Goal: Information Seeking & Learning: Learn about a topic

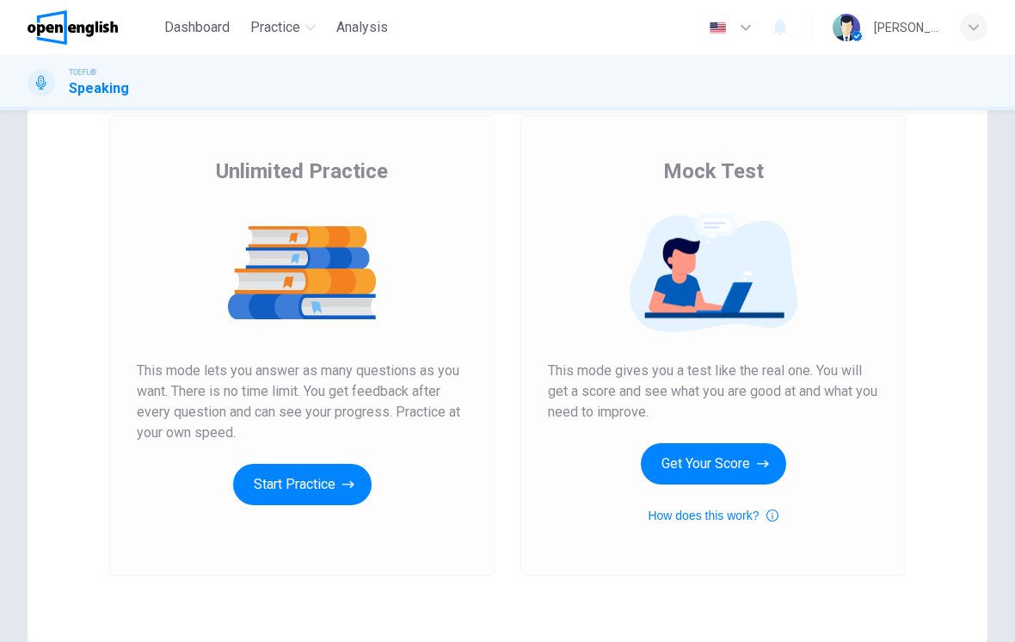
scroll to position [102, 0]
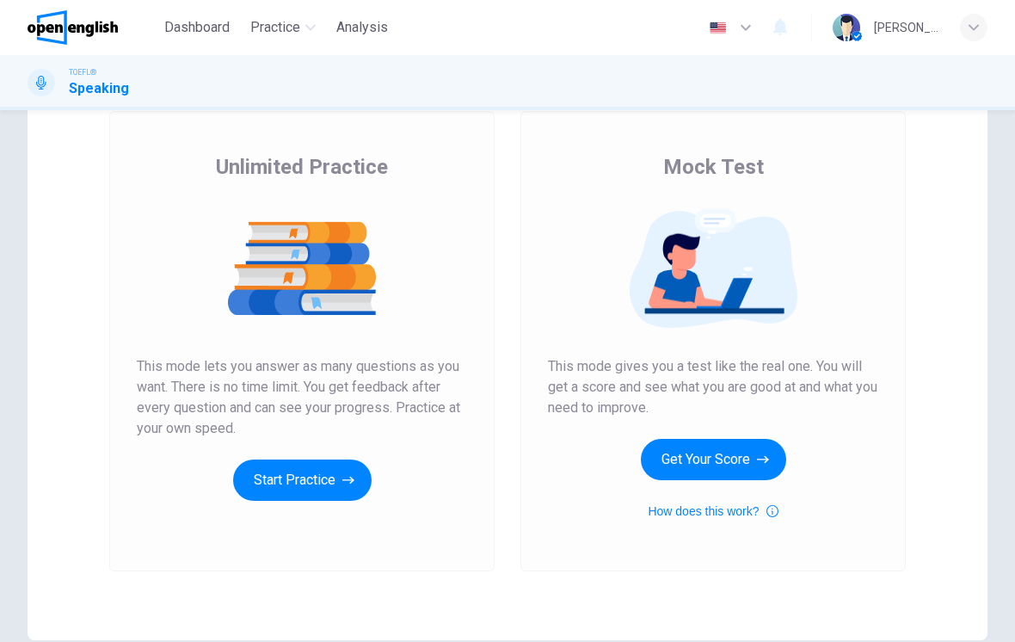
click at [741, 461] on button "Get Your Score" at bounding box center [713, 459] width 145 height 41
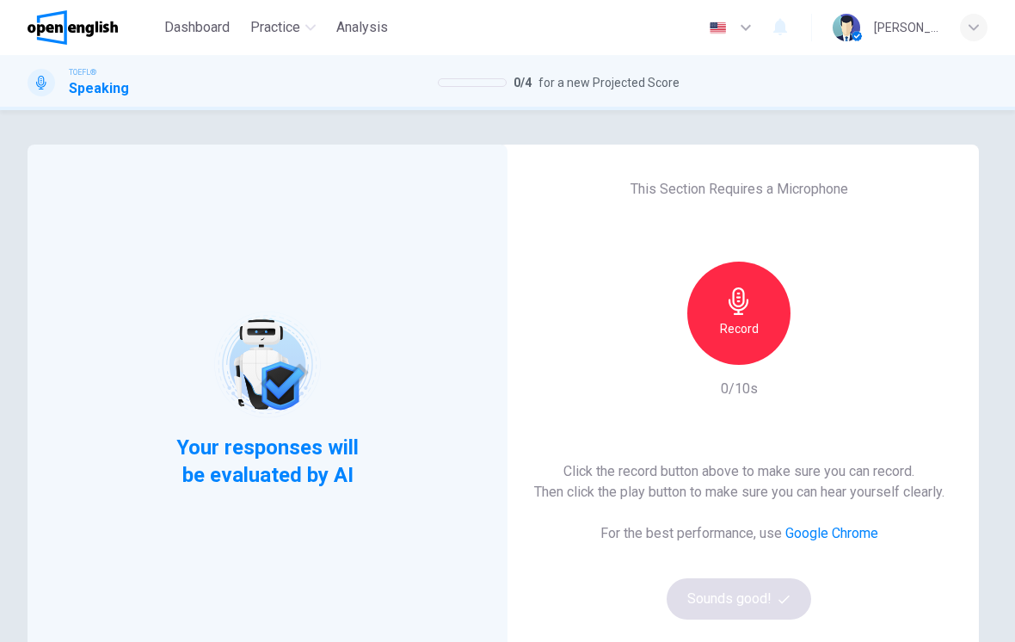
scroll to position [0, 0]
click at [735, 299] on icon "button" at bounding box center [739, 301] width 28 height 28
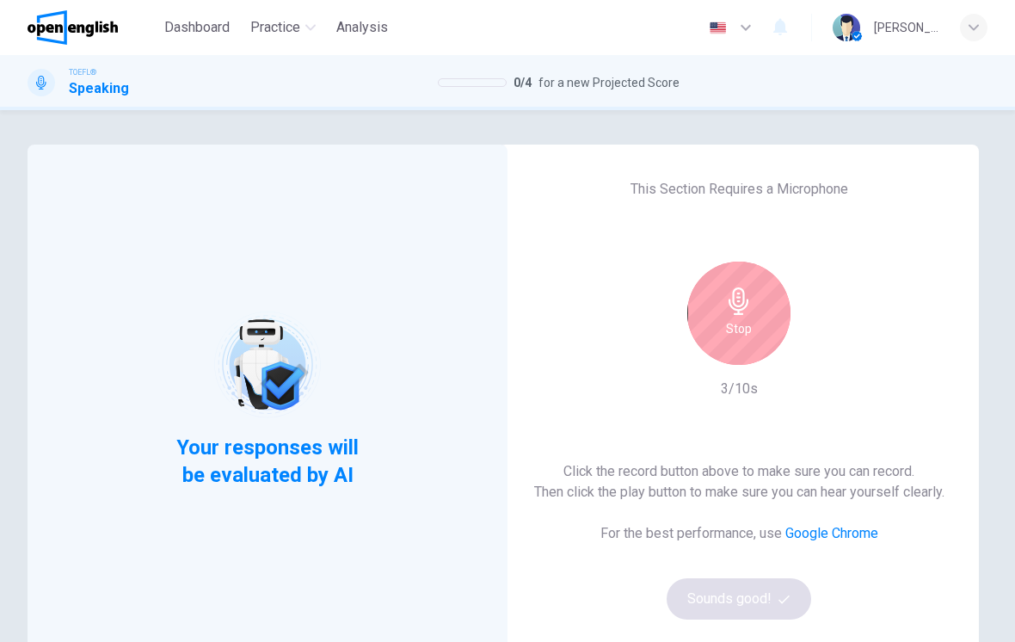
click at [744, 315] on div "Stop" at bounding box center [738, 313] width 103 height 103
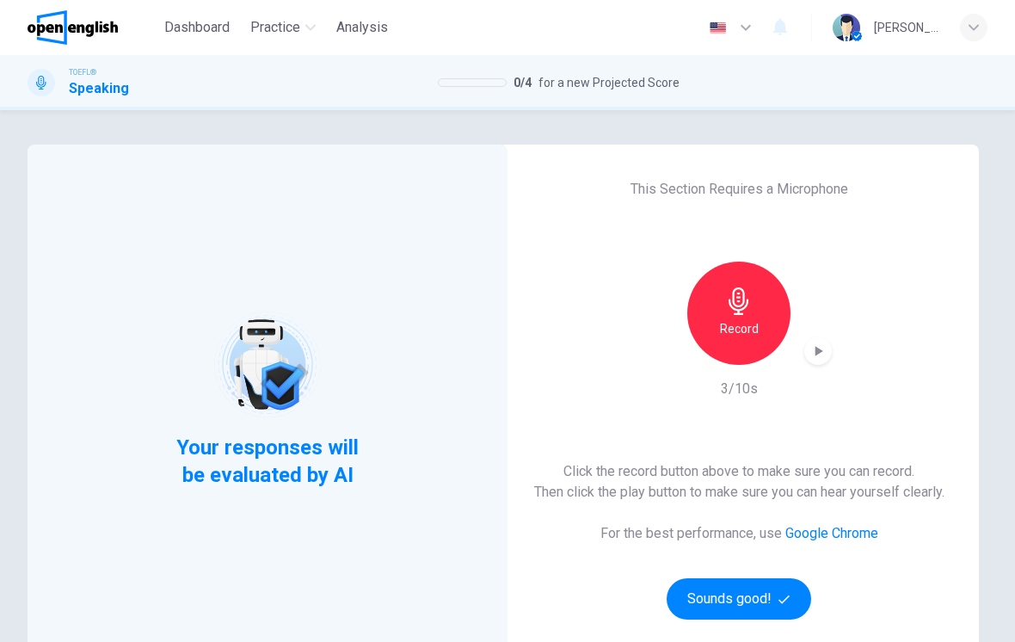
click at [743, 593] on button "Sounds good!" at bounding box center [739, 598] width 145 height 41
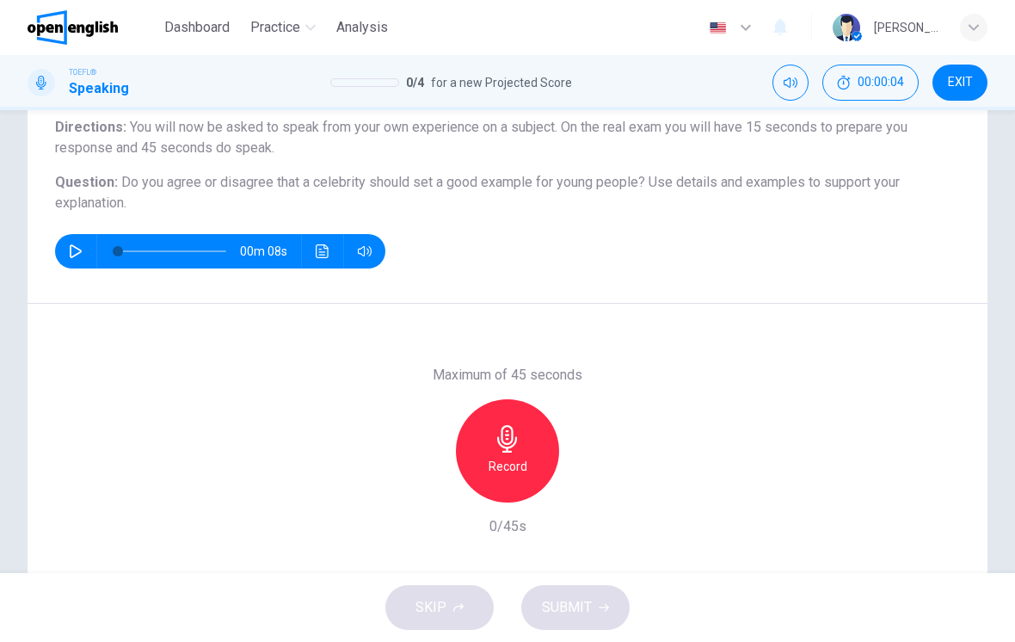
scroll to position [146, 0]
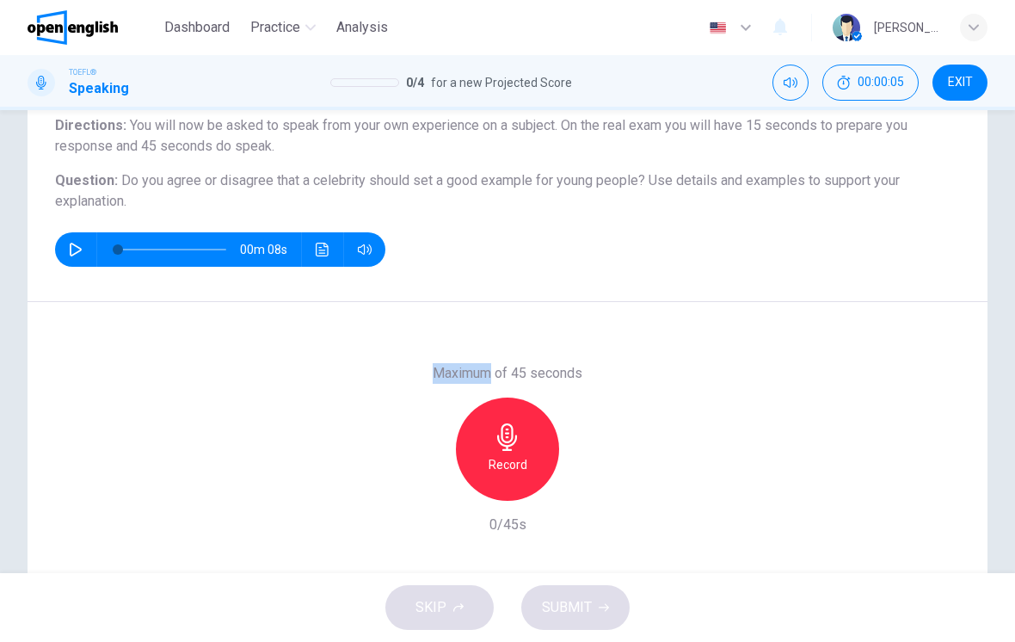
click at [622, 256] on div "00m 08s" at bounding box center [507, 249] width 905 height 34
click at [718, 195] on h6 "Question : Do you agree or disagree that a celebrity should set a good example …" at bounding box center [507, 190] width 905 height 41
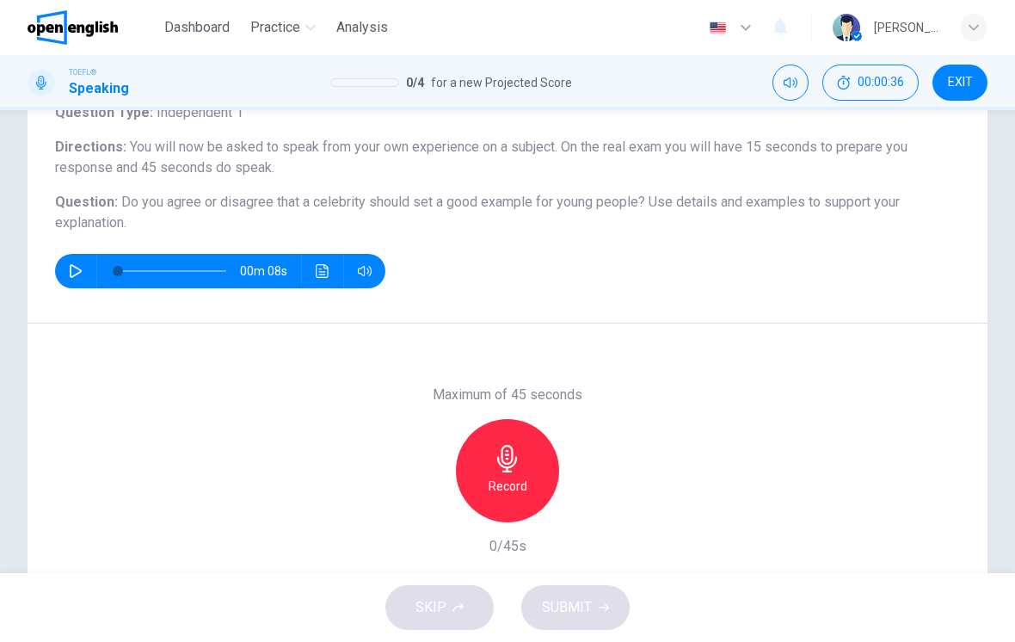
scroll to position [126, 0]
click at [514, 466] on icon "button" at bounding box center [508, 458] width 28 height 28
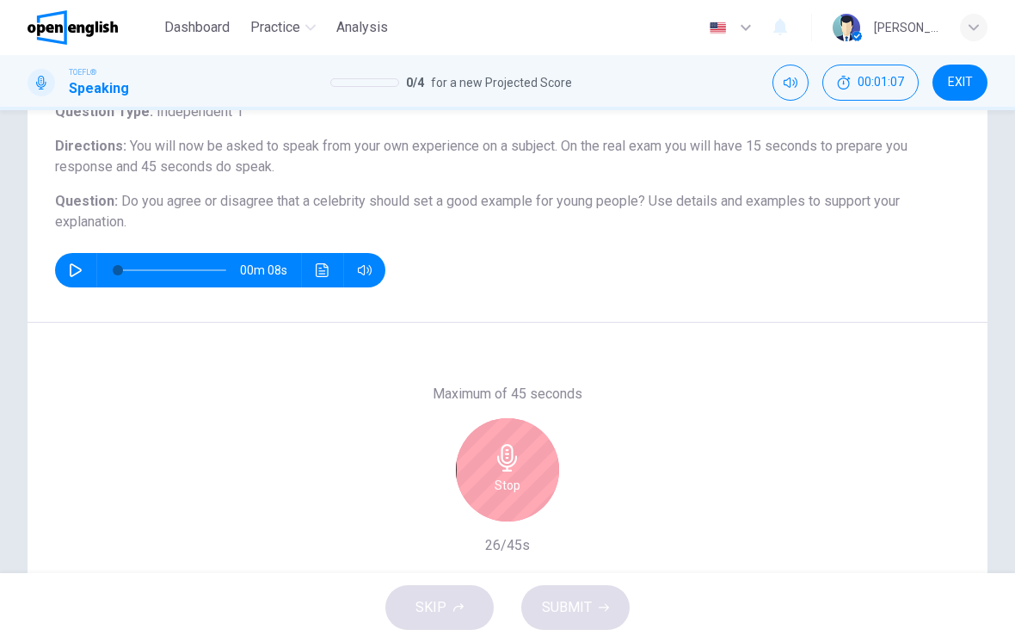
click at [523, 473] on div "Stop" at bounding box center [507, 469] width 103 height 103
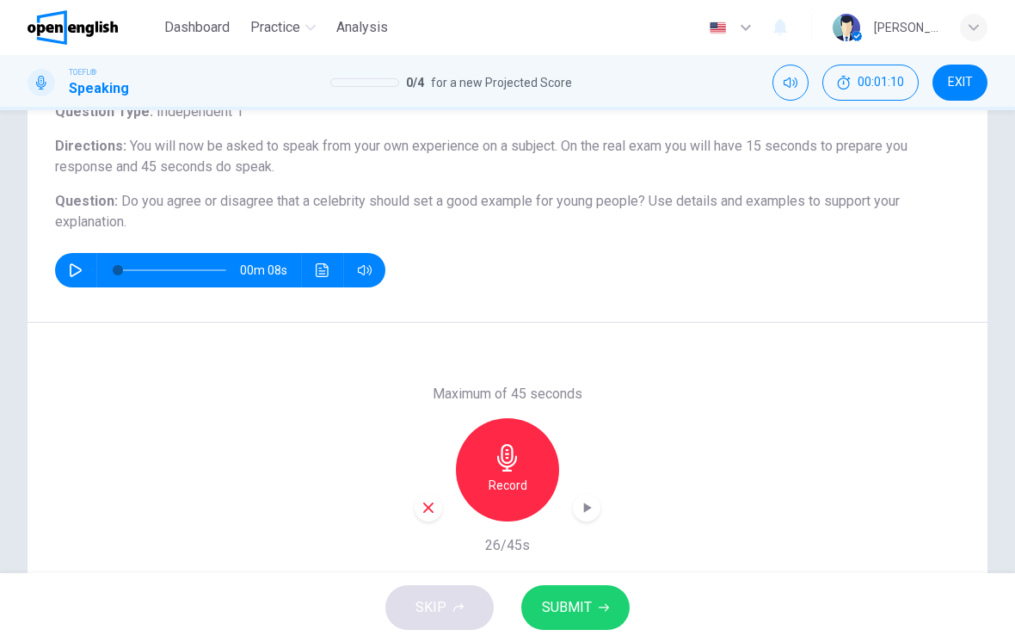
click at [518, 486] on h6 "Record" at bounding box center [508, 485] width 39 height 21
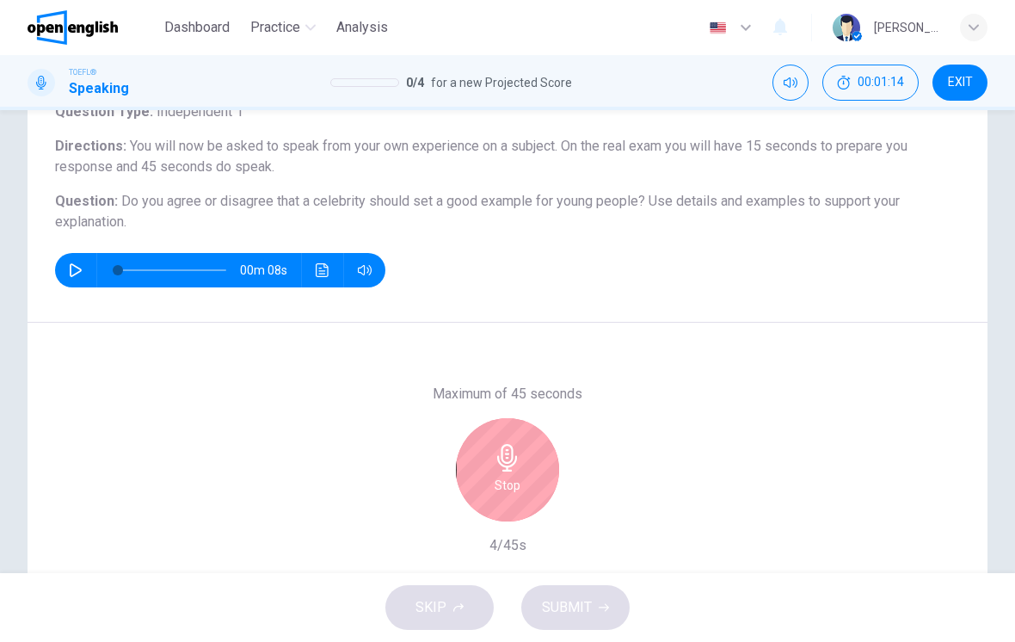
click at [510, 469] on icon "button" at bounding box center [508, 458] width 28 height 28
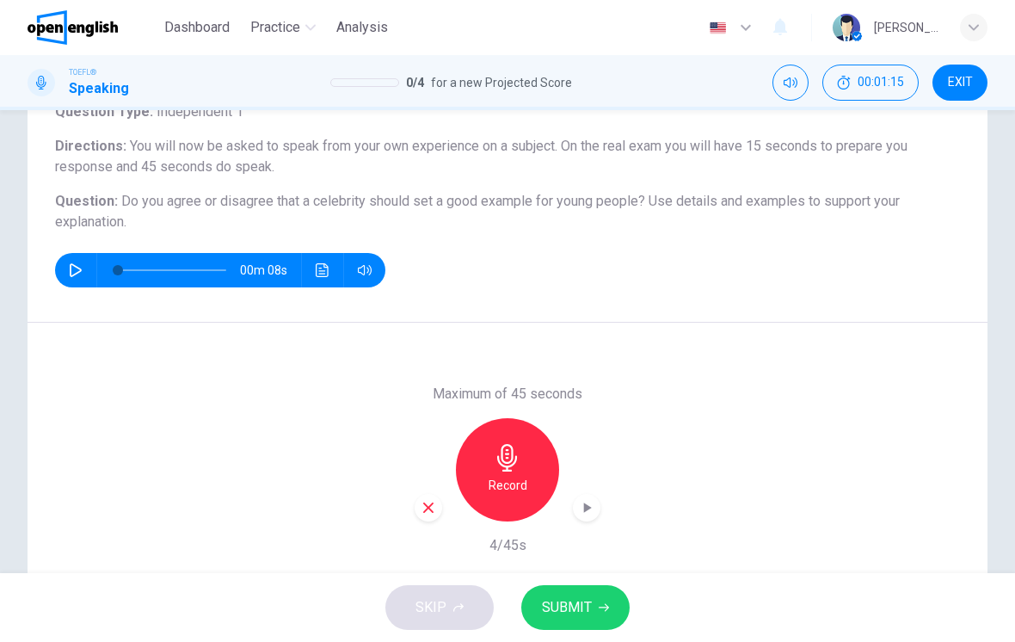
click at [435, 506] on icon "button" at bounding box center [428, 507] width 15 height 15
click at [511, 477] on h6 "Record" at bounding box center [508, 485] width 39 height 21
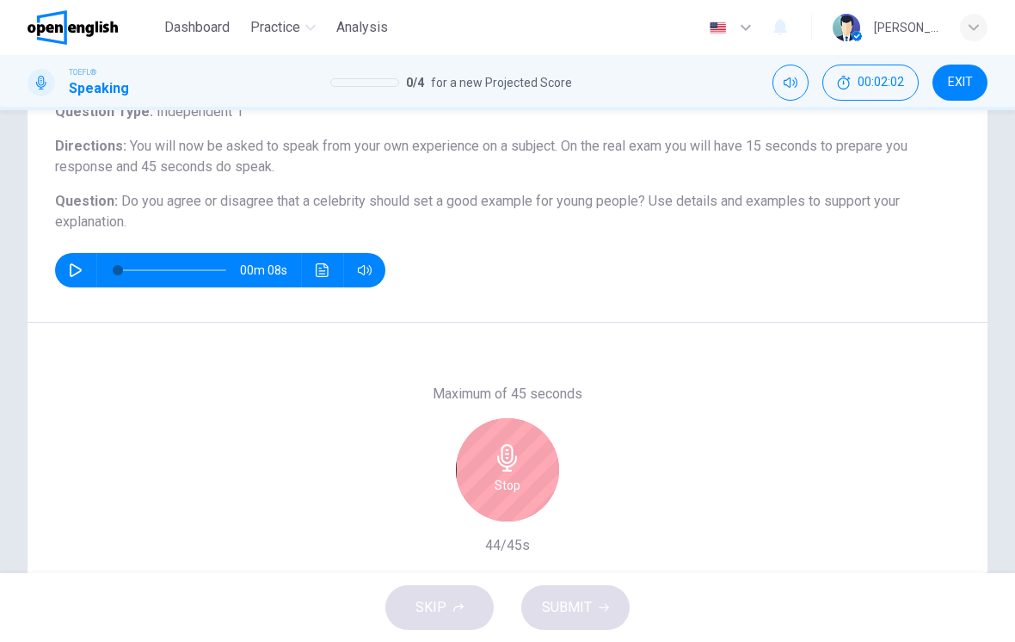
click at [468, 441] on div "Stop" at bounding box center [507, 469] width 103 height 103
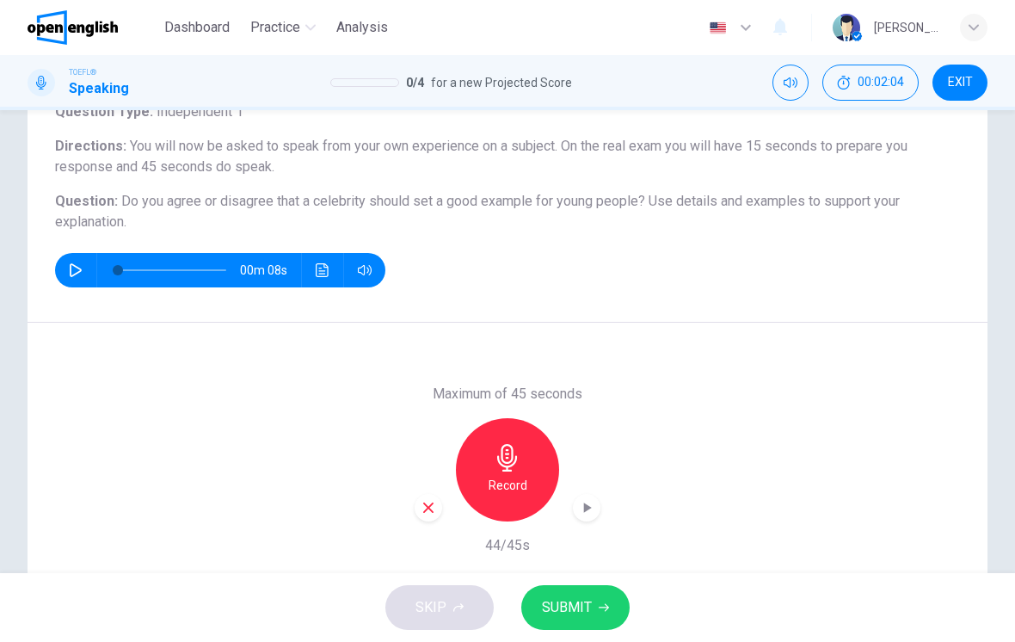
click at [582, 602] on span "SUBMIT" at bounding box center [567, 607] width 50 height 24
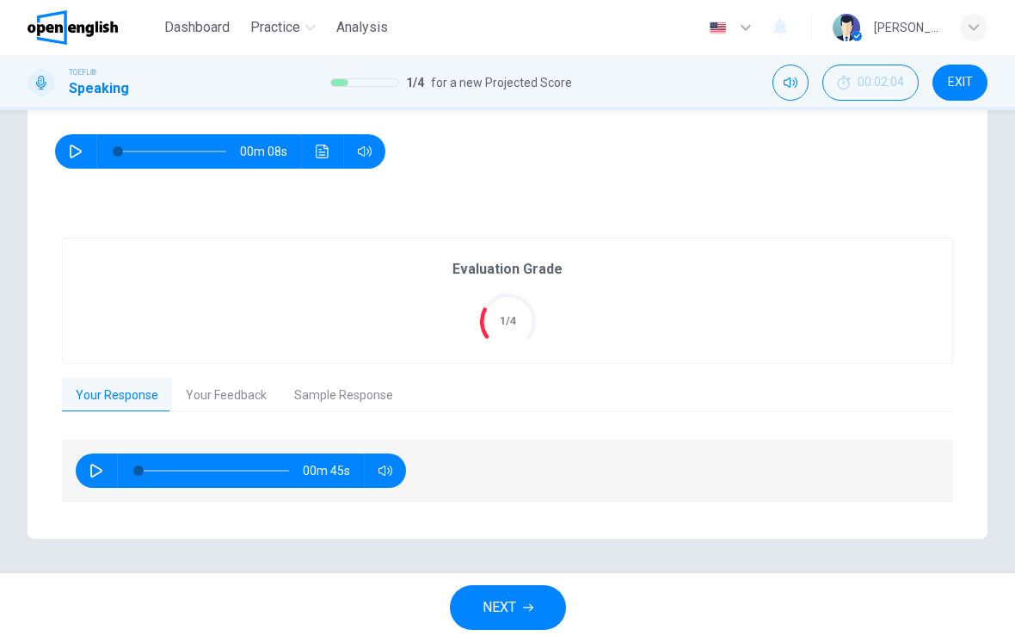
scroll to position [243, 0]
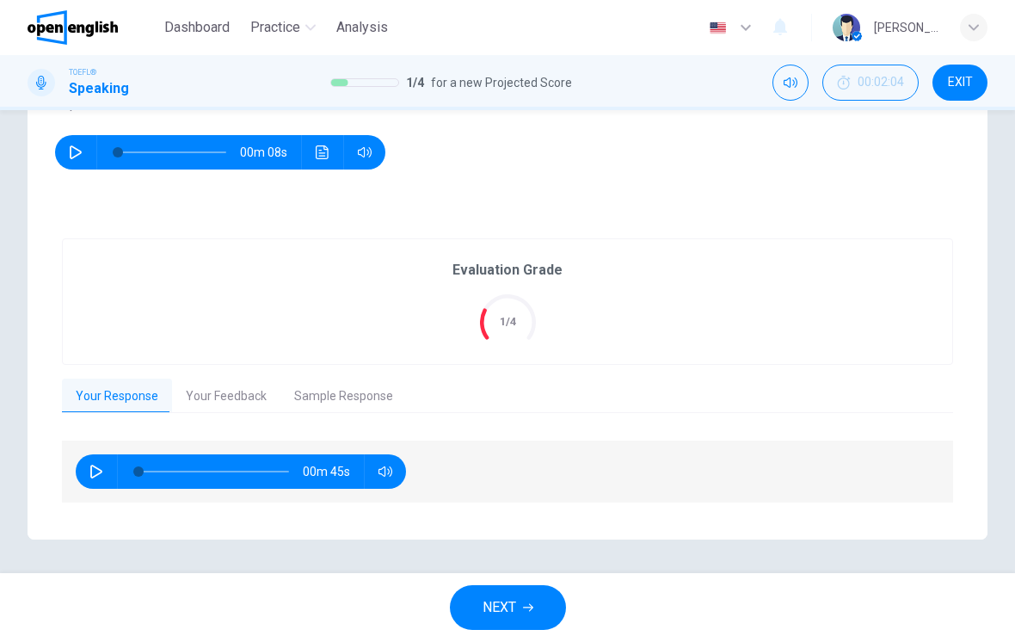
click at [247, 382] on button "Your Feedback" at bounding box center [226, 397] width 108 height 36
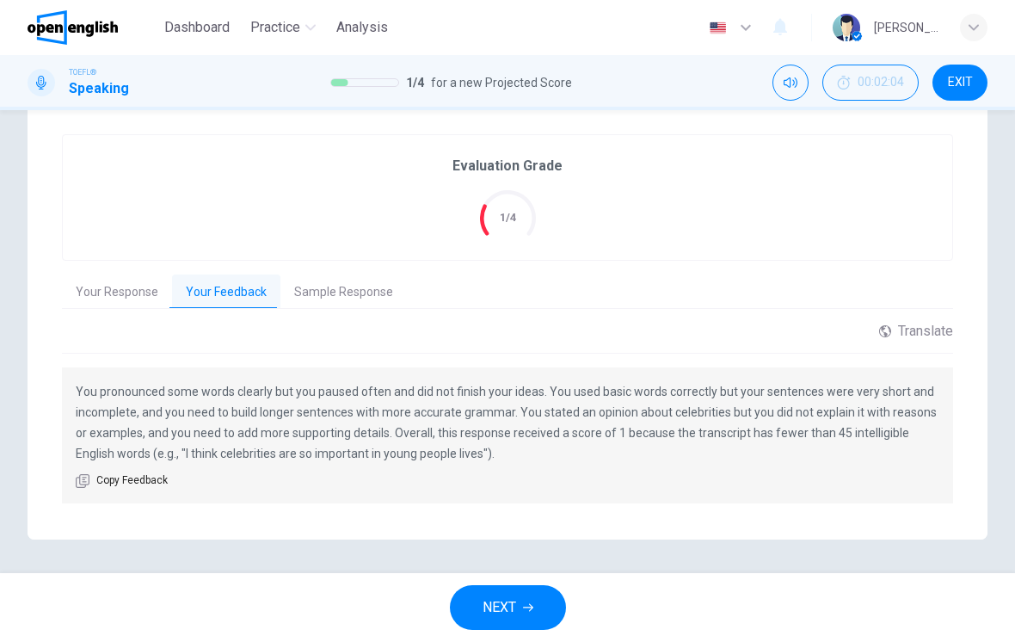
scroll to position [348, 0]
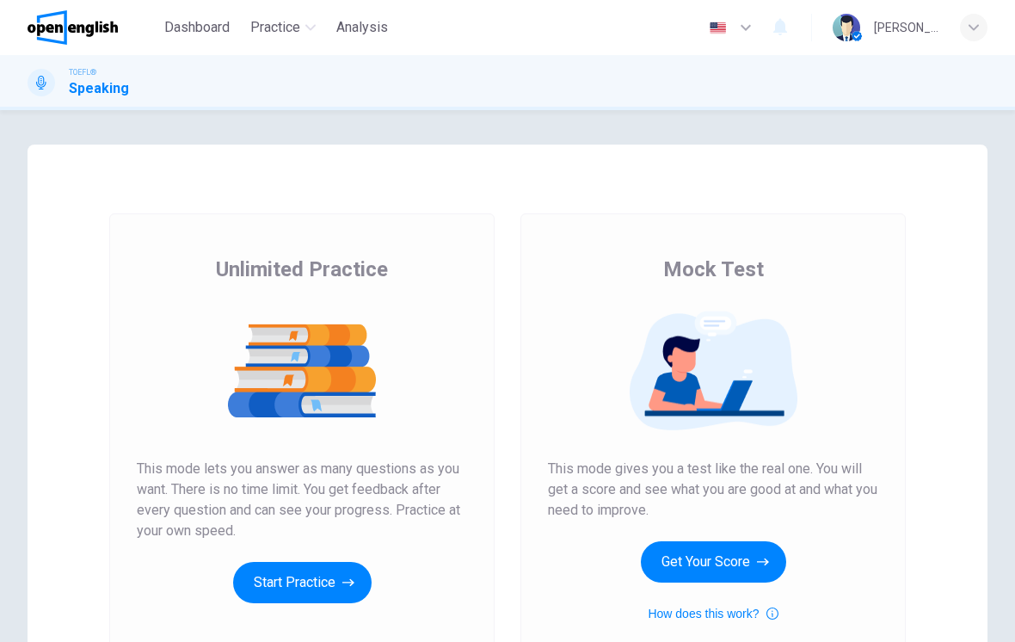
click at [308, 584] on button "Start Practice" at bounding box center [302, 582] width 139 height 41
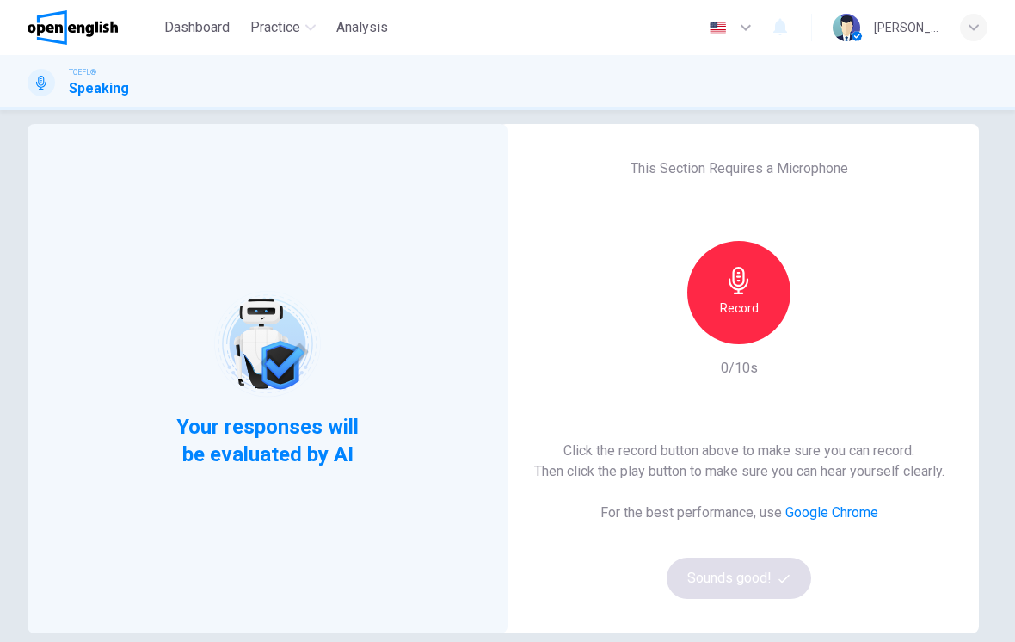
scroll to position [22, 0]
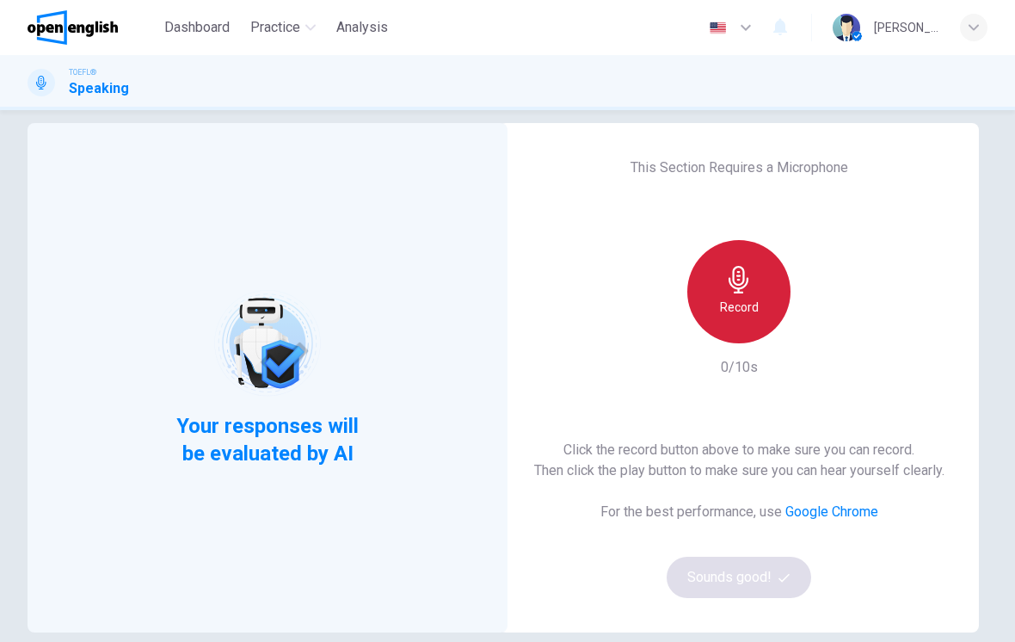
click at [754, 300] on h6 "Record" at bounding box center [739, 307] width 39 height 21
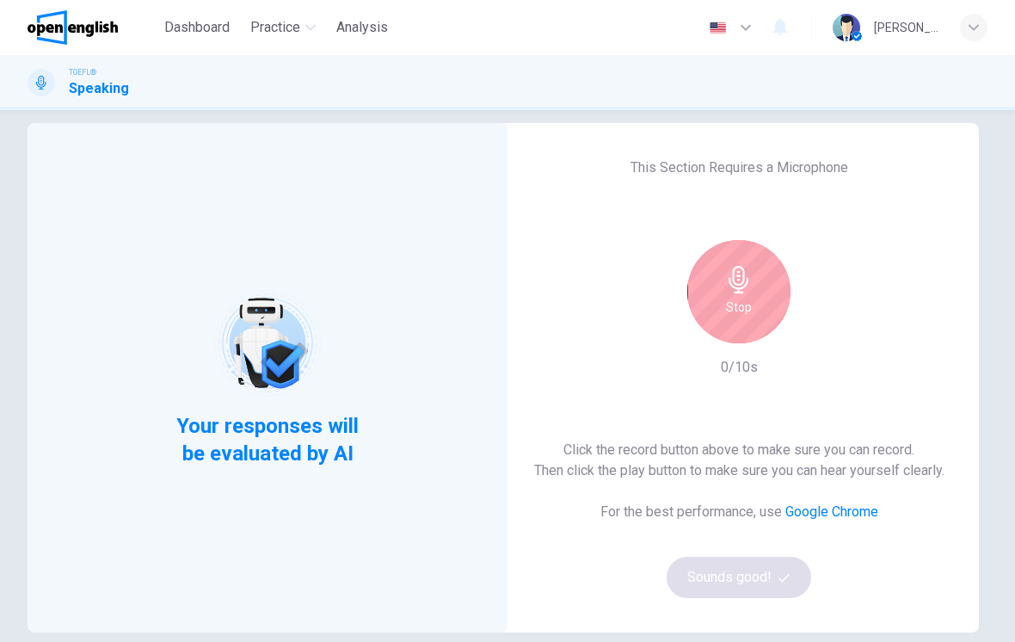
click at [737, 308] on h6 "Stop" at bounding box center [739, 307] width 26 height 21
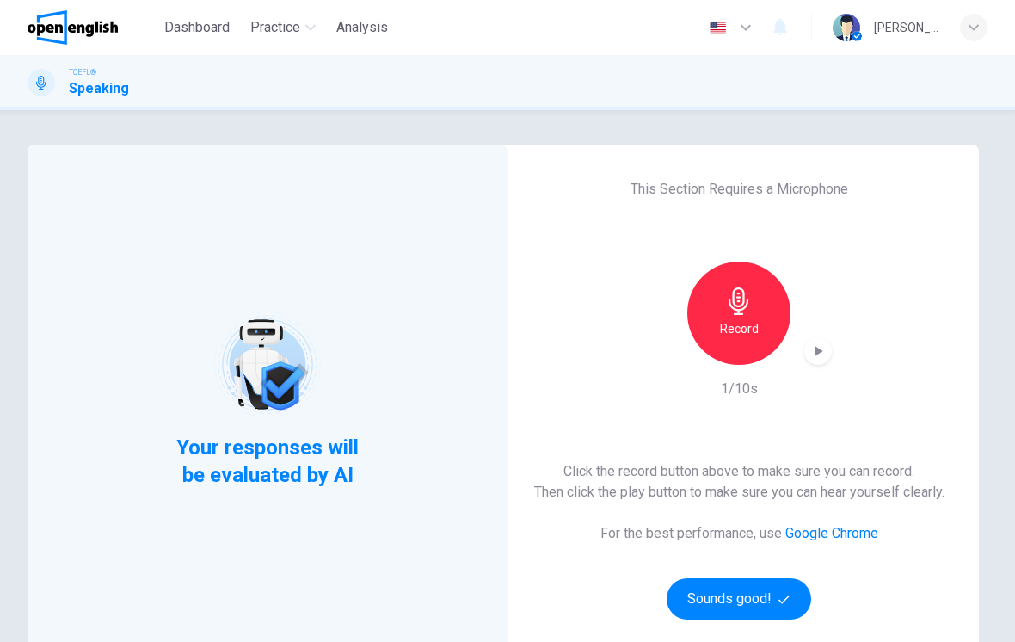
scroll to position [0, 0]
click at [719, 582] on button "Sounds good!" at bounding box center [739, 598] width 145 height 41
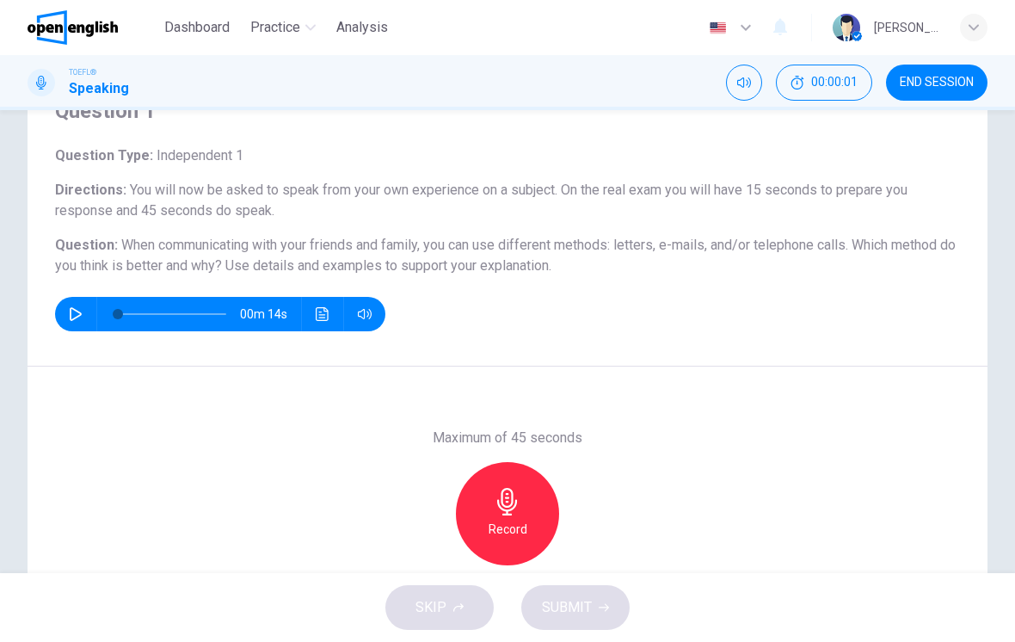
scroll to position [114, 0]
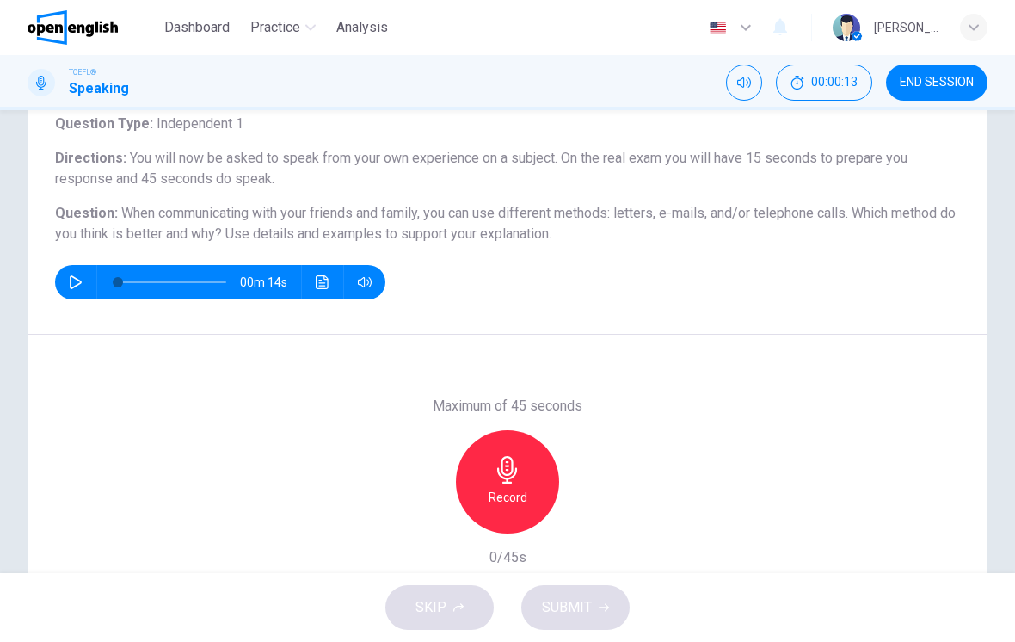
click at [518, 495] on h6 "Record" at bounding box center [508, 497] width 39 height 21
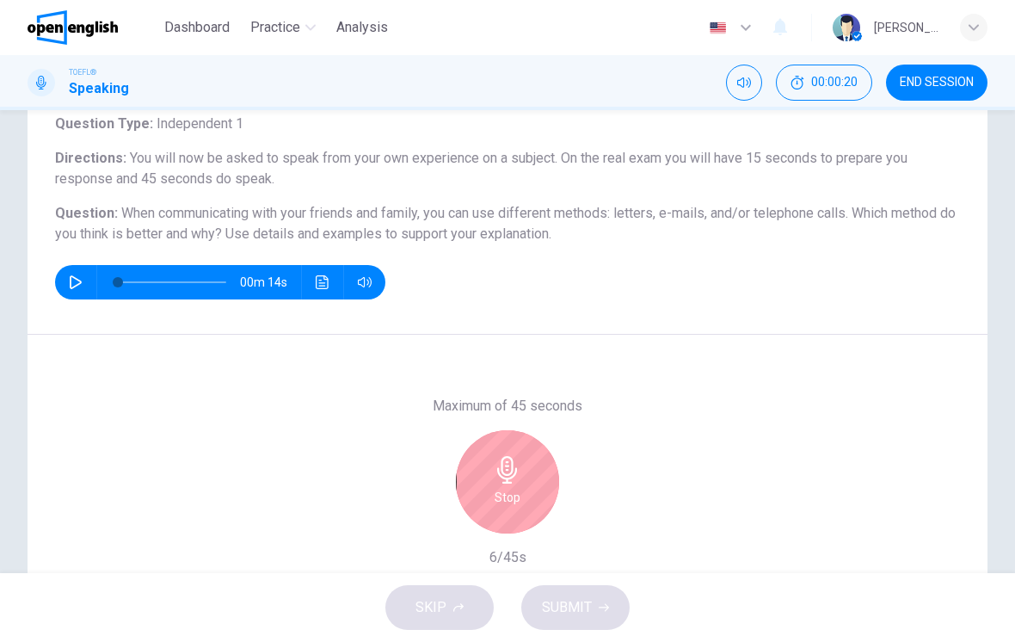
click at [518, 483] on icon "button" at bounding box center [508, 470] width 28 height 28
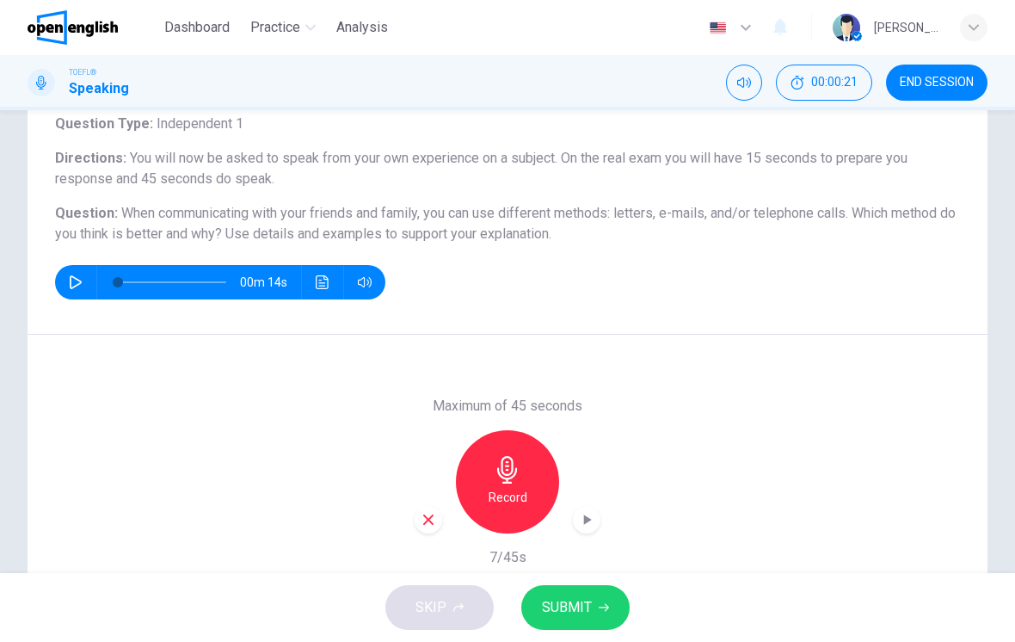
click at [416, 522] on div "button" at bounding box center [429, 520] width 28 height 28
click at [516, 483] on icon "button" at bounding box center [508, 470] width 28 height 28
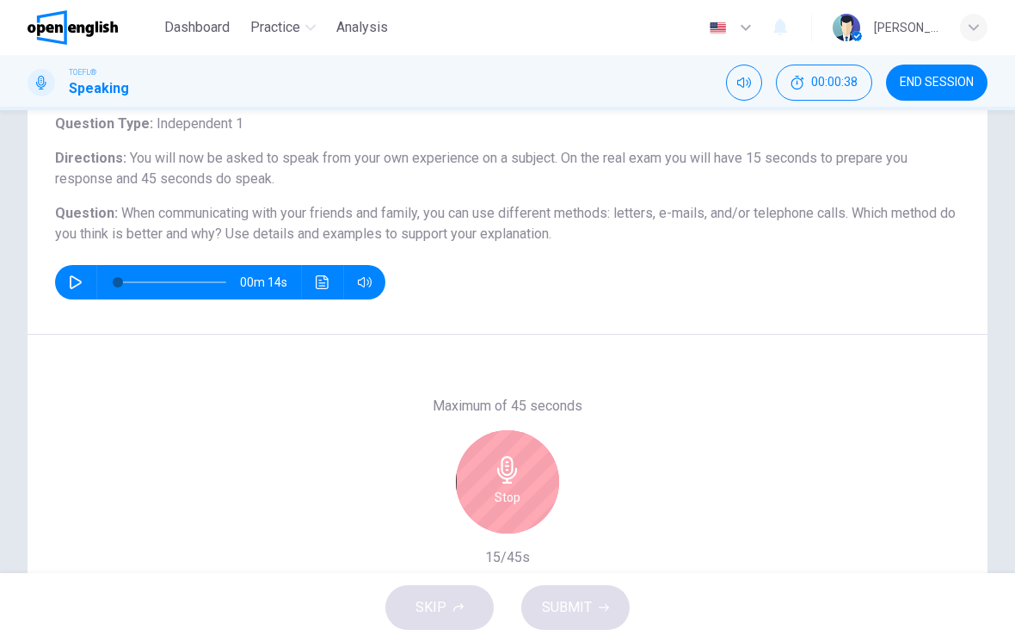
click at [479, 476] on div "Stop" at bounding box center [507, 481] width 103 height 103
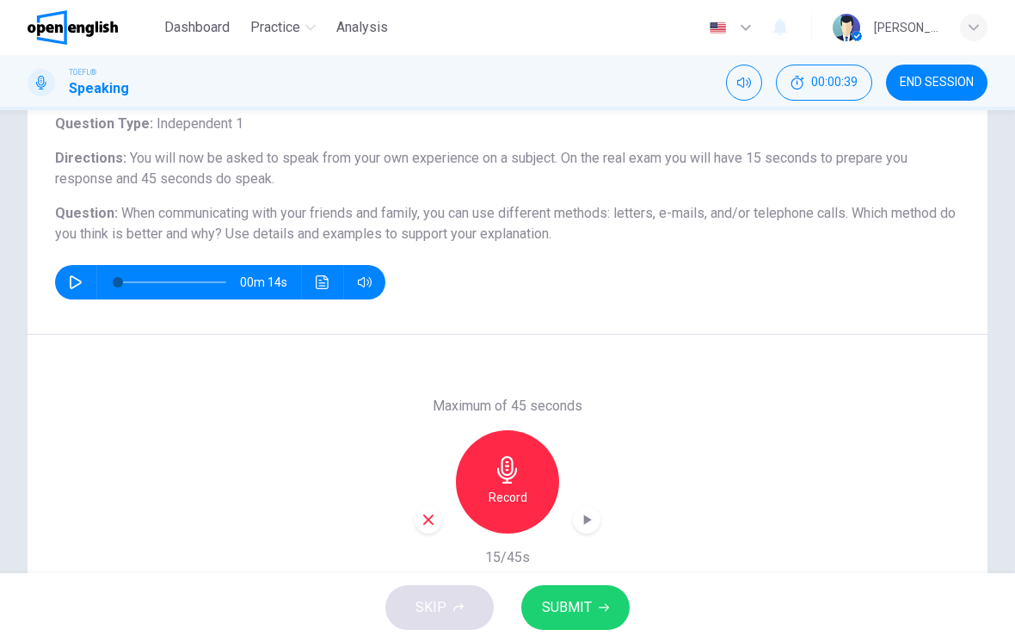
click at [418, 529] on div "button" at bounding box center [429, 520] width 28 height 28
click at [521, 494] on h6 "Record" at bounding box center [508, 497] width 39 height 21
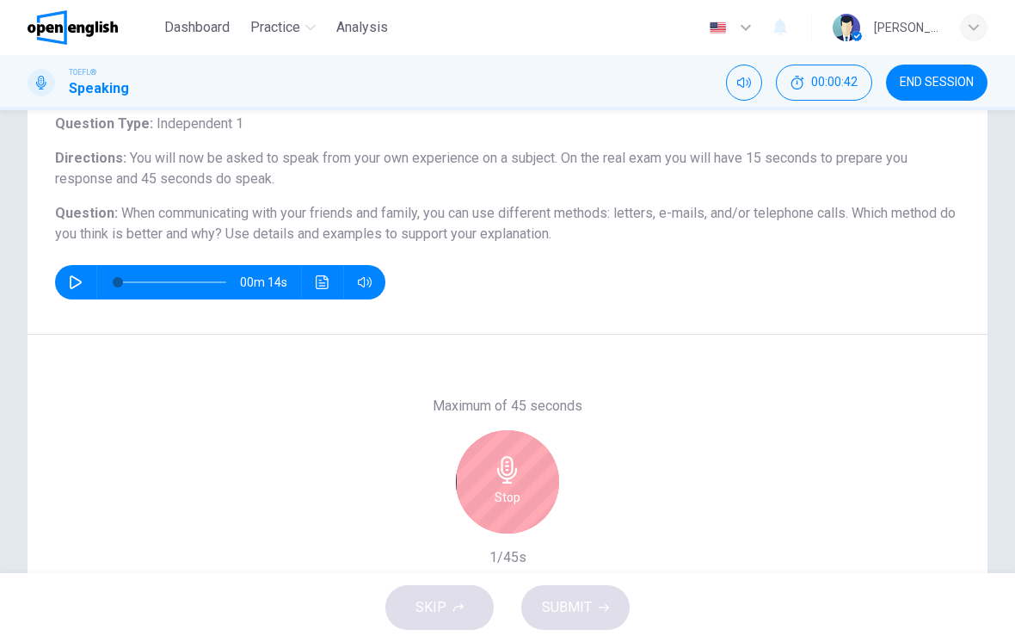
click at [529, 479] on div "Stop" at bounding box center [507, 481] width 103 height 103
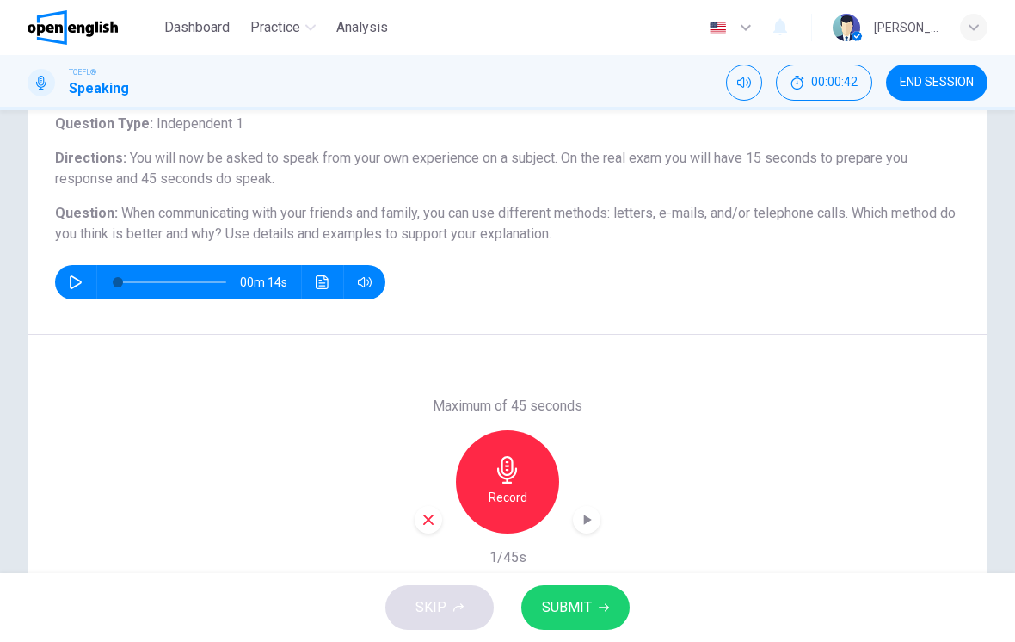
click at [426, 519] on icon "button" at bounding box center [428, 519] width 15 height 15
click at [520, 483] on icon "button" at bounding box center [508, 470] width 28 height 28
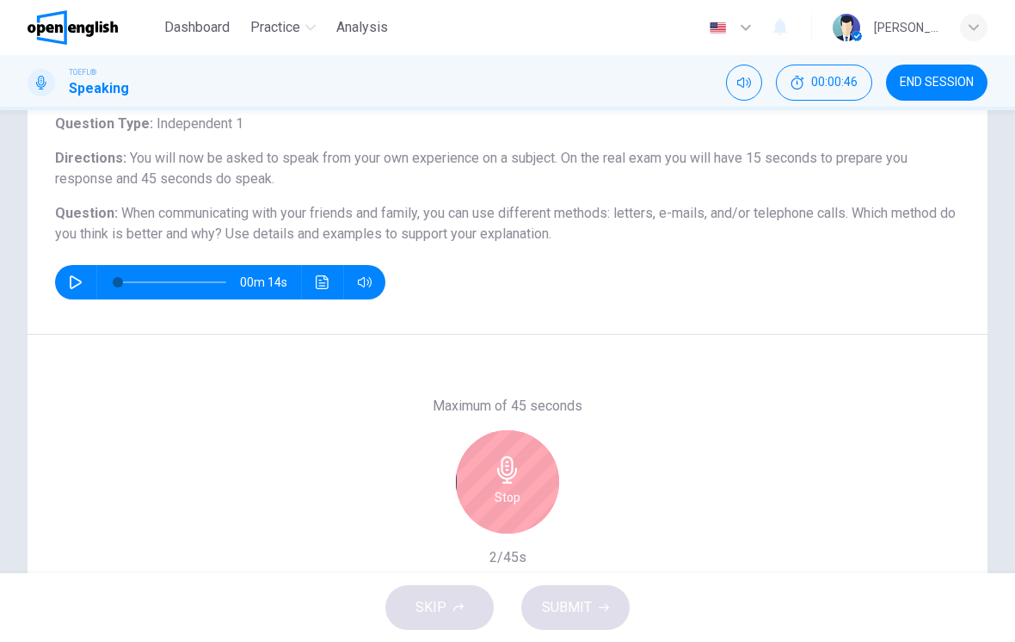
click at [513, 489] on h6 "Stop" at bounding box center [508, 497] width 26 height 21
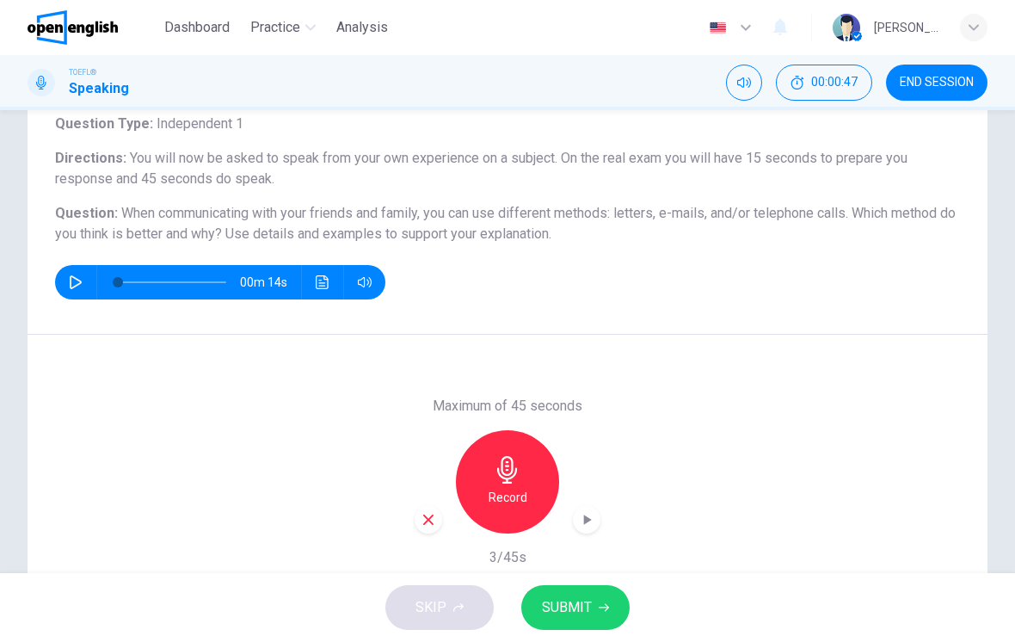
click at [434, 525] on icon "button" at bounding box center [428, 519] width 15 height 15
click at [509, 499] on h6 "Record" at bounding box center [508, 497] width 39 height 21
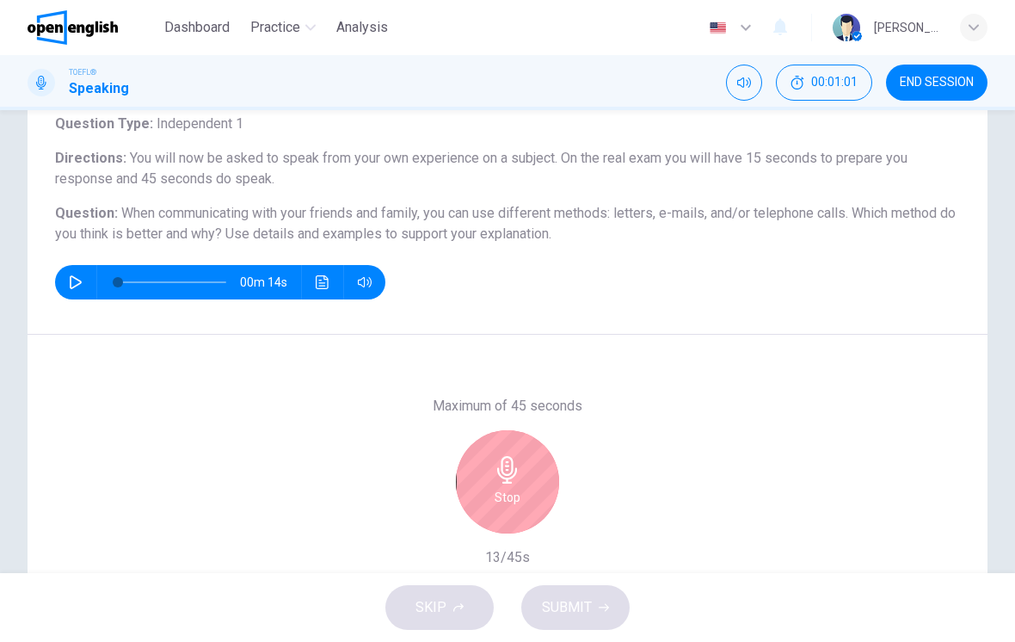
click at [504, 490] on h6 "Stop" at bounding box center [508, 497] width 26 height 21
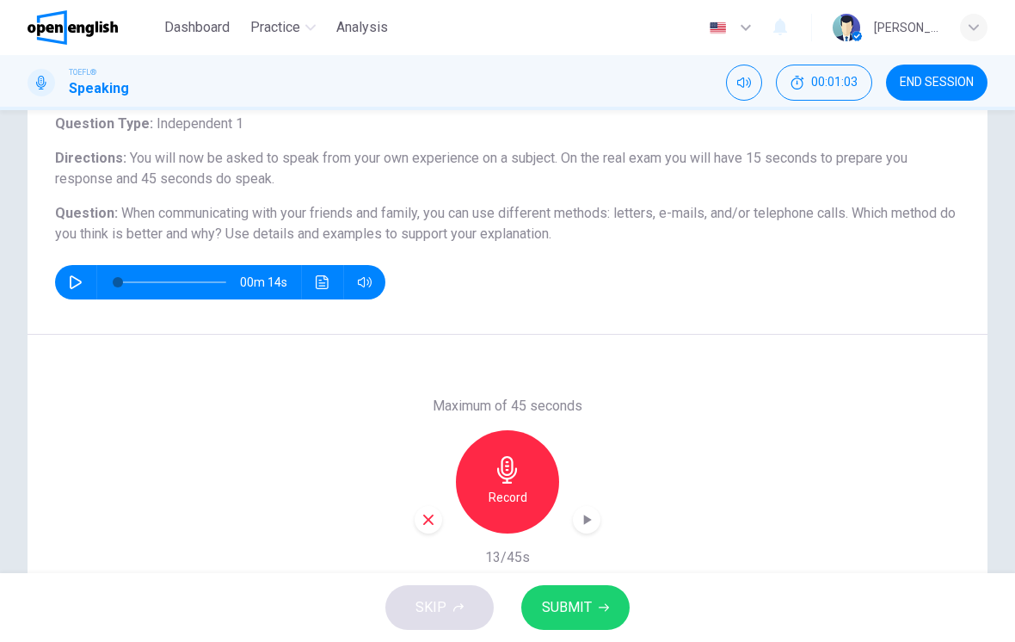
click at [429, 515] on icon "button" at bounding box center [428, 519] width 15 height 15
click at [512, 487] on h6 "Record" at bounding box center [508, 497] width 39 height 21
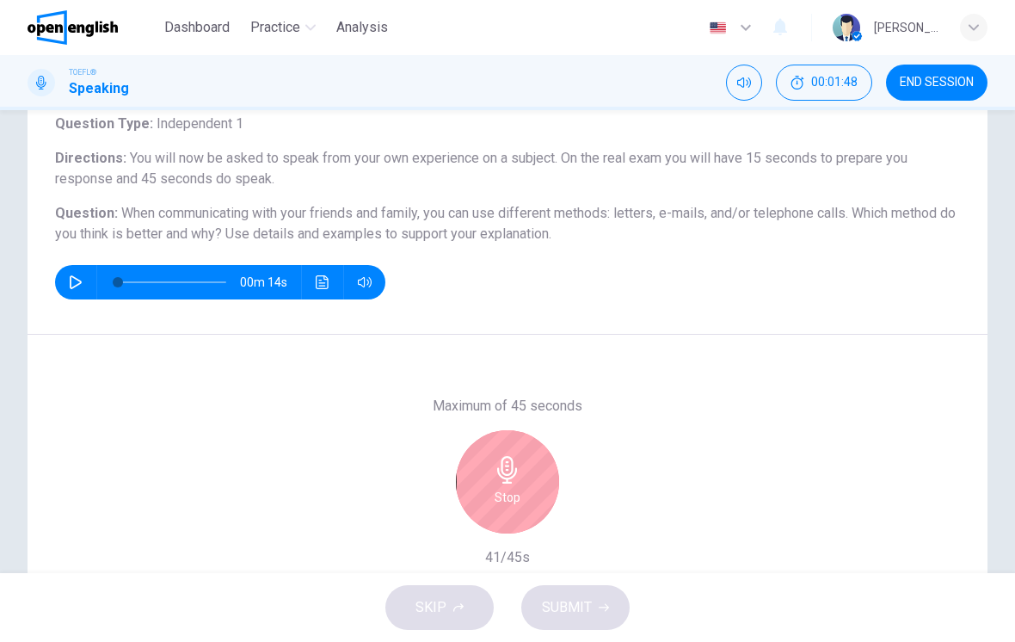
click at [482, 441] on div "Stop" at bounding box center [507, 481] width 103 height 103
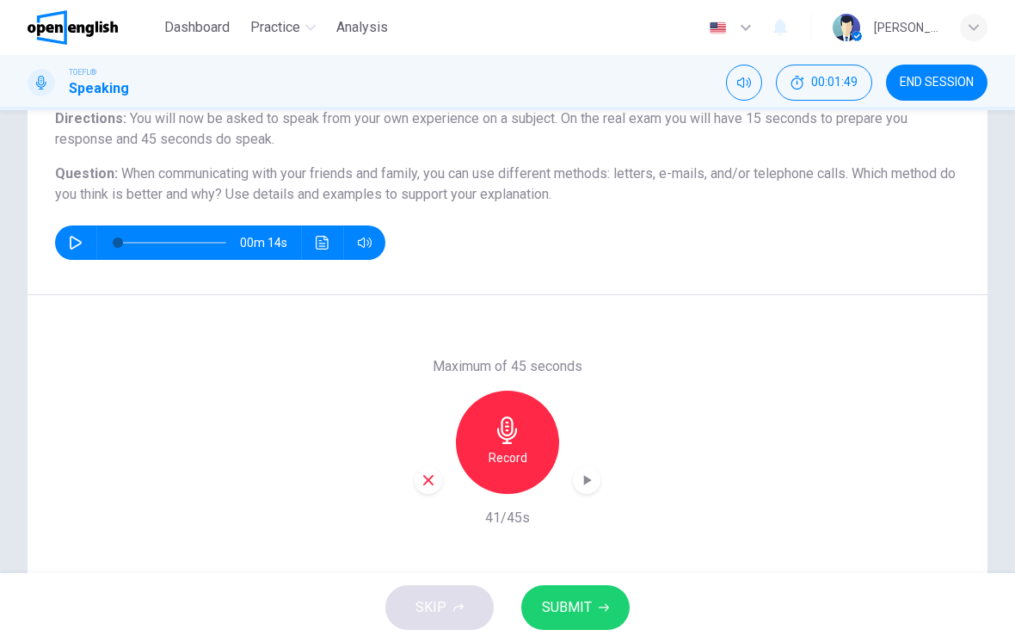
scroll to position [198, 0]
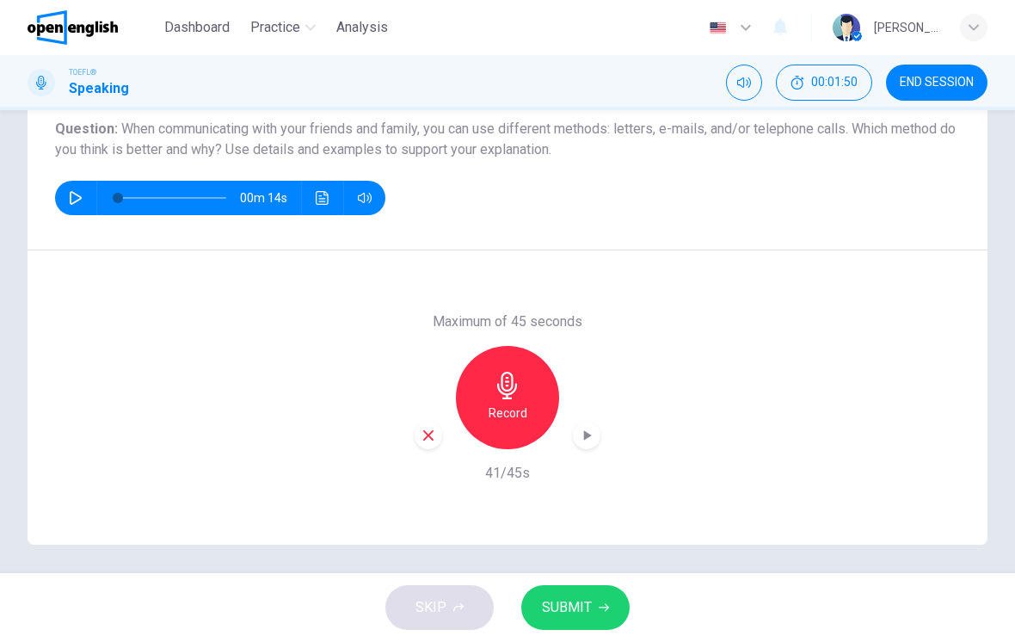
click at [574, 597] on span "SUBMIT" at bounding box center [567, 607] width 50 height 24
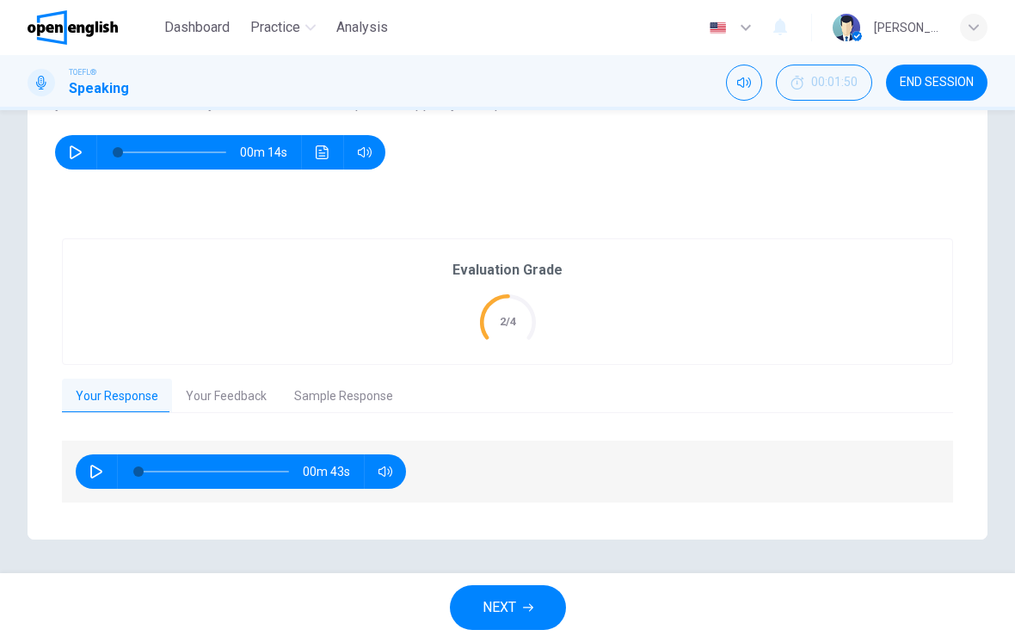
click at [228, 390] on button "Your Feedback" at bounding box center [226, 397] width 108 height 36
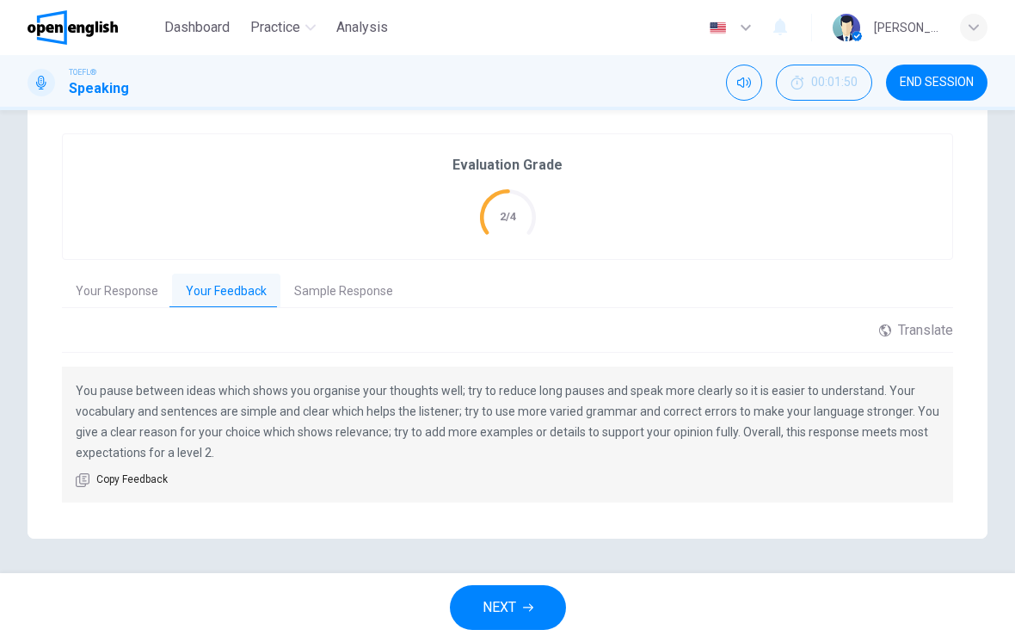
scroll to position [348, 0]
click at [331, 296] on button "Sample Response" at bounding box center [343, 292] width 126 height 36
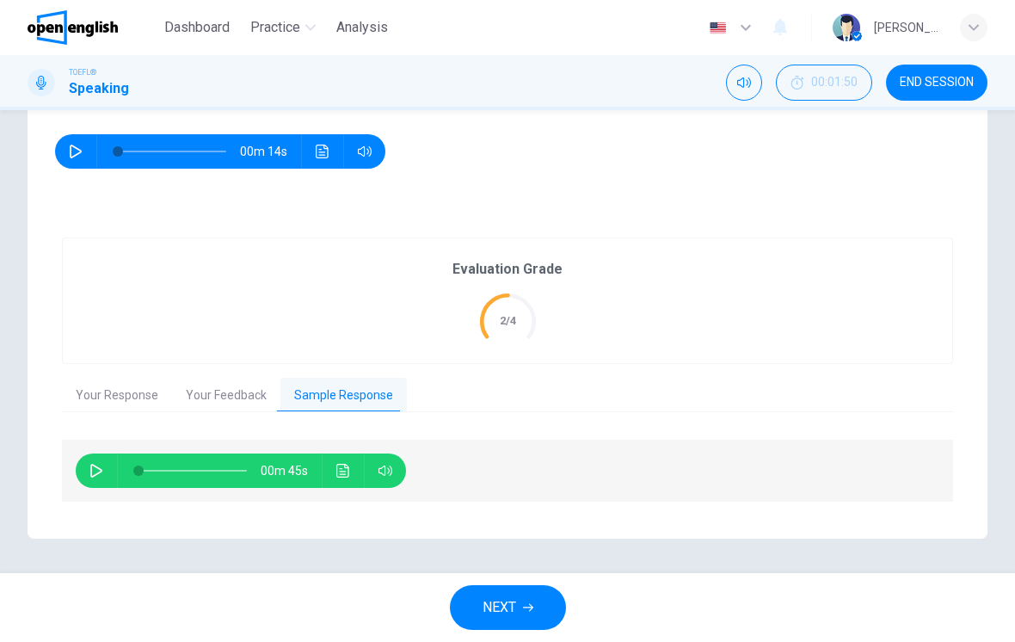
scroll to position [243, 0]
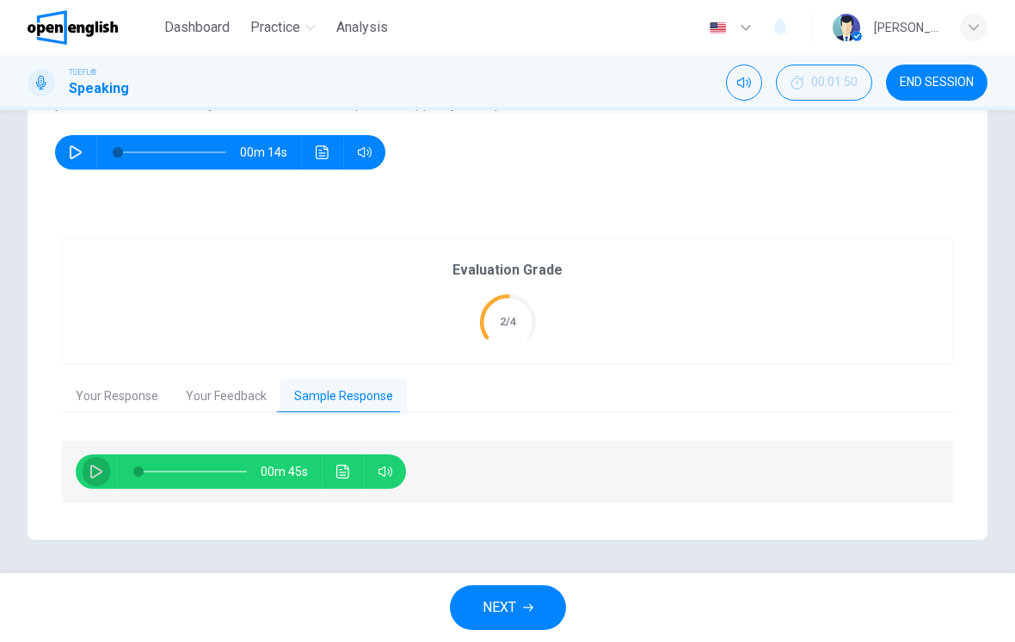
click at [101, 465] on icon "button" at bounding box center [96, 472] width 14 height 14
click at [102, 473] on icon "button" at bounding box center [96, 472] width 14 height 14
type input "**"
click at [510, 598] on span "NEXT" at bounding box center [500, 607] width 34 height 24
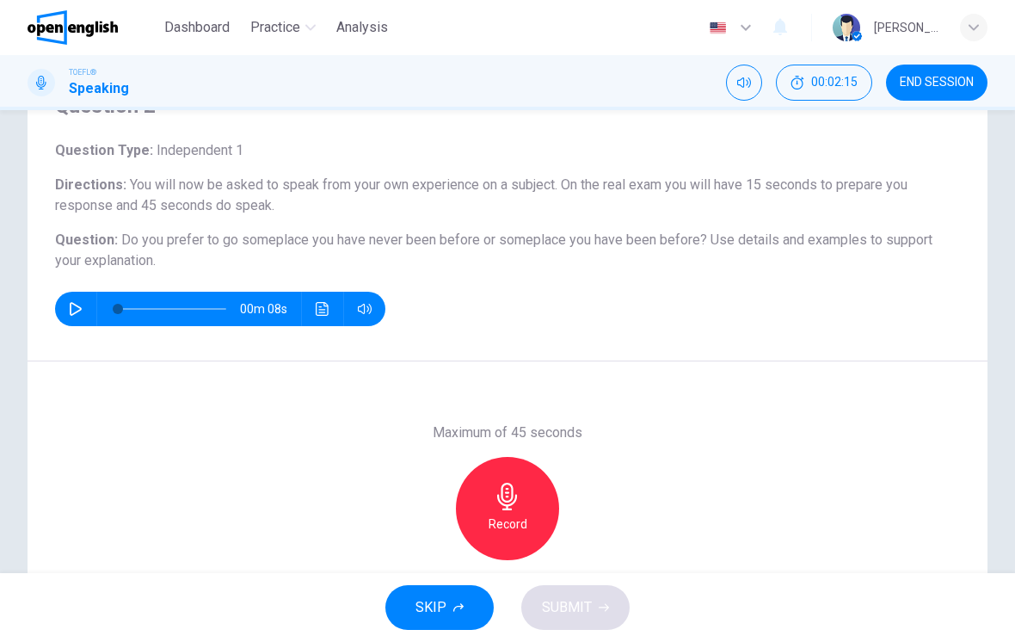
scroll to position [113, 0]
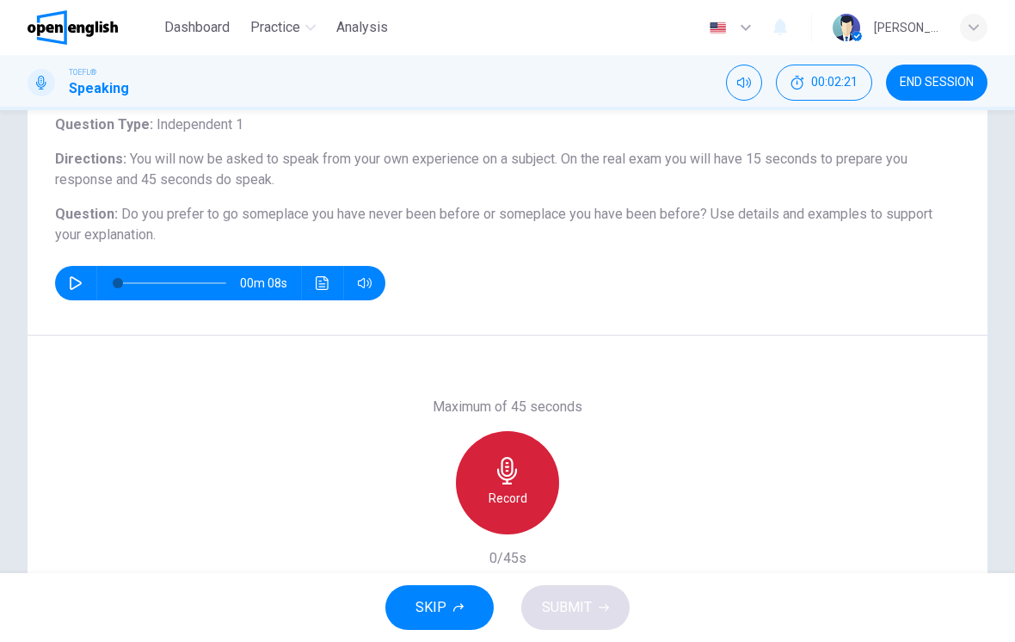
click at [521, 477] on icon "button" at bounding box center [508, 471] width 28 height 28
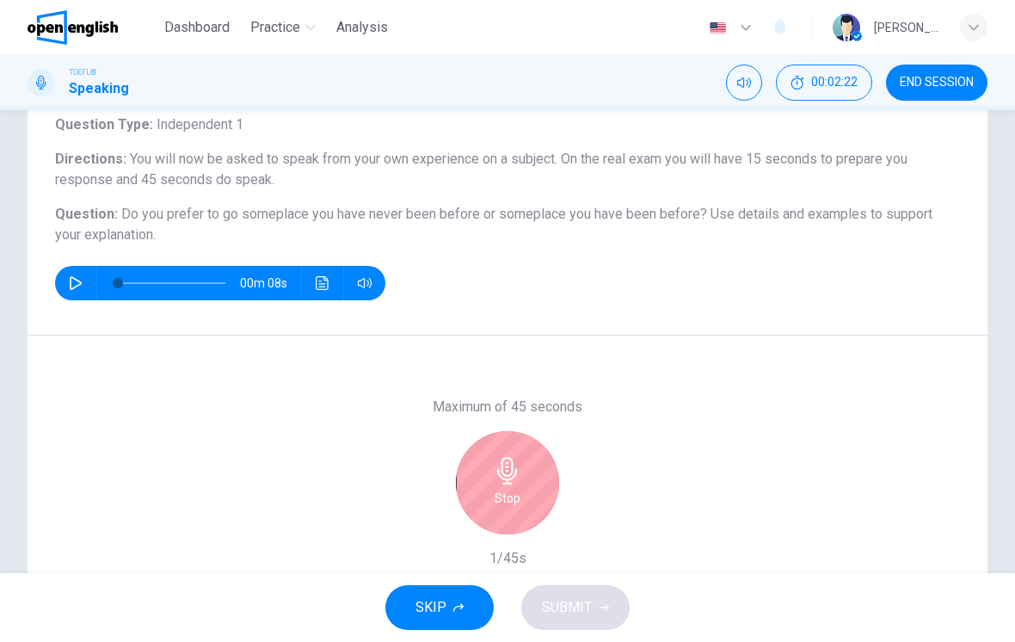
click at [506, 492] on h6 "Stop" at bounding box center [508, 498] width 26 height 21
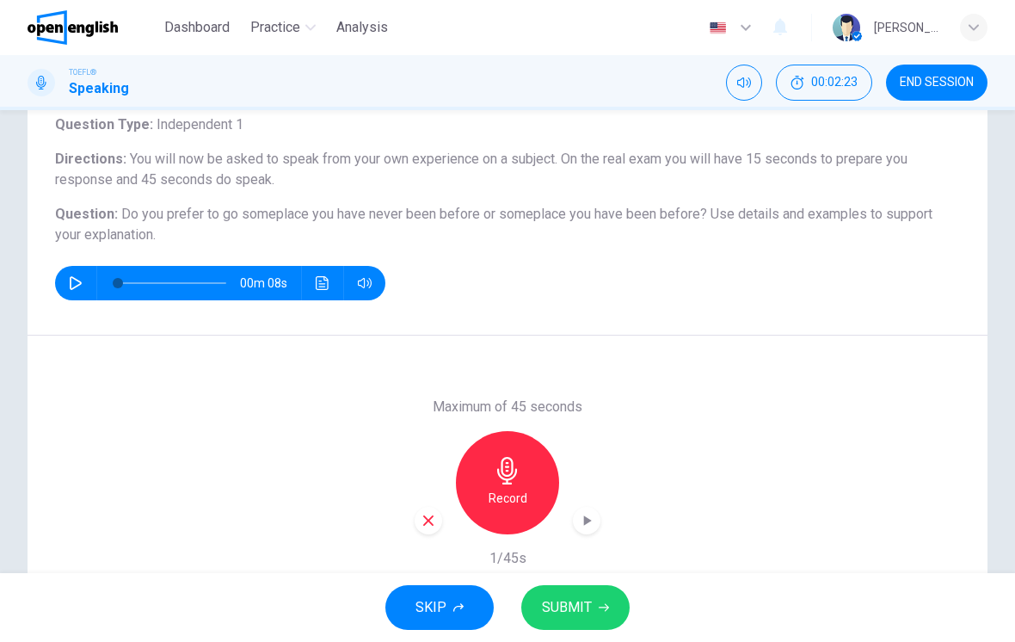
click at [426, 509] on div "button" at bounding box center [429, 521] width 28 height 28
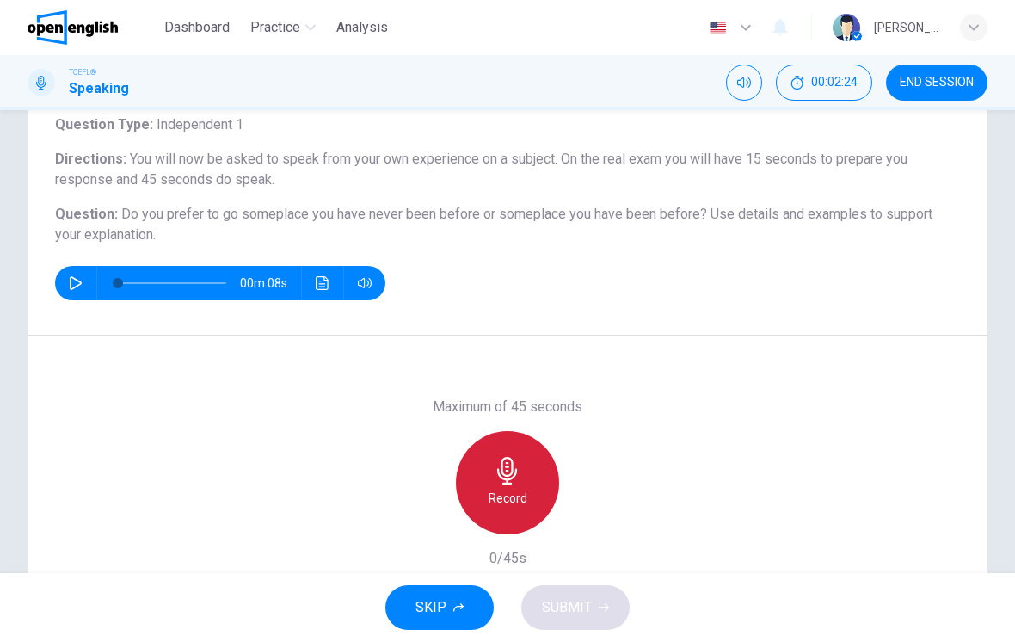
click at [511, 484] on div "Record" at bounding box center [507, 482] width 103 height 103
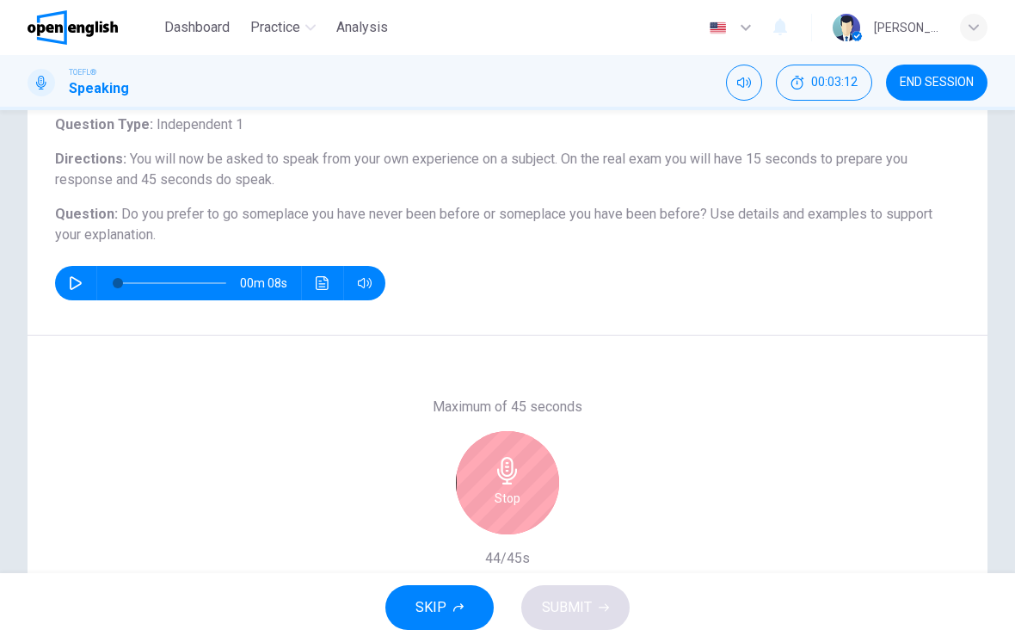
click at [521, 488] on div "Stop" at bounding box center [507, 482] width 103 height 103
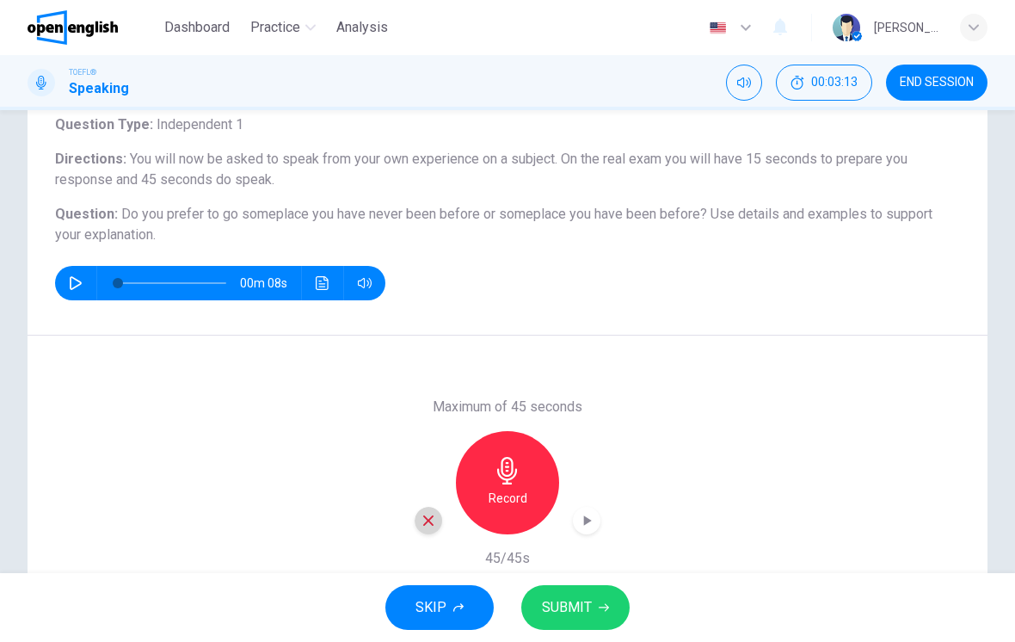
click at [434, 509] on div "button" at bounding box center [429, 521] width 28 height 28
click at [513, 480] on icon "button" at bounding box center [508, 471] width 28 height 28
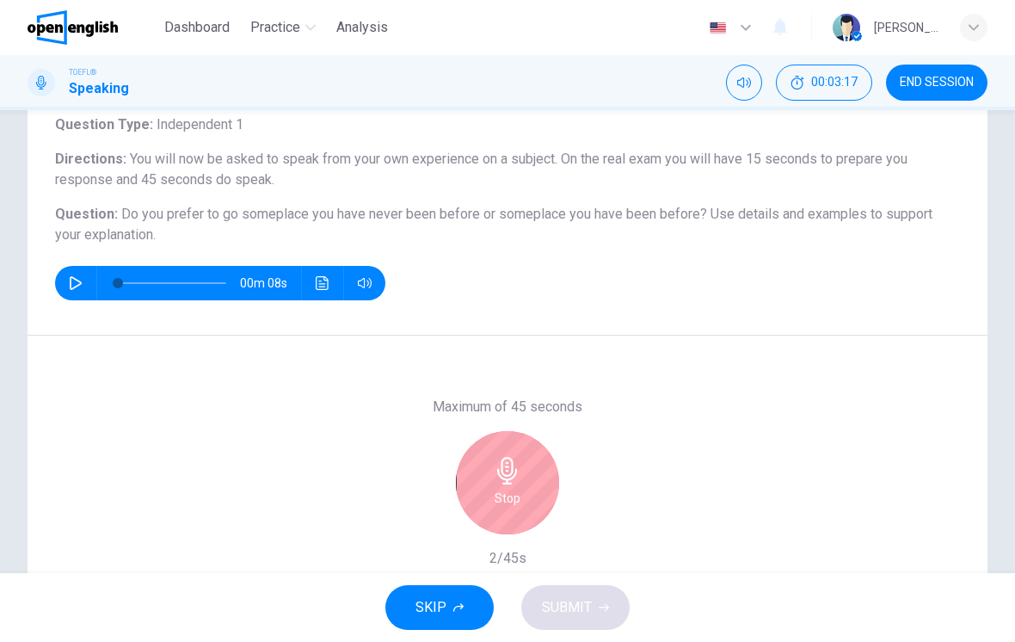
click at [495, 462] on icon "button" at bounding box center [508, 471] width 28 height 28
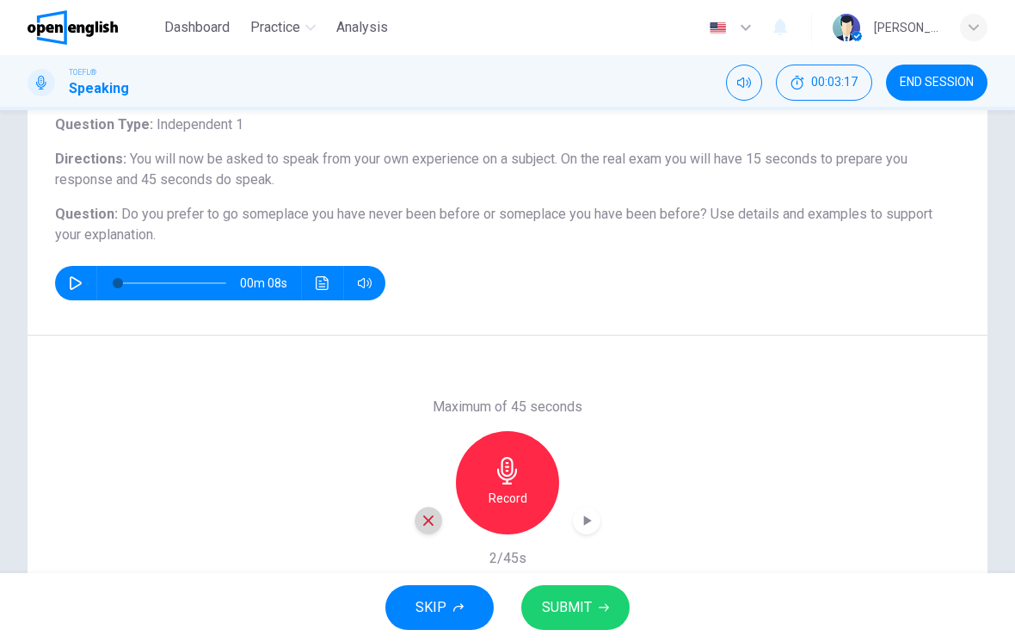
click at [424, 521] on icon "button" at bounding box center [428, 520] width 15 height 15
click at [509, 497] on h6 "Record" at bounding box center [508, 498] width 39 height 21
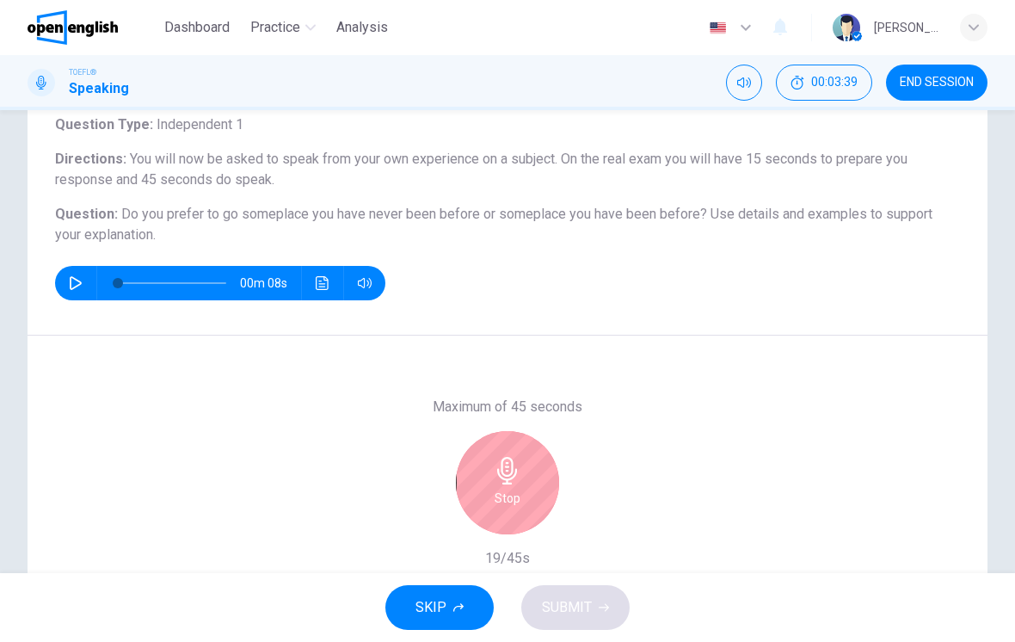
click at [516, 490] on h6 "Stop" at bounding box center [508, 498] width 26 height 21
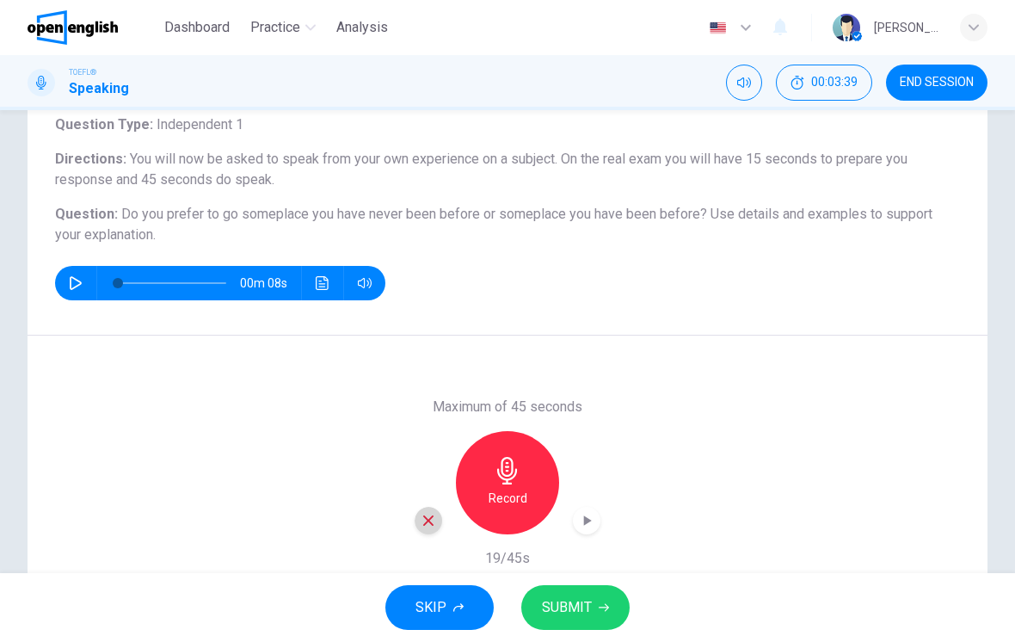
click at [424, 530] on div "button" at bounding box center [429, 521] width 28 height 28
click at [512, 474] on icon "button" at bounding box center [507, 471] width 20 height 28
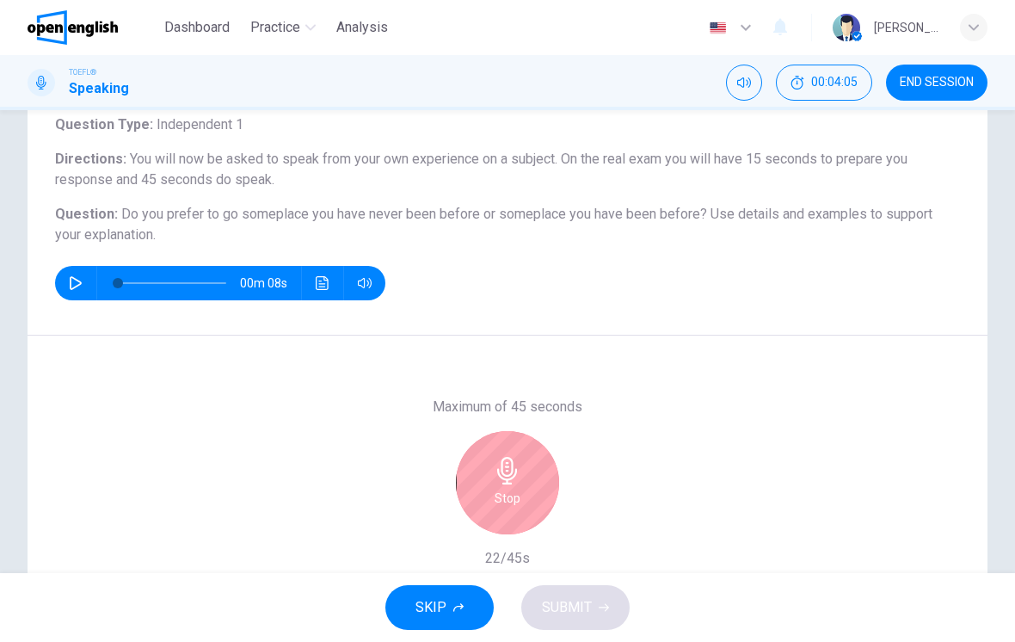
click at [521, 504] on div "Stop" at bounding box center [507, 482] width 103 height 103
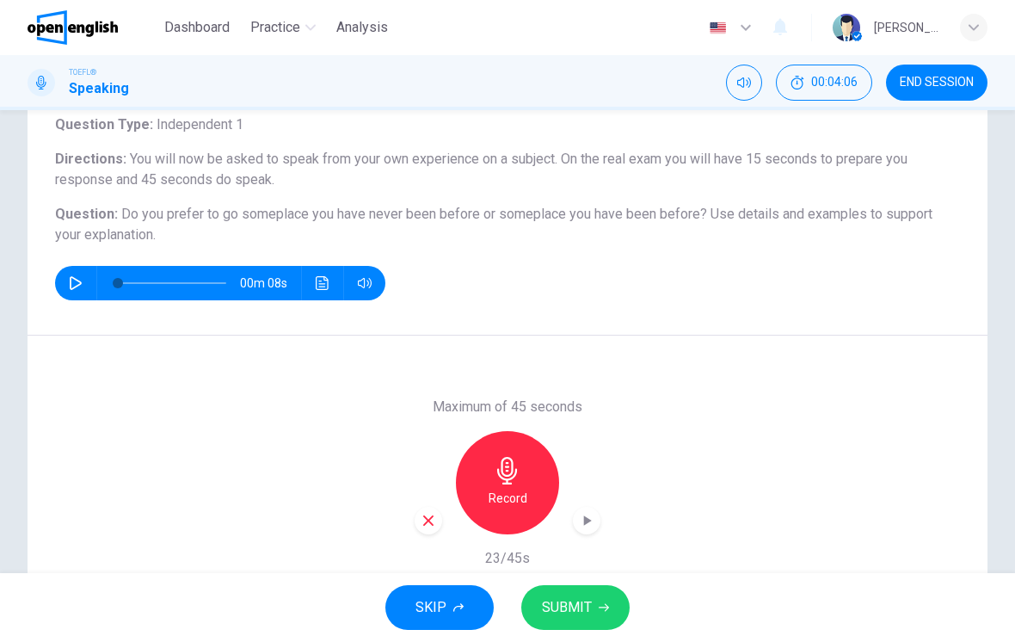
click at [418, 514] on div "button" at bounding box center [429, 521] width 28 height 28
click at [517, 476] on icon "button" at bounding box center [508, 471] width 28 height 28
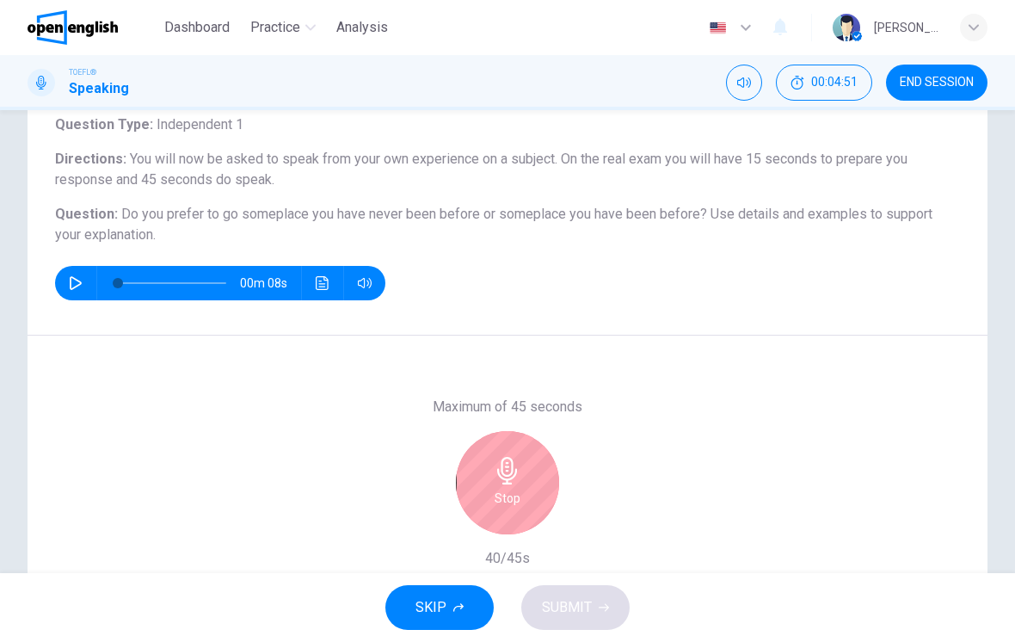
click at [509, 484] on icon "button" at bounding box center [507, 471] width 20 height 28
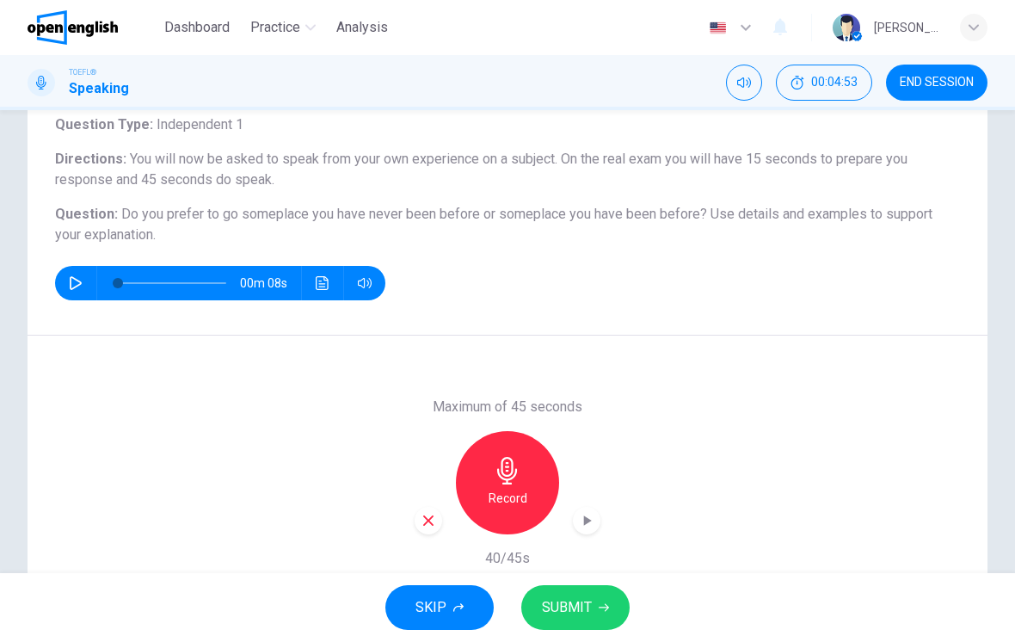
click at [423, 519] on icon "button" at bounding box center [428, 520] width 15 height 15
click at [516, 481] on icon "button" at bounding box center [508, 471] width 28 height 28
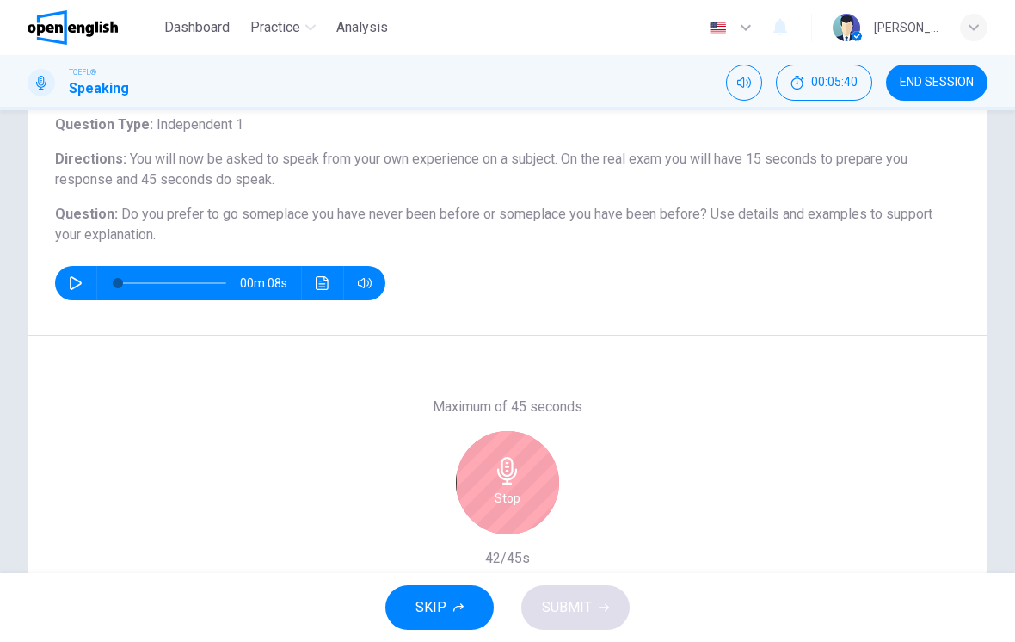
click at [513, 482] on icon "button" at bounding box center [508, 471] width 28 height 28
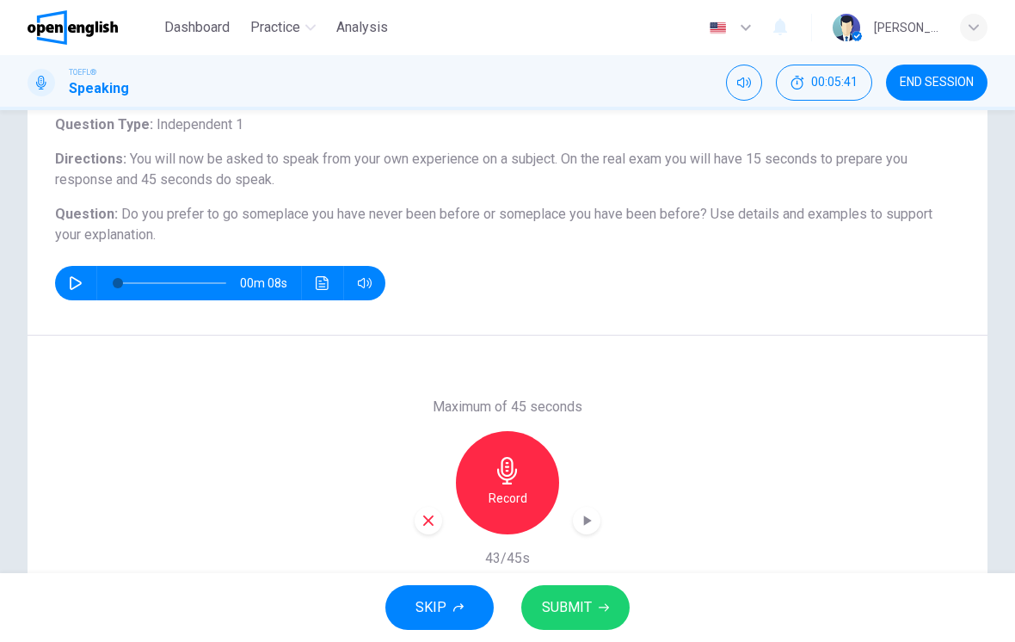
click at [420, 535] on div "Maximum of 45 seconds Record 43/45s" at bounding box center [508, 483] width 186 height 172
click at [425, 519] on icon "button" at bounding box center [428, 520] width 15 height 15
click at [515, 499] on h6 "Record" at bounding box center [508, 498] width 39 height 21
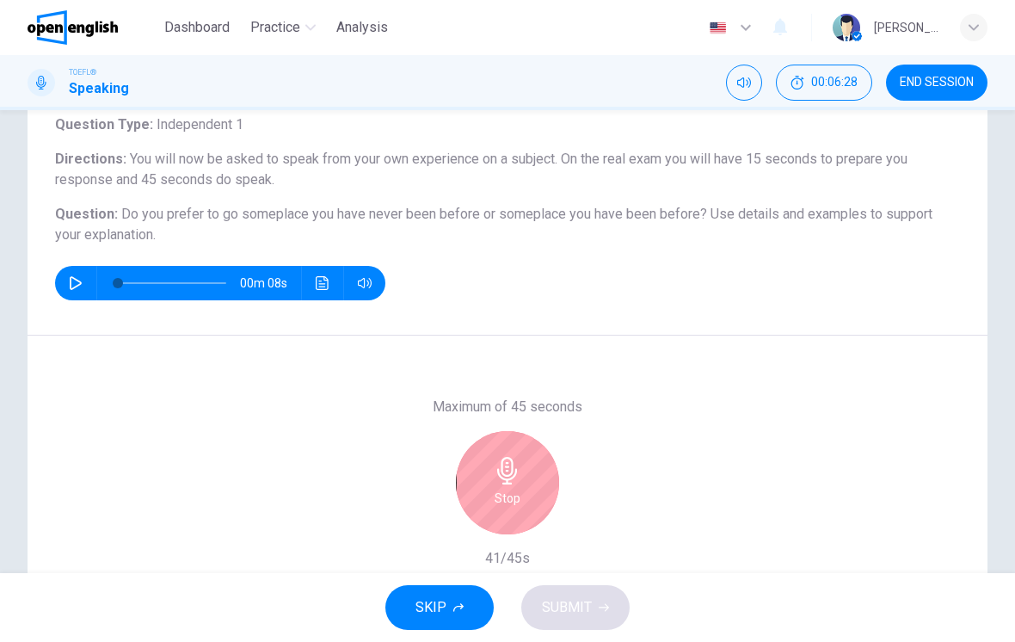
click at [533, 477] on div "Stop" at bounding box center [507, 482] width 103 height 103
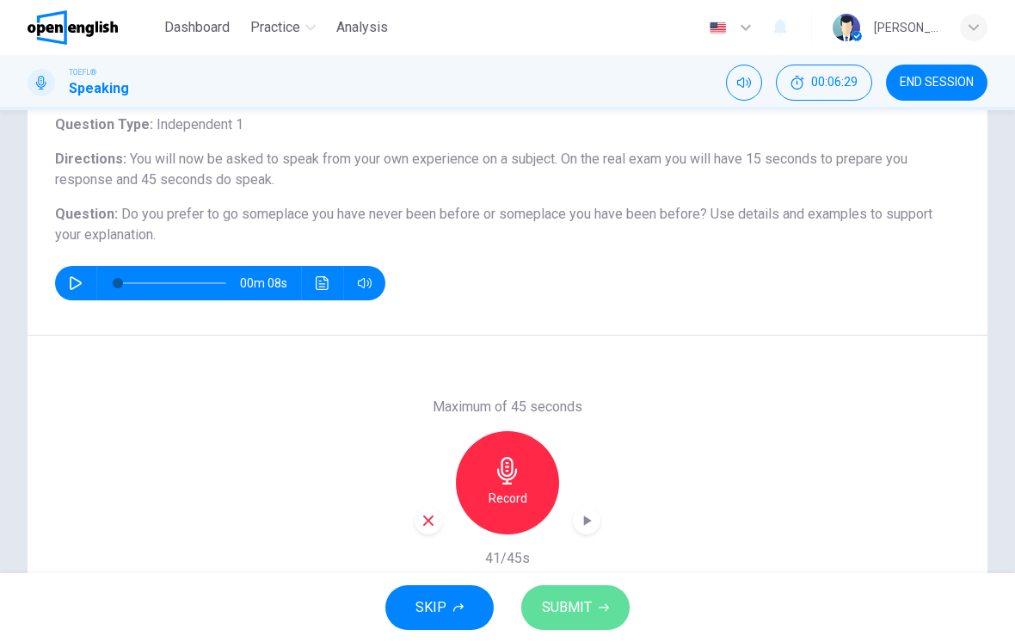
click at [606, 612] on icon "button" at bounding box center [604, 607] width 10 height 10
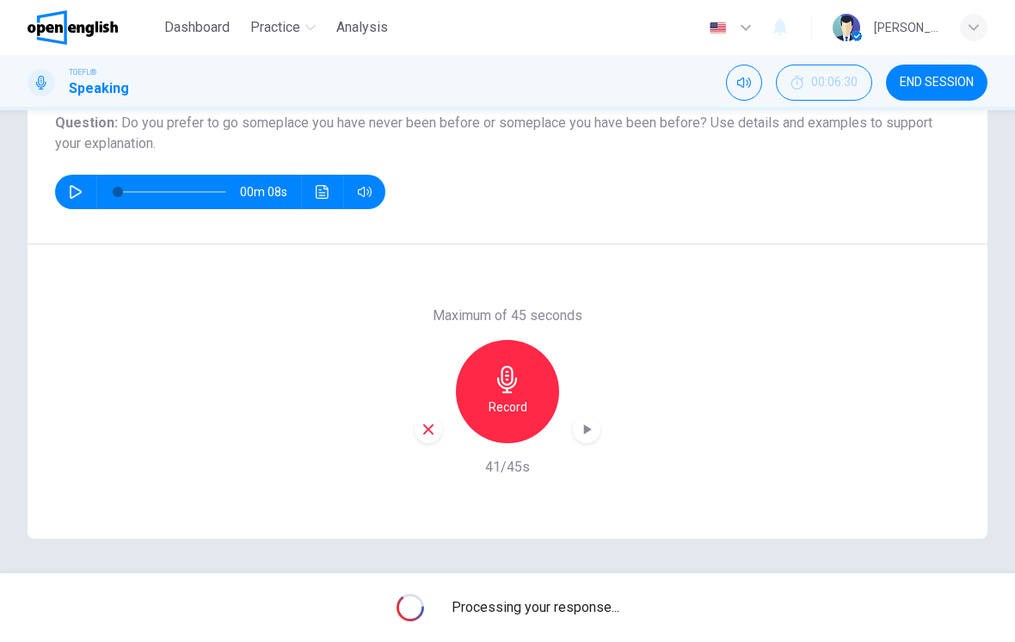
scroll to position [204, 0]
click at [976, 34] on div "button" at bounding box center [974, 28] width 28 height 28
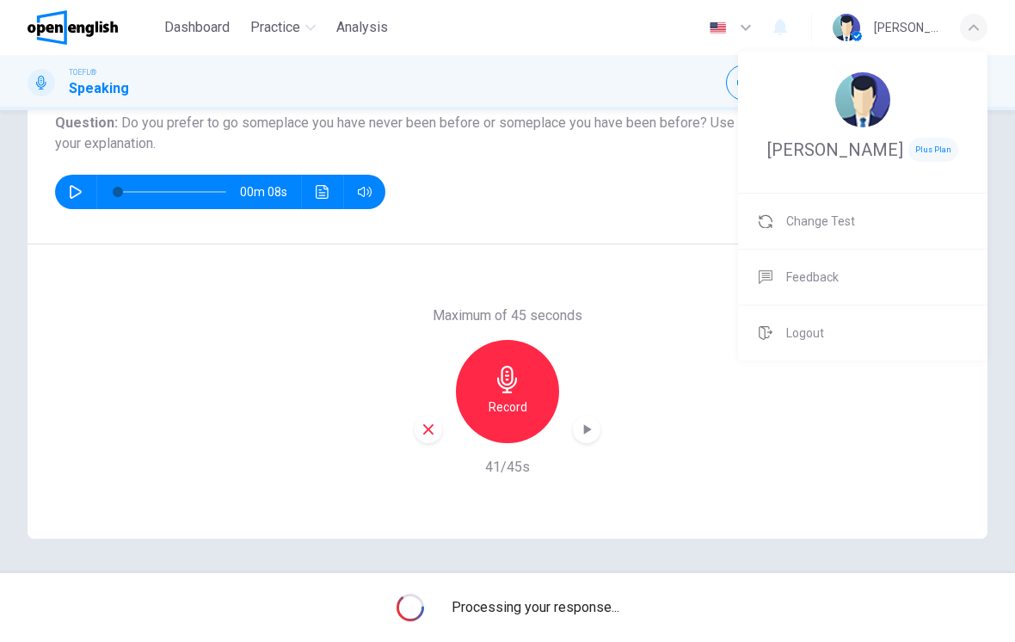
click at [967, 33] on div at bounding box center [507, 321] width 1015 height 642
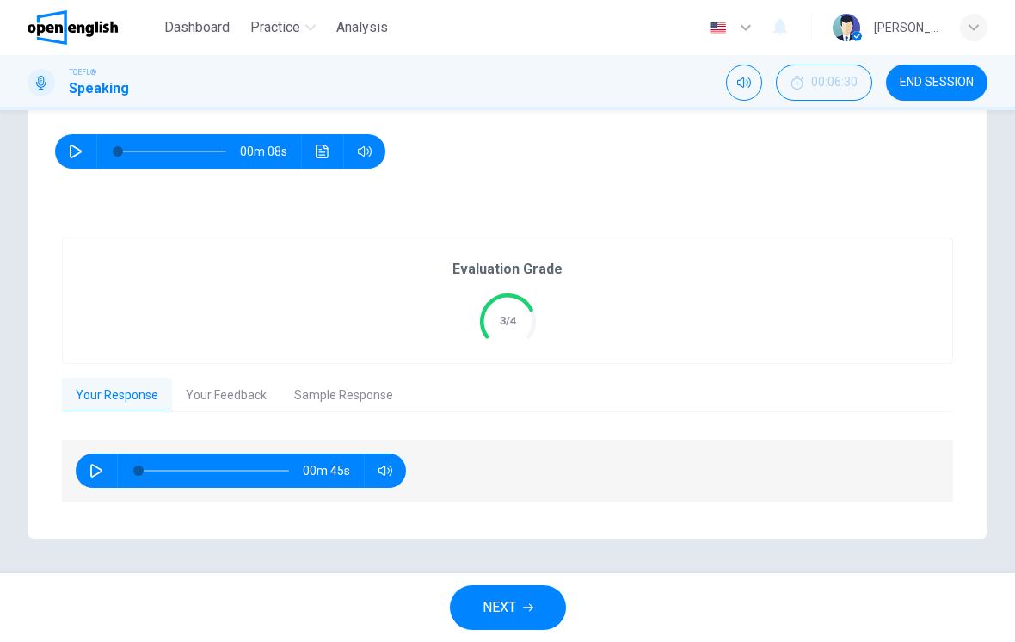
scroll to position [243, 0]
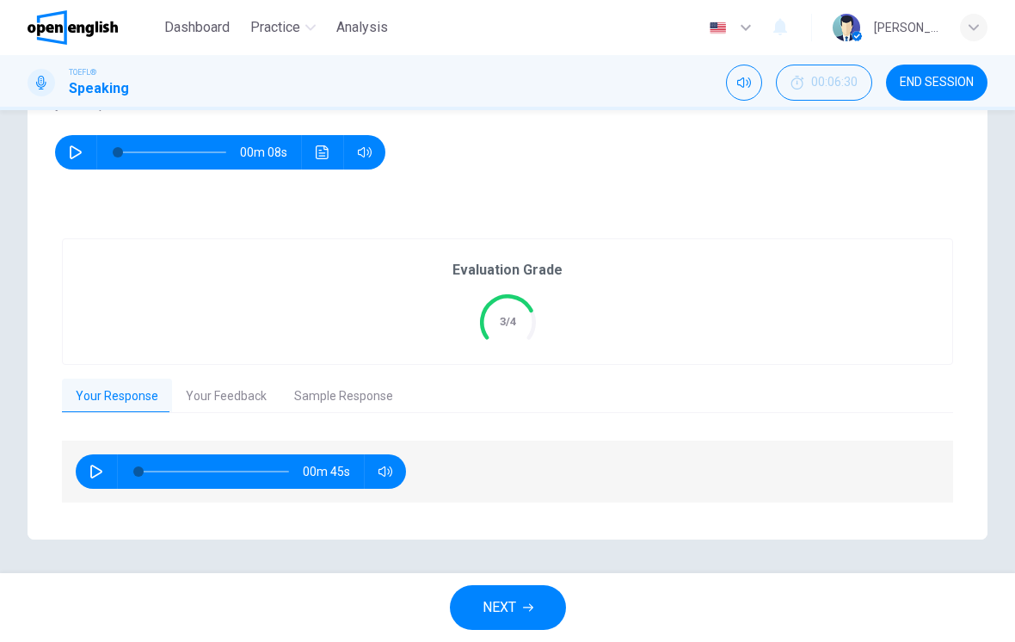
click at [223, 391] on button "Your Feedback" at bounding box center [226, 397] width 108 height 36
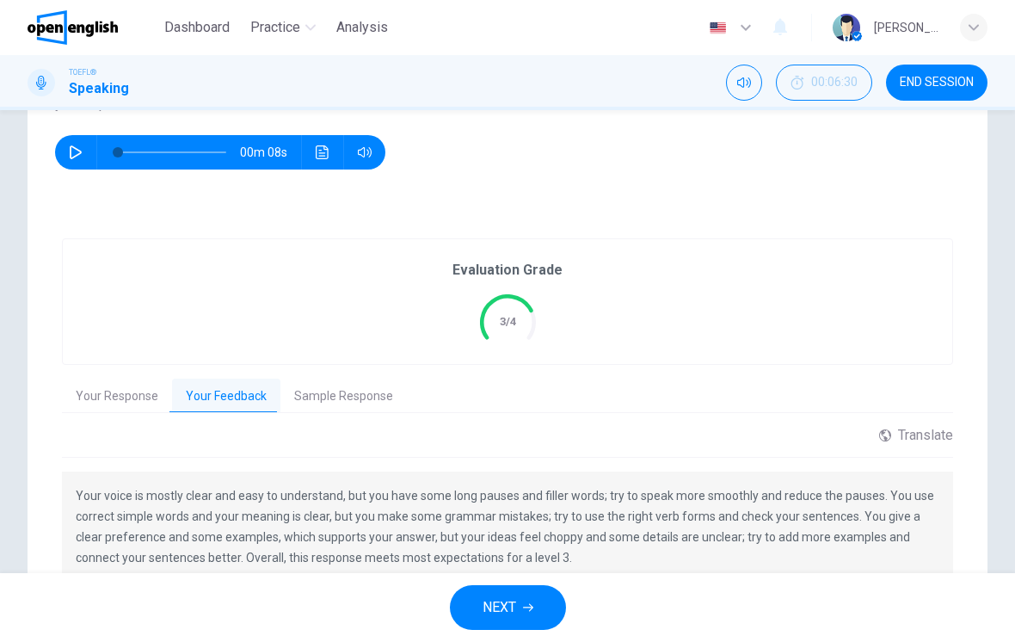
scroll to position [292, 0]
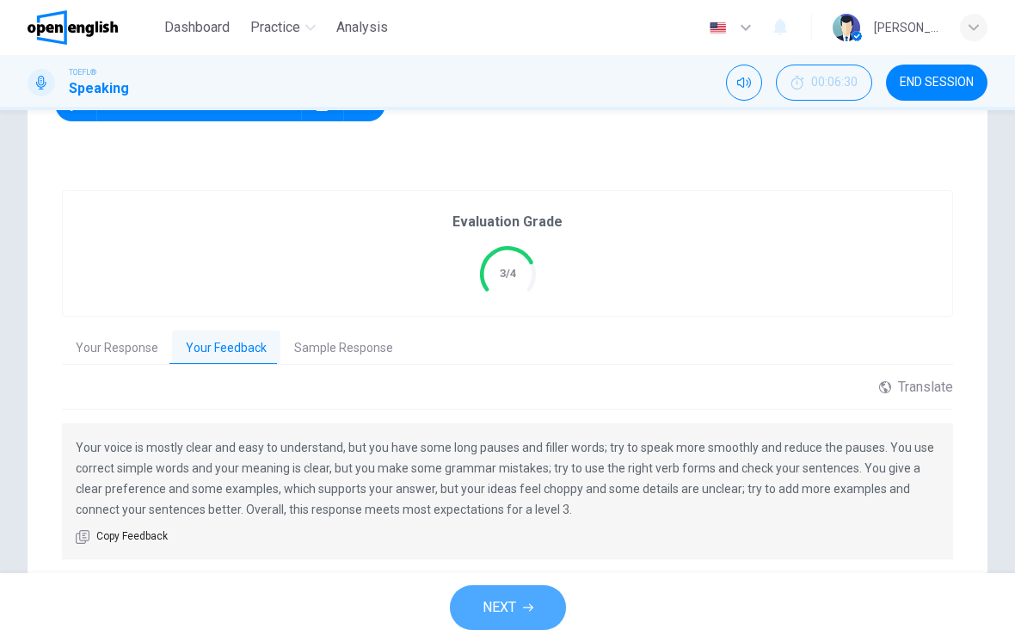
click at [511, 597] on span "NEXT" at bounding box center [500, 607] width 34 height 24
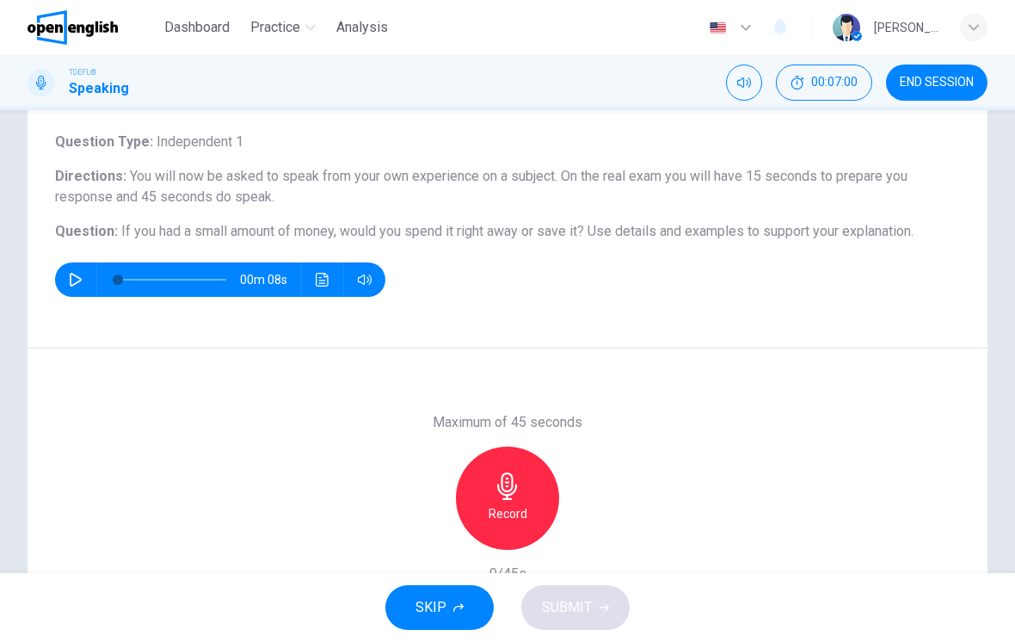
scroll to position [149, 0]
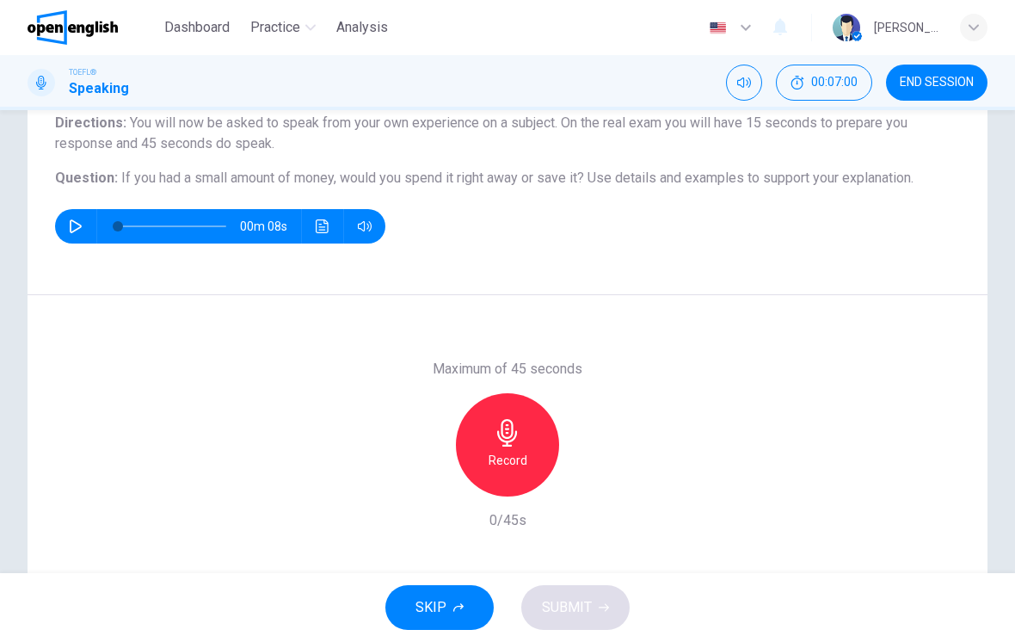
click at [532, 459] on div "Record" at bounding box center [507, 444] width 103 height 103
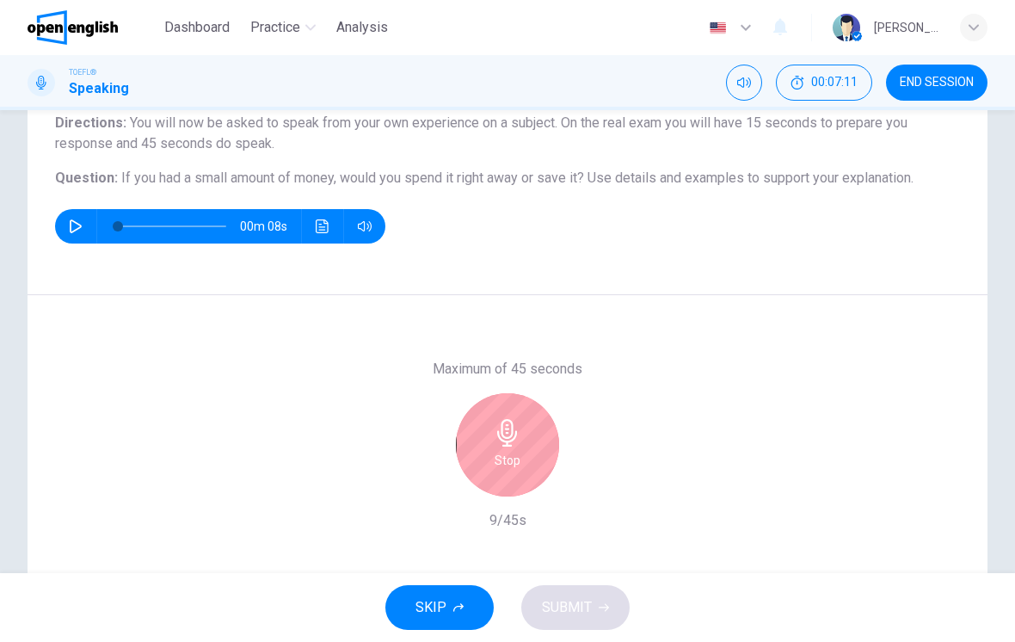
click at [539, 454] on div "Stop" at bounding box center [507, 444] width 103 height 103
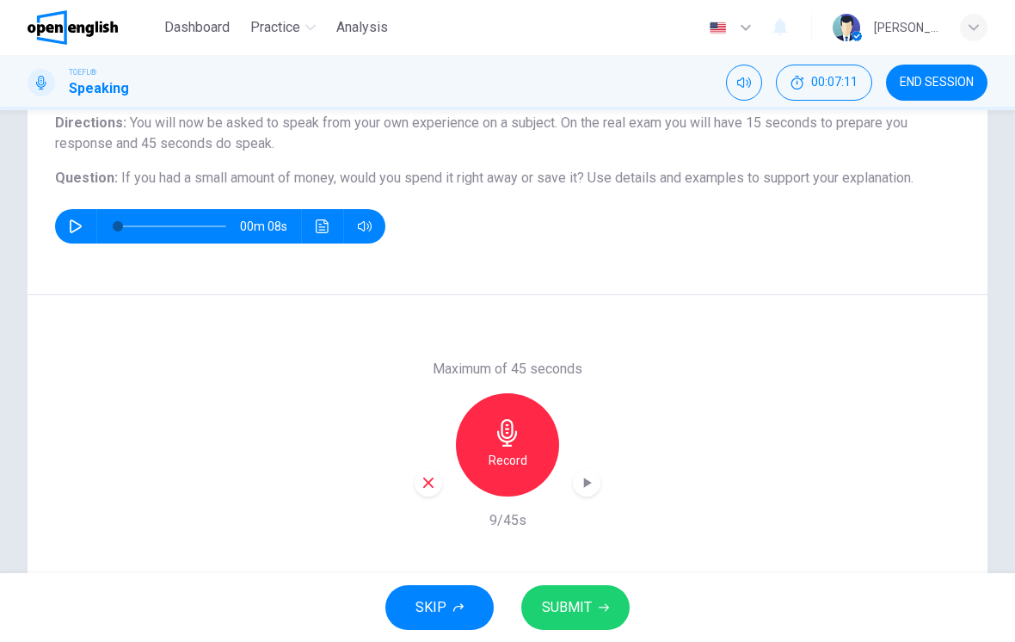
click at [412, 488] on div "Maximum of 45 seconds Record 9/45s" at bounding box center [508, 444] width 960 height 299
click at [440, 485] on div "button" at bounding box center [429, 483] width 28 height 28
click at [428, 493] on div "Record" at bounding box center [508, 444] width 186 height 103
click at [524, 435] on div "Record" at bounding box center [507, 444] width 103 height 103
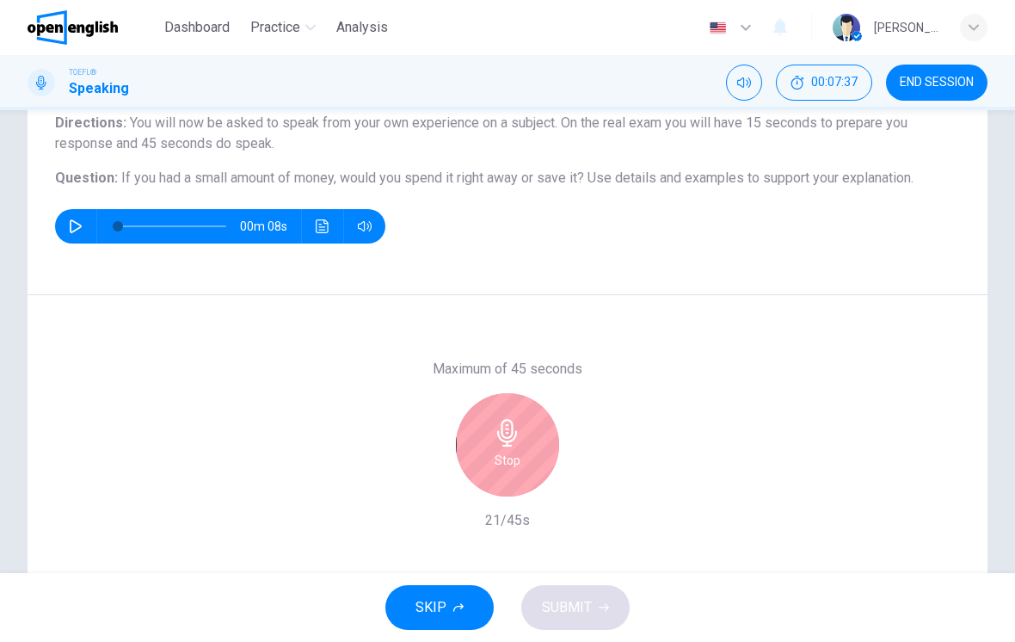
click at [490, 465] on div "Stop" at bounding box center [507, 444] width 103 height 103
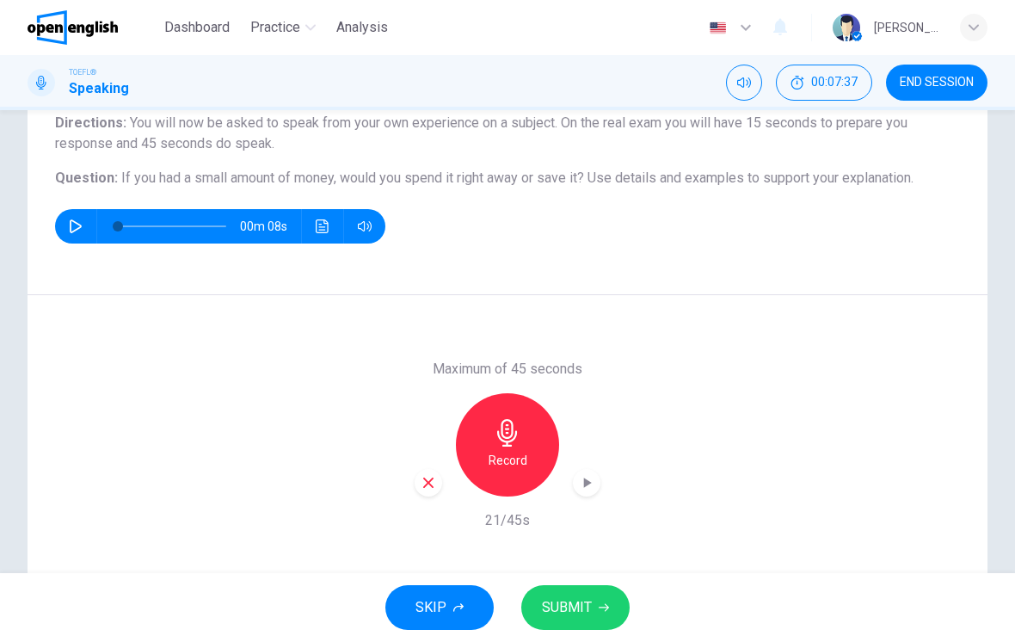
click at [419, 489] on div "button" at bounding box center [429, 483] width 28 height 28
click at [509, 471] on div "Record" at bounding box center [507, 444] width 103 height 103
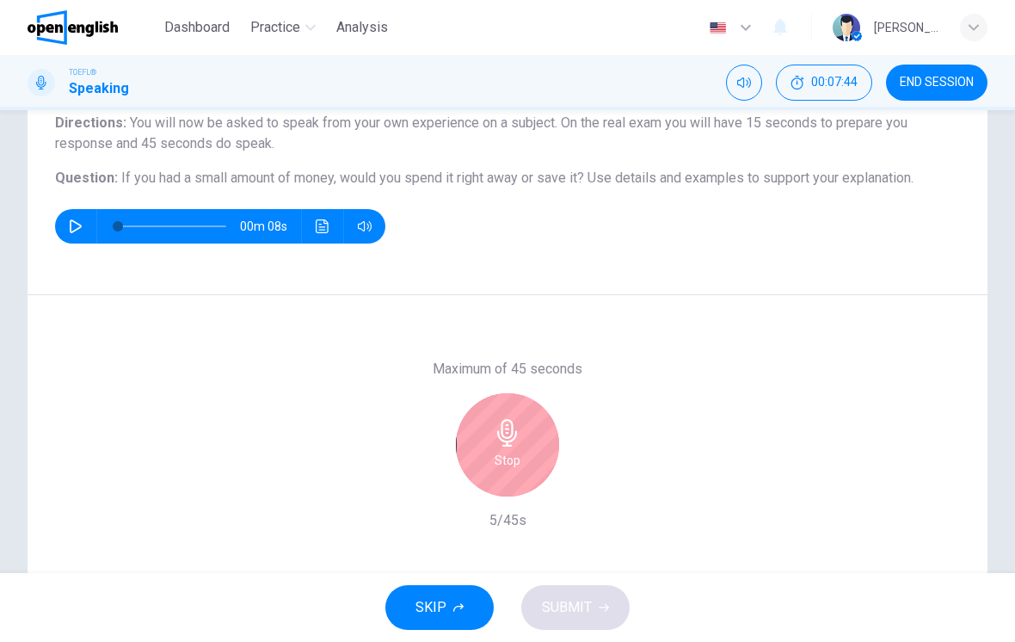
click at [518, 452] on h6 "Stop" at bounding box center [508, 460] width 26 height 21
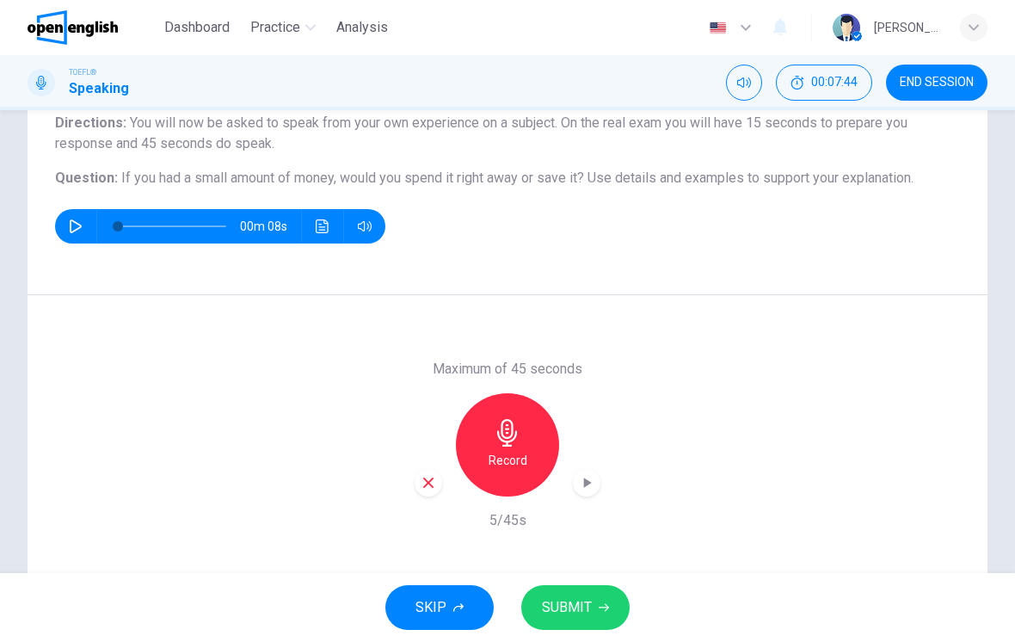
click at [436, 478] on div "button" at bounding box center [429, 483] width 28 height 28
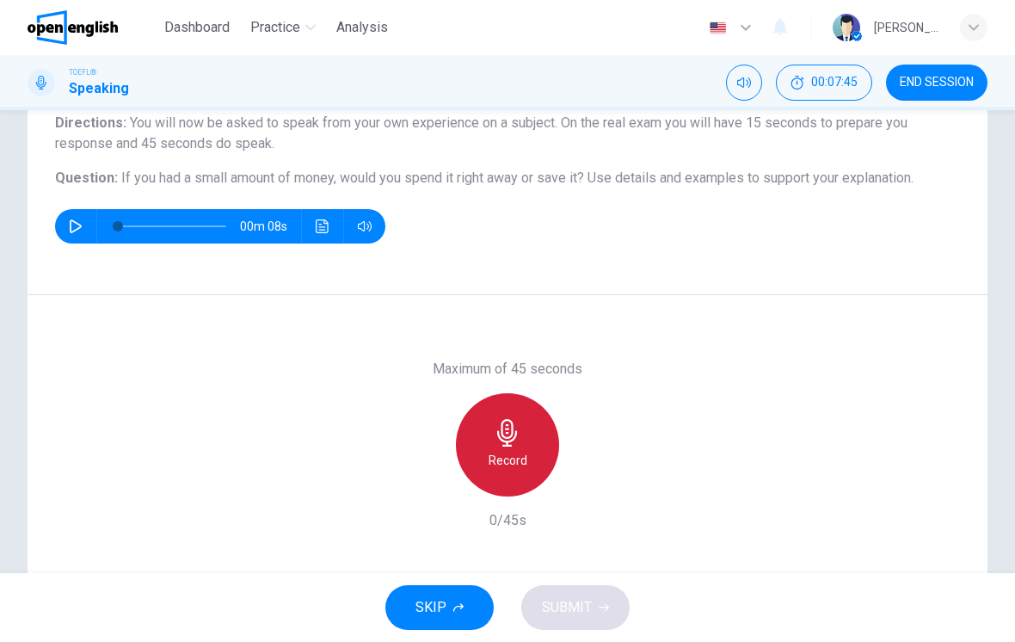
click at [512, 447] on div "Record" at bounding box center [507, 444] width 103 height 103
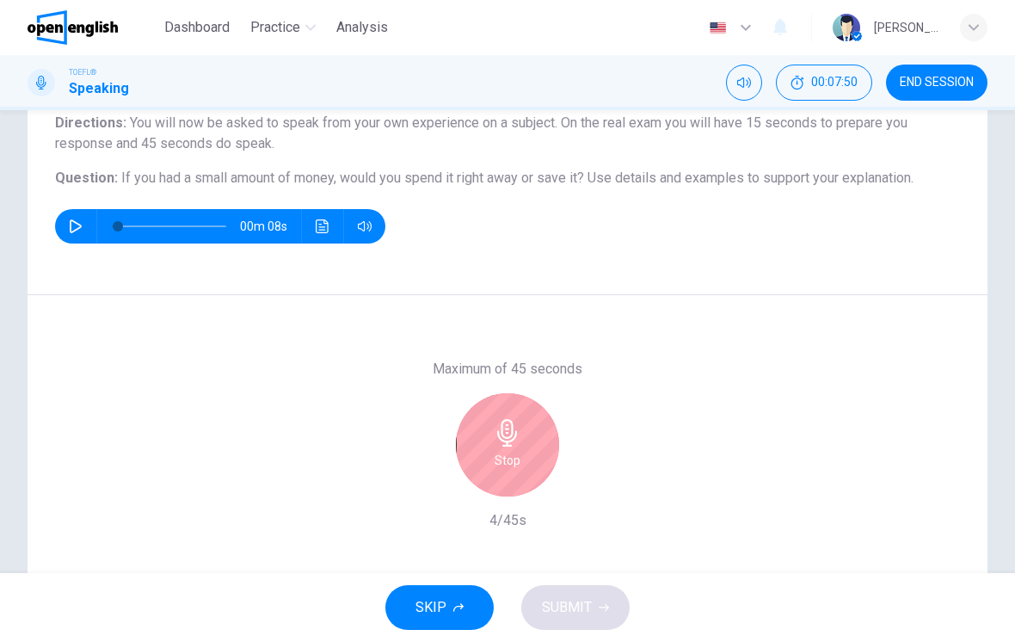
click at [515, 446] on icon "button" at bounding box center [508, 433] width 28 height 28
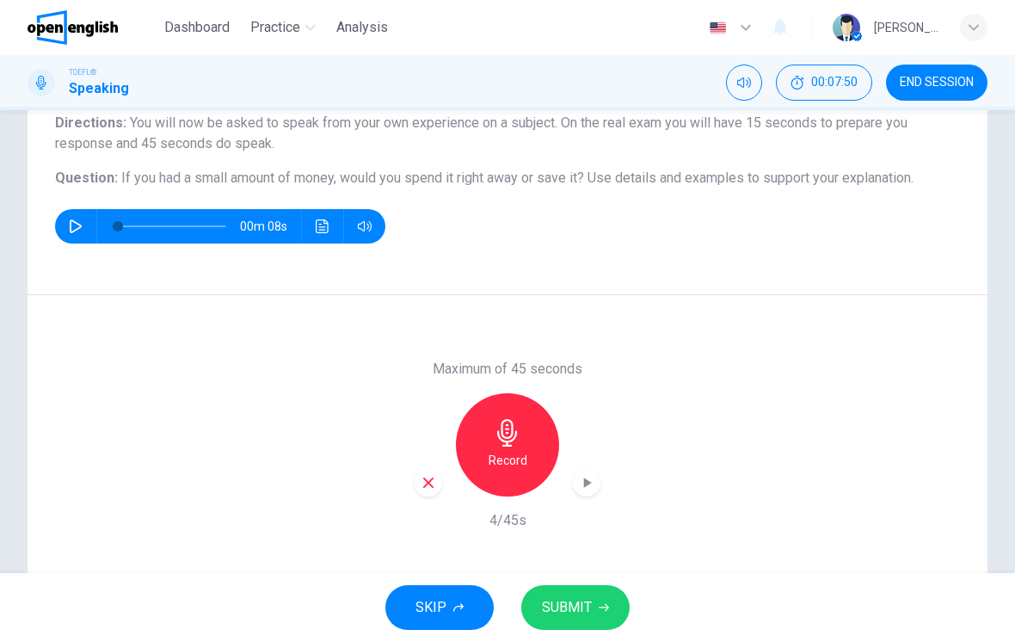
click at [432, 489] on icon "button" at bounding box center [428, 482] width 15 height 15
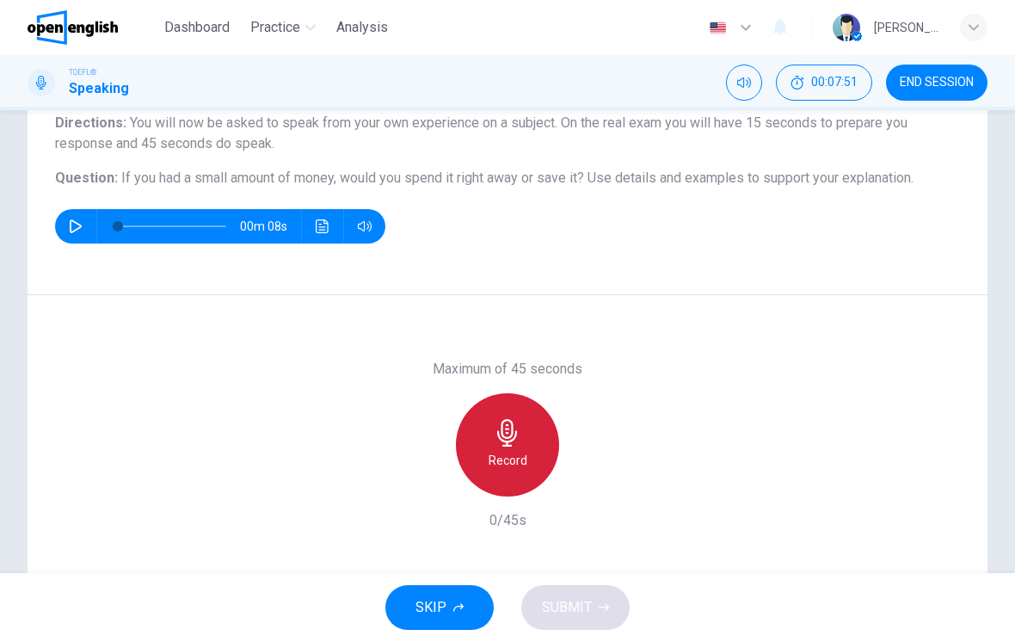
click at [503, 453] on h6 "Record" at bounding box center [508, 460] width 39 height 21
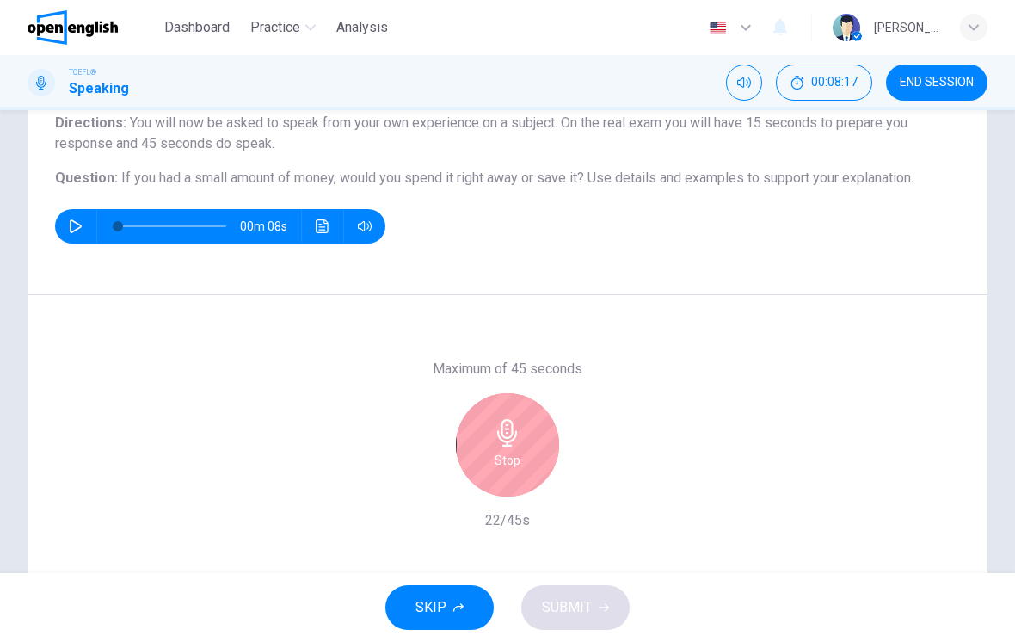
click at [532, 451] on div "Stop" at bounding box center [507, 444] width 103 height 103
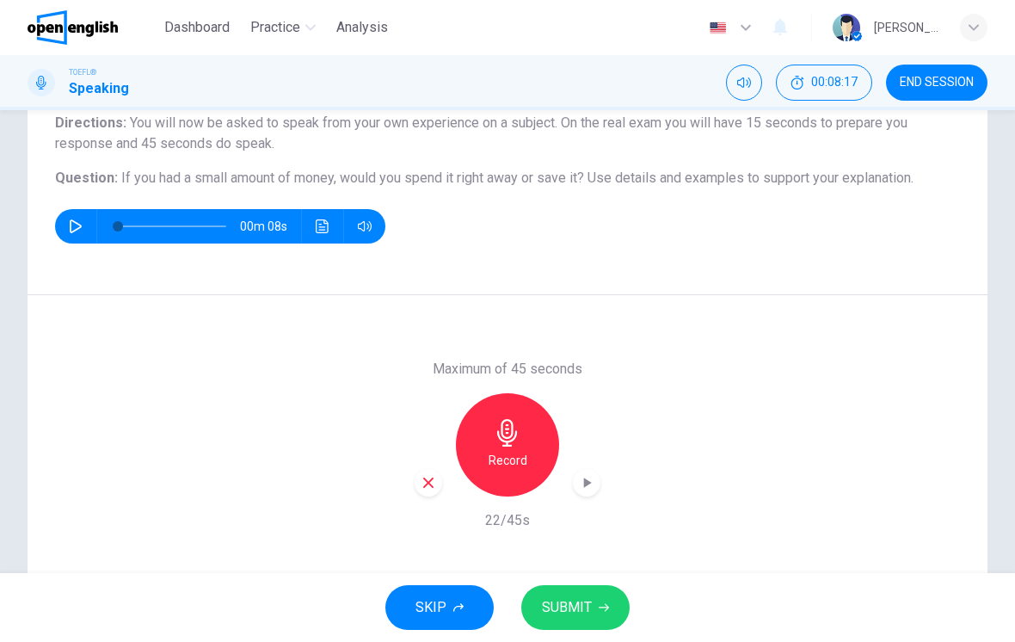
click at [422, 488] on icon "button" at bounding box center [428, 482] width 15 height 15
click at [501, 463] on h6 "Record" at bounding box center [508, 460] width 39 height 21
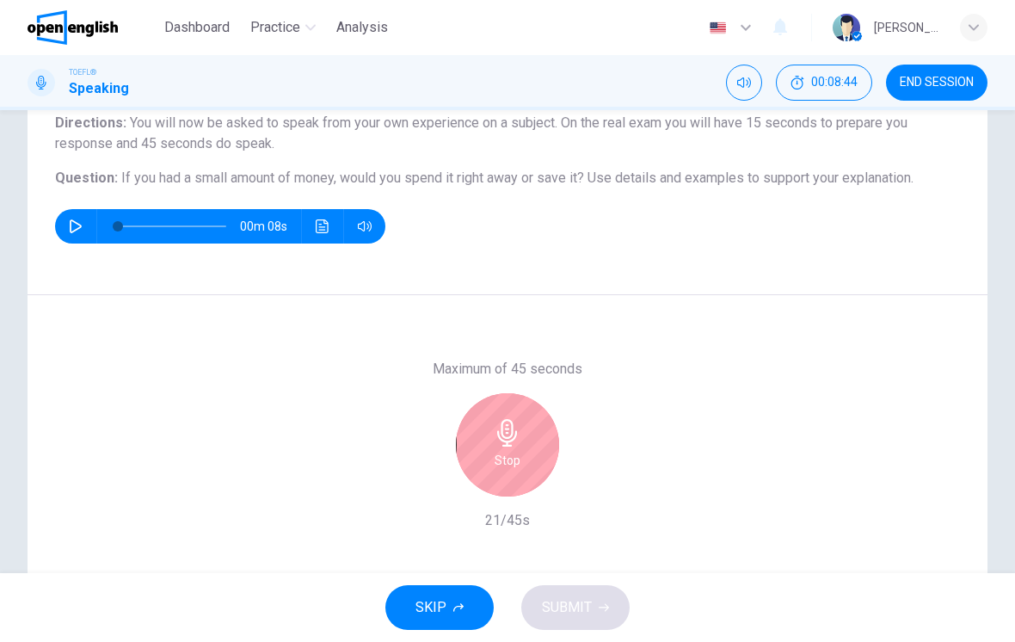
click at [533, 451] on div "Stop" at bounding box center [507, 444] width 103 height 103
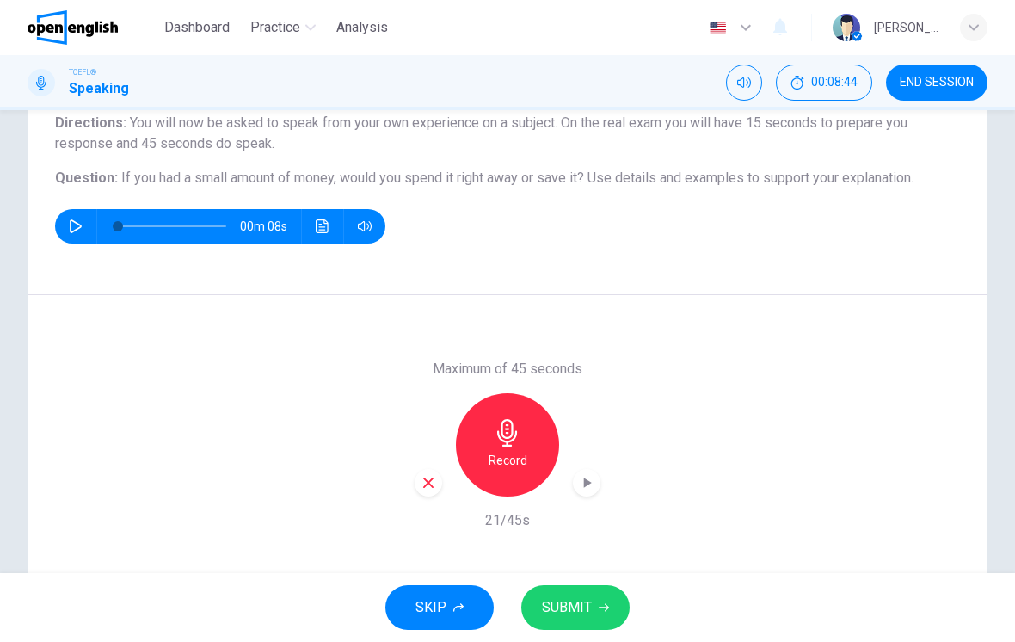
click at [432, 476] on icon "button" at bounding box center [428, 482] width 15 height 15
click at [517, 447] on div "Record" at bounding box center [507, 444] width 103 height 103
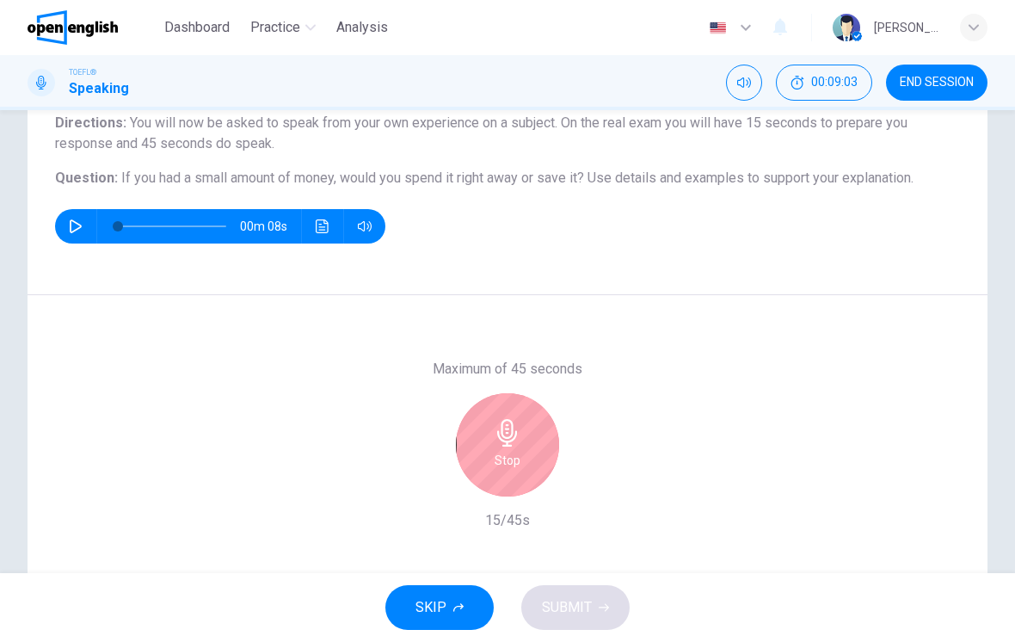
click at [517, 464] on h6 "Stop" at bounding box center [508, 460] width 26 height 21
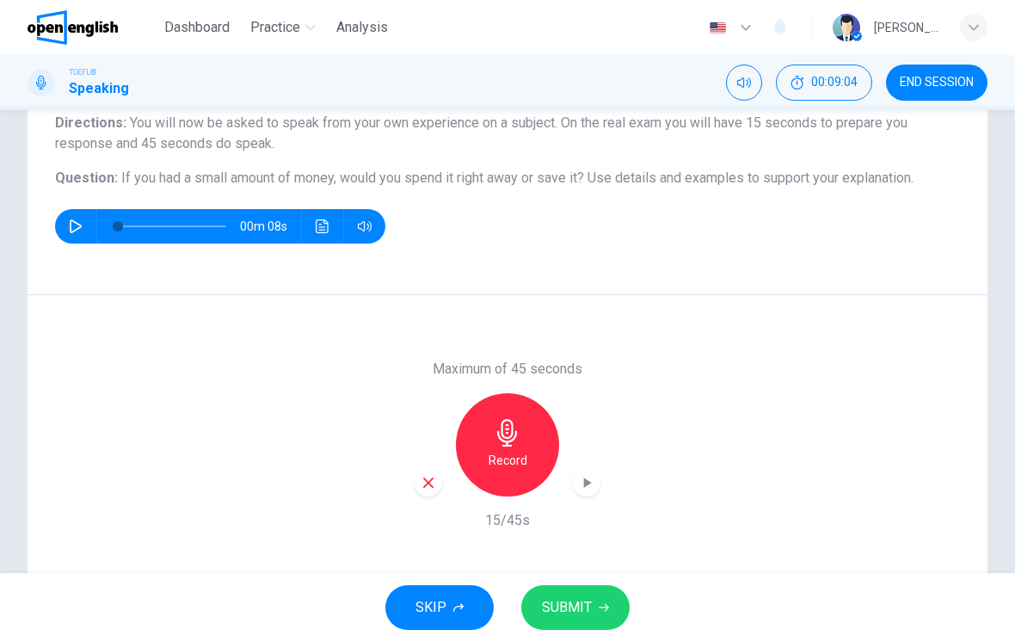
click at [412, 470] on div "Maximum of 45 seconds Record 15/45s" at bounding box center [508, 444] width 960 height 299
click at [417, 491] on div "button" at bounding box center [429, 483] width 28 height 28
click at [455, 617] on button "SKIP" at bounding box center [439, 607] width 108 height 45
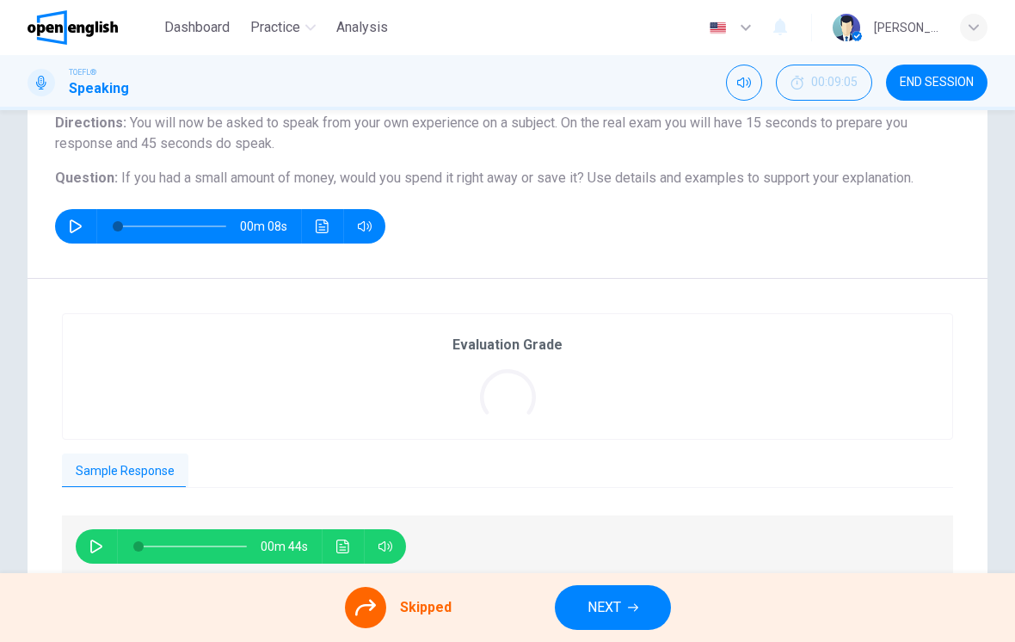
click at [379, 607] on div at bounding box center [365, 607] width 41 height 41
click at [365, 596] on div at bounding box center [365, 607] width 41 height 41
click at [373, 594] on div at bounding box center [365, 607] width 41 height 41
click at [589, 602] on span "NEXT" at bounding box center [605, 607] width 34 height 24
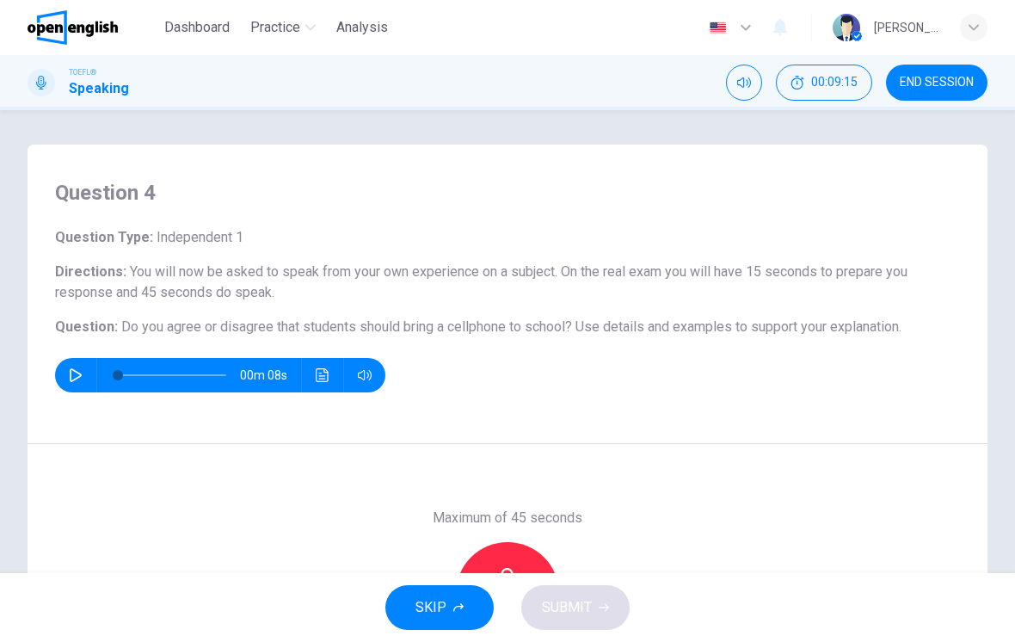
scroll to position [114, 0]
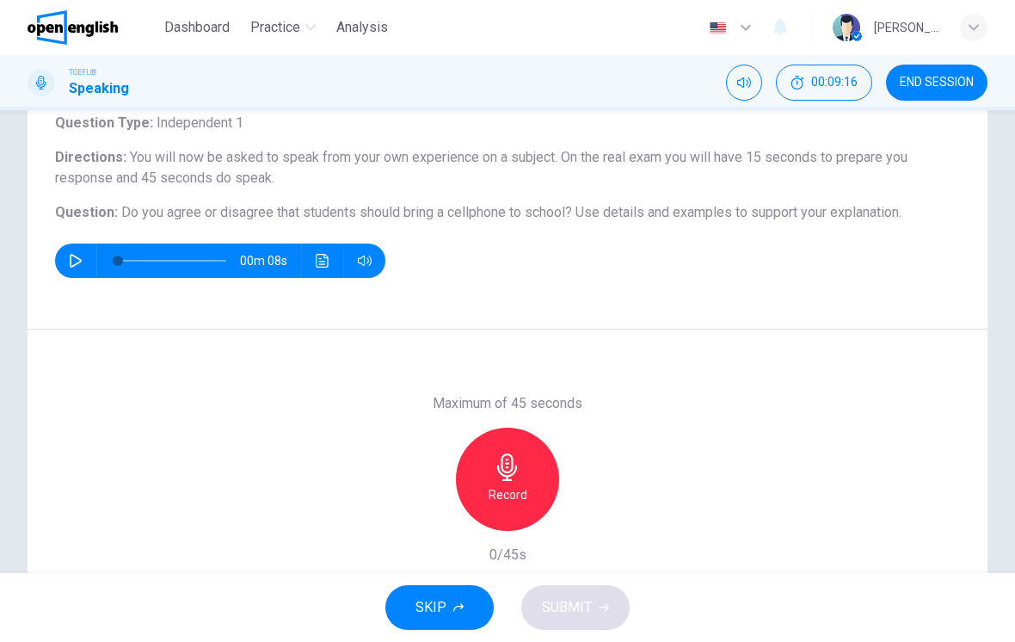
click at [518, 476] on icon "button" at bounding box center [508, 467] width 28 height 28
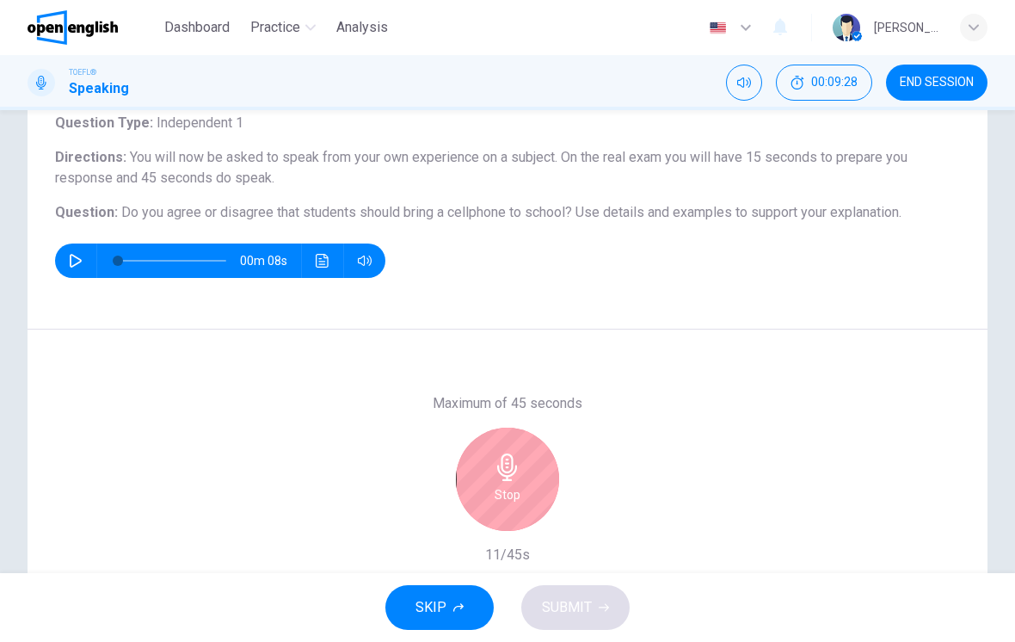
click at [533, 478] on div "Stop" at bounding box center [507, 479] width 103 height 103
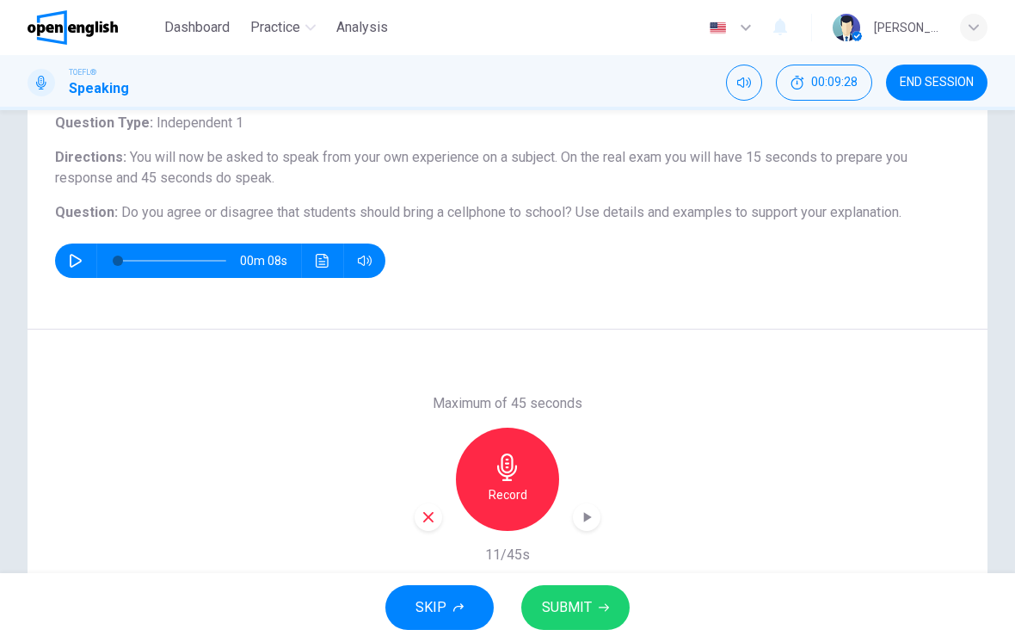
click at [422, 515] on icon "button" at bounding box center [428, 516] width 15 height 15
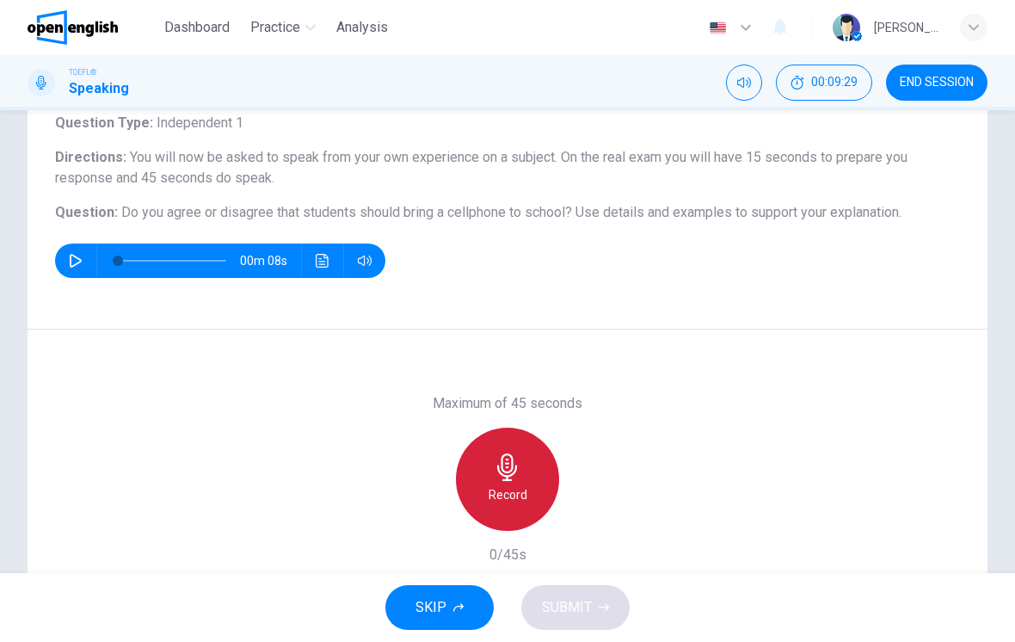
click at [511, 484] on h6 "Record" at bounding box center [508, 494] width 39 height 21
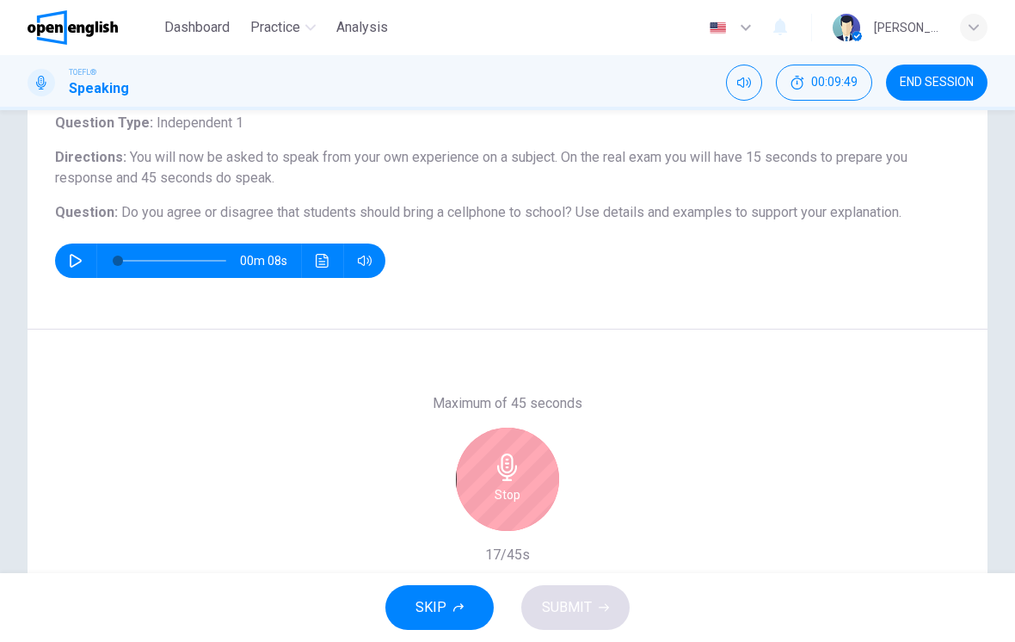
click at [517, 458] on icon "button" at bounding box center [508, 467] width 28 height 28
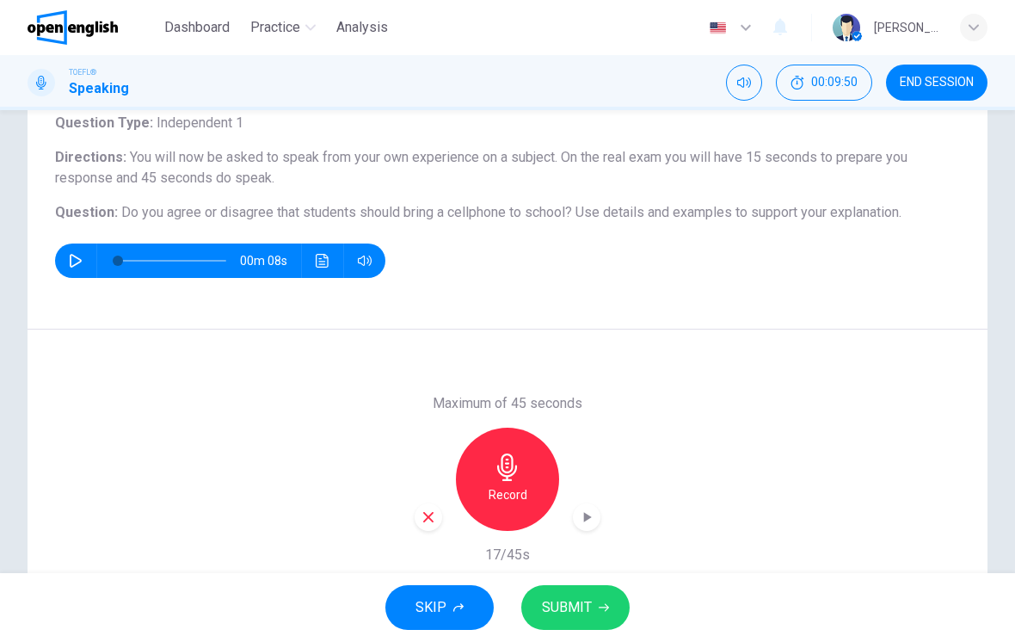
click at [416, 521] on div "button" at bounding box center [429, 517] width 28 height 28
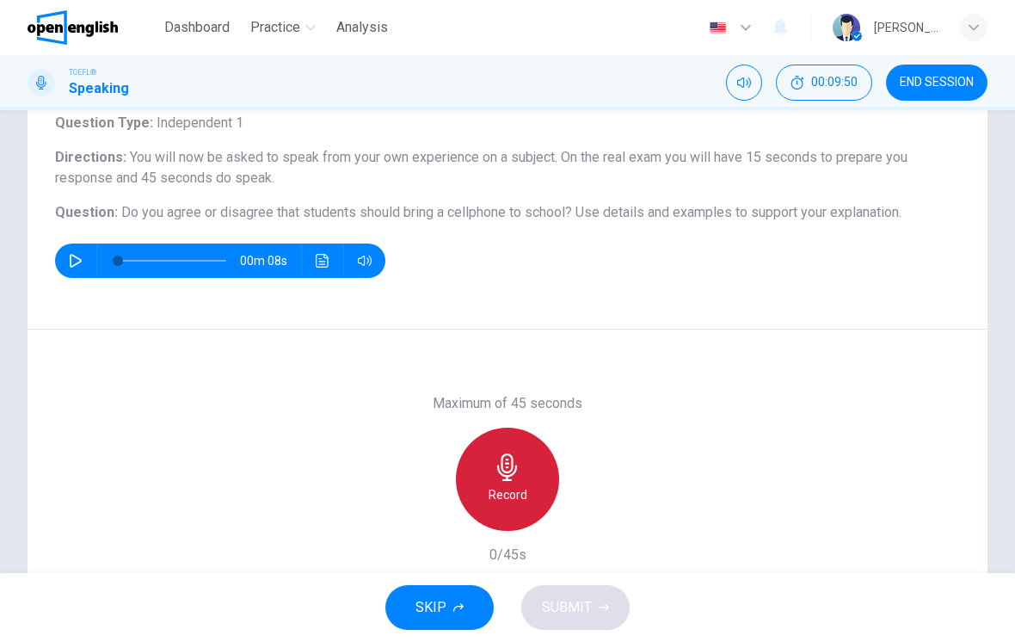
click at [506, 484] on h6 "Record" at bounding box center [508, 494] width 39 height 21
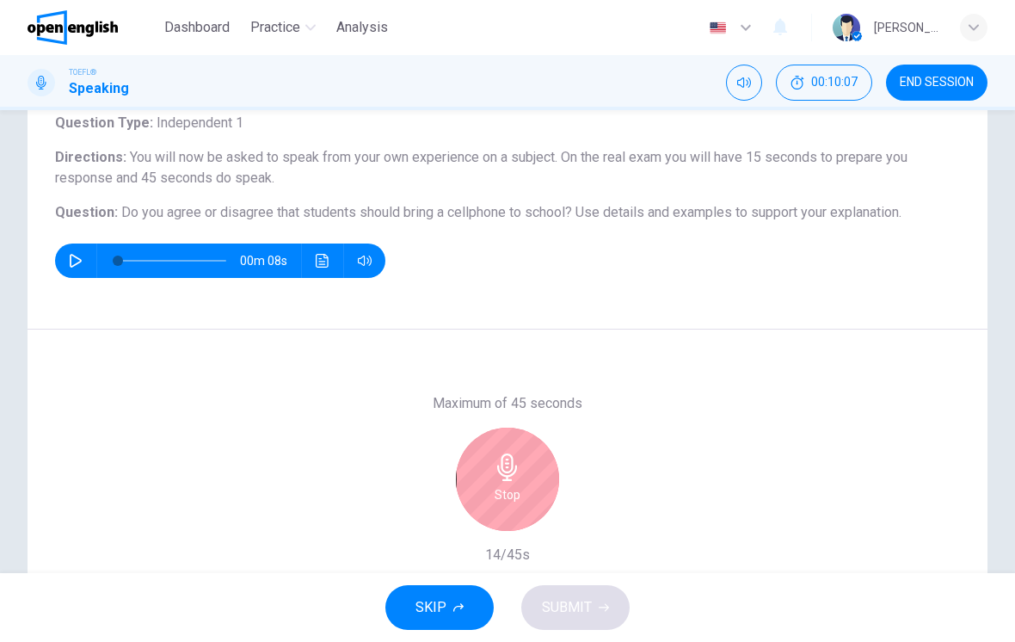
click at [548, 494] on div "Stop" at bounding box center [507, 479] width 103 height 103
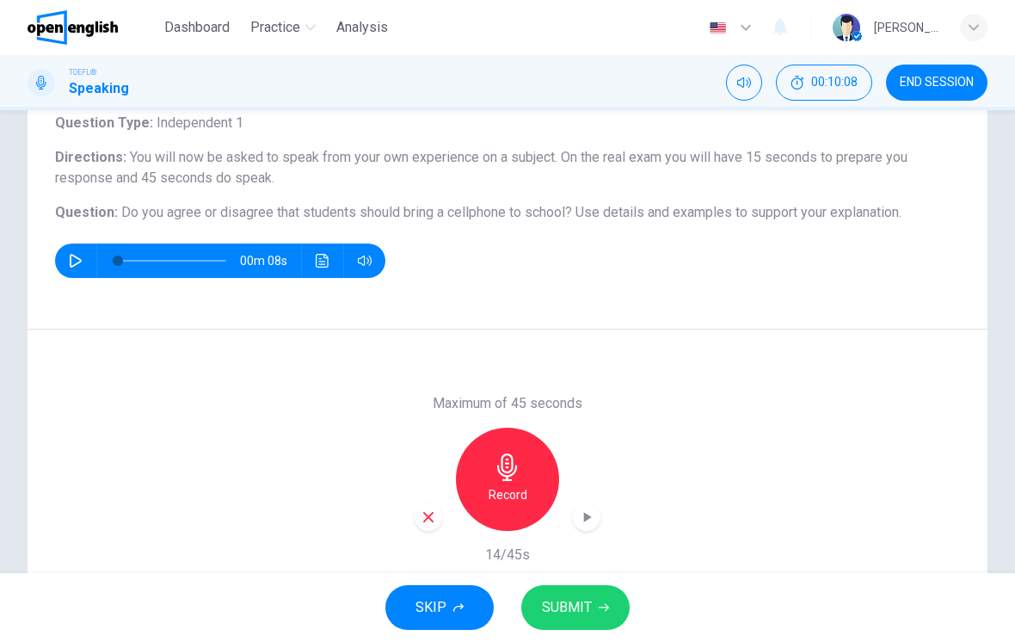
click at [422, 522] on icon "button" at bounding box center [428, 516] width 15 height 15
click at [523, 491] on h6 "Record" at bounding box center [508, 494] width 39 height 21
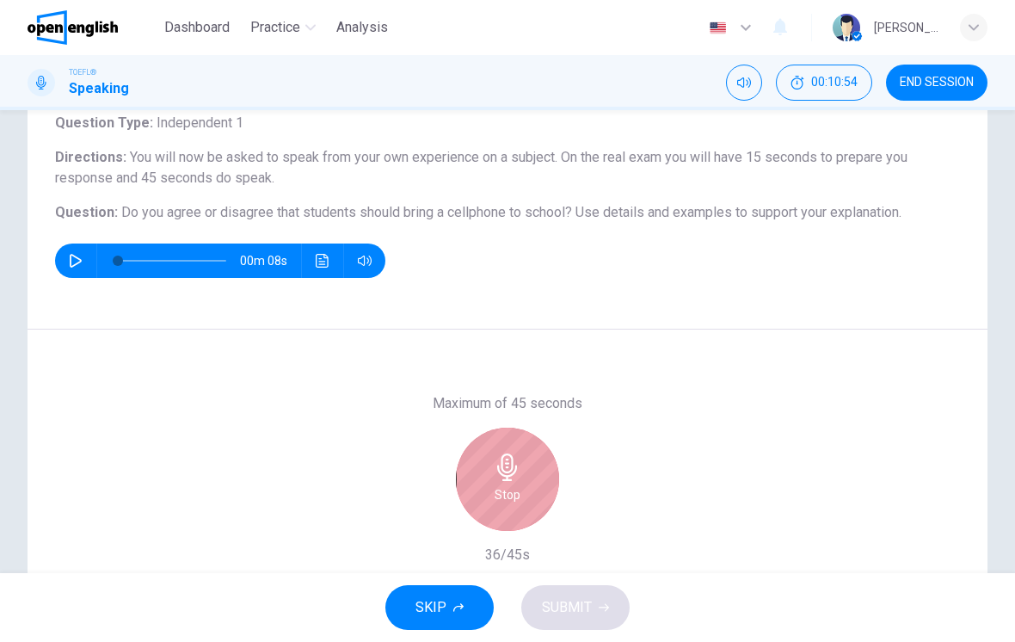
click at [541, 463] on div "Stop" at bounding box center [507, 479] width 103 height 103
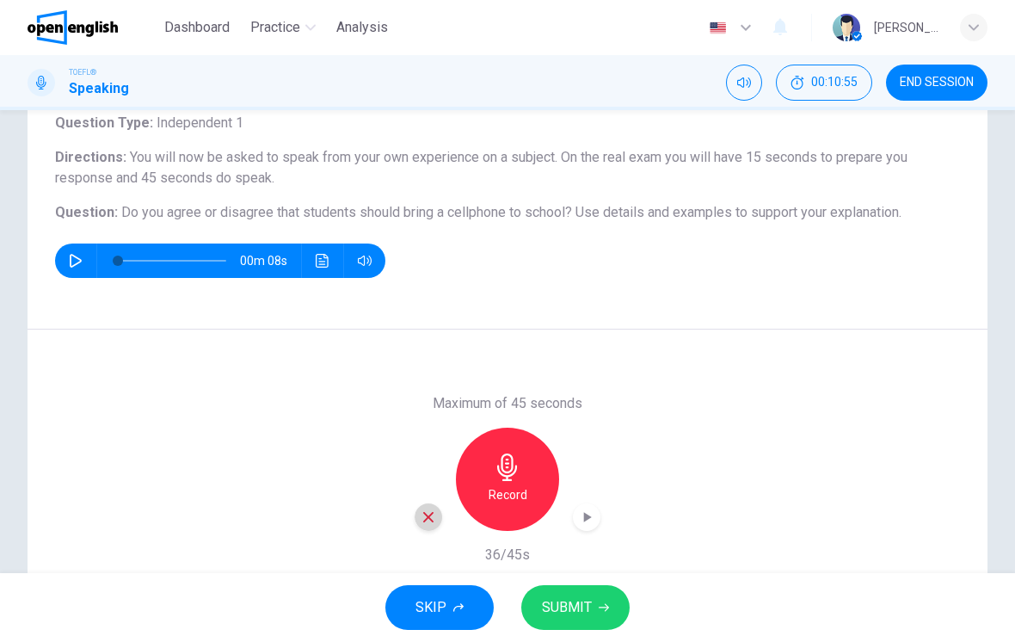
click at [421, 517] on icon "button" at bounding box center [428, 516] width 15 height 15
click at [489, 495] on h6 "Record" at bounding box center [508, 494] width 39 height 21
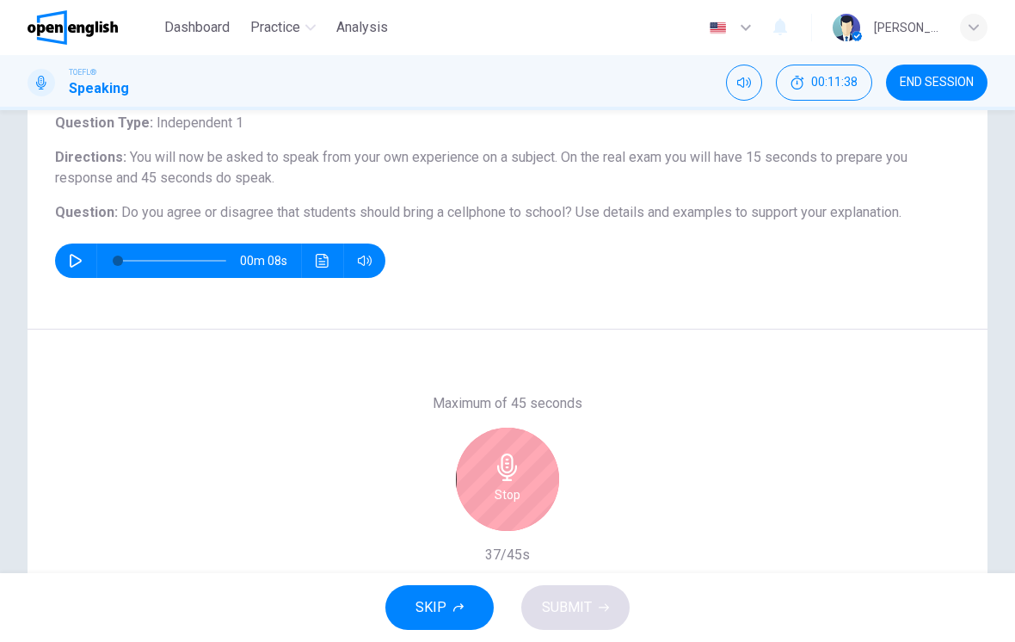
click at [520, 485] on h6 "Stop" at bounding box center [508, 494] width 26 height 21
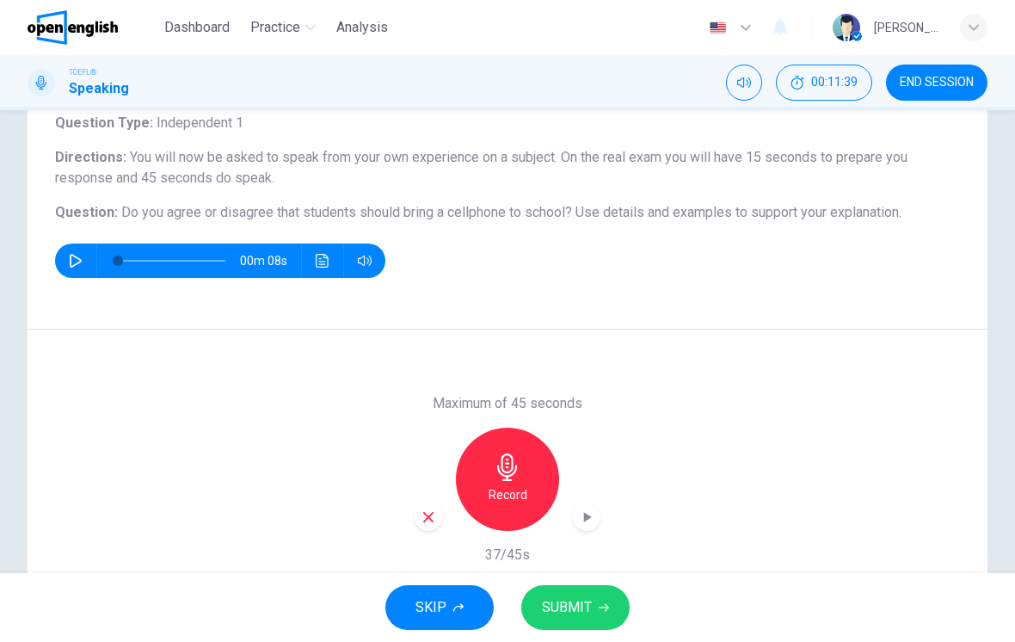
click at [425, 521] on icon "button" at bounding box center [428, 517] width 10 height 10
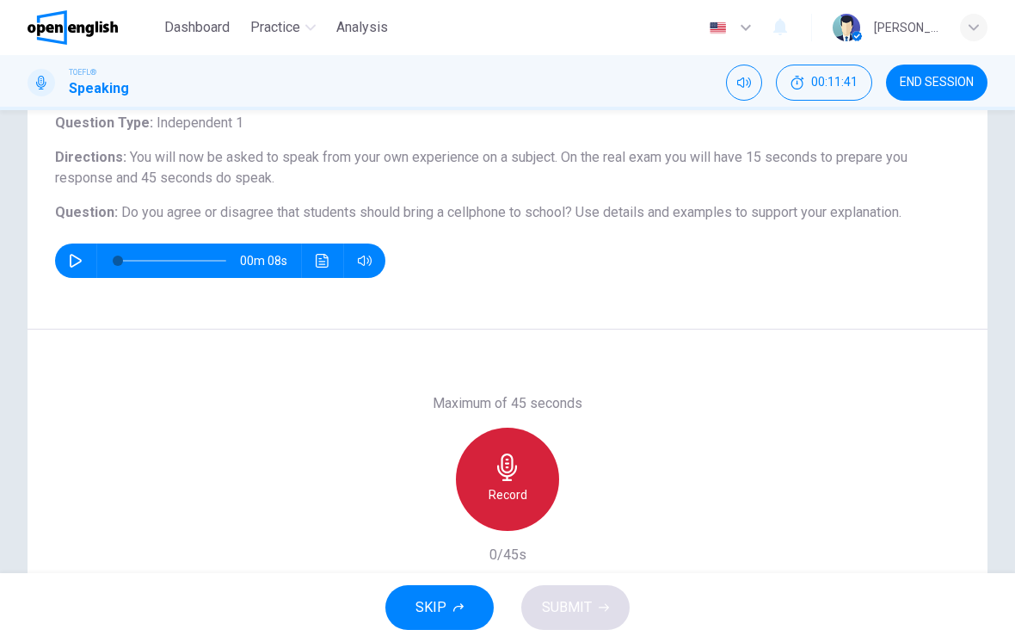
click at [522, 484] on h6 "Record" at bounding box center [508, 494] width 39 height 21
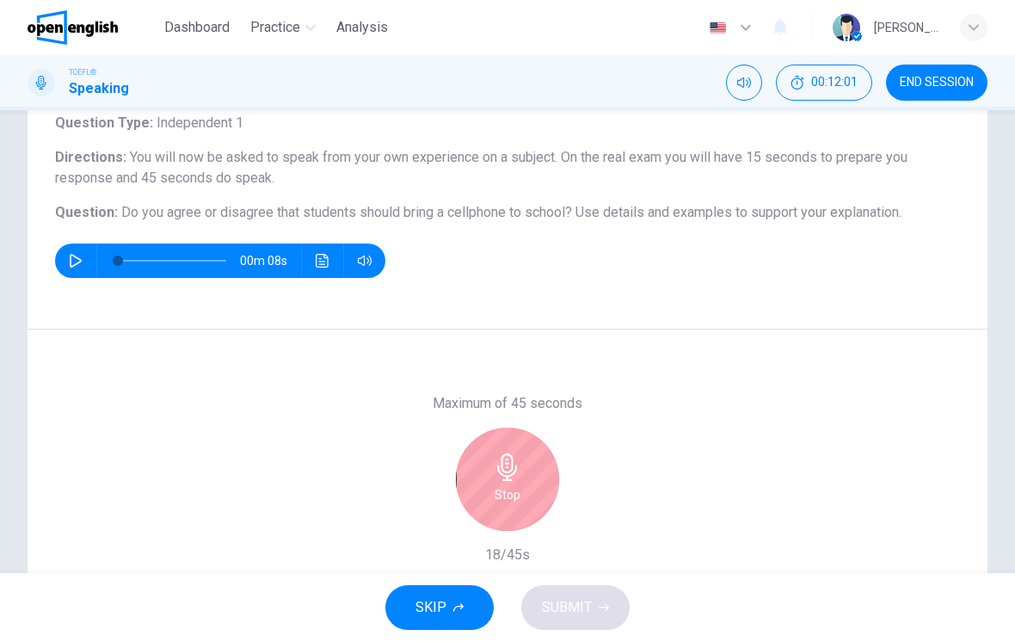
click at [509, 445] on div "Stop" at bounding box center [507, 479] width 103 height 103
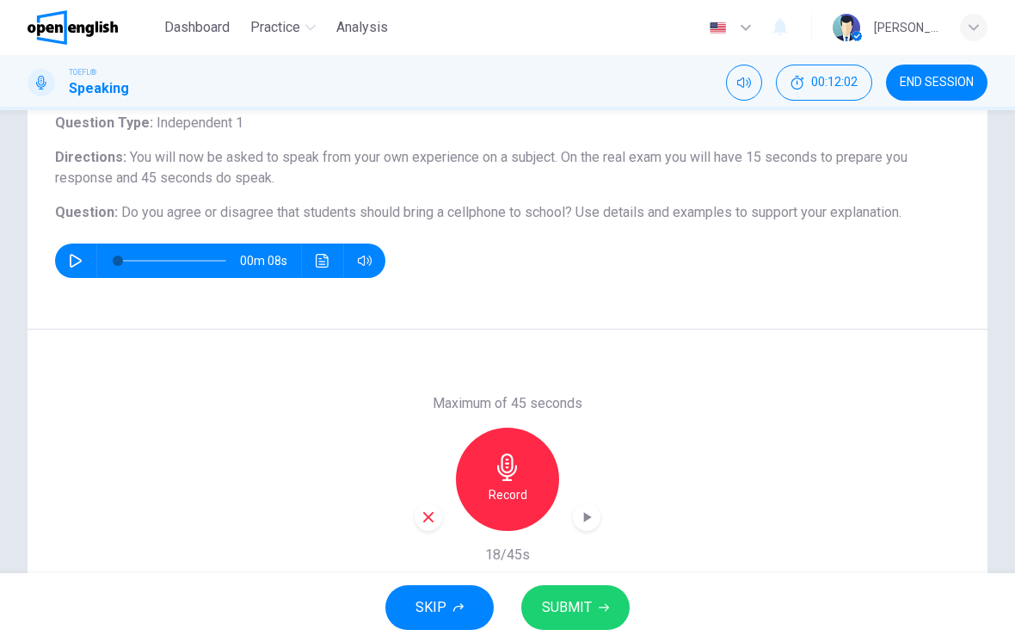
click at [425, 522] on icon "button" at bounding box center [428, 516] width 15 height 15
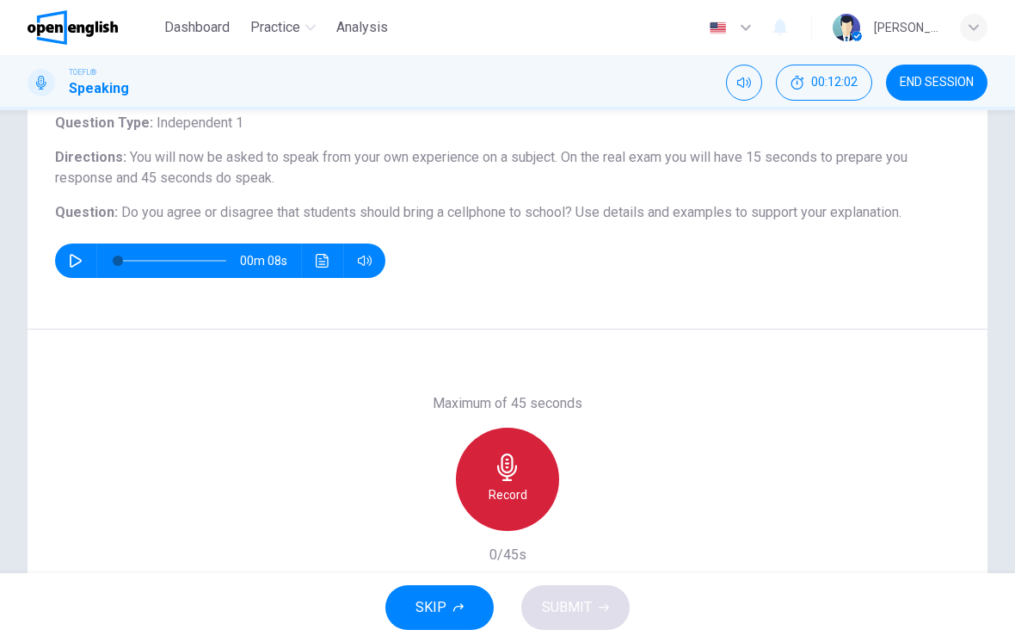
click at [507, 484] on h6 "Record" at bounding box center [508, 494] width 39 height 21
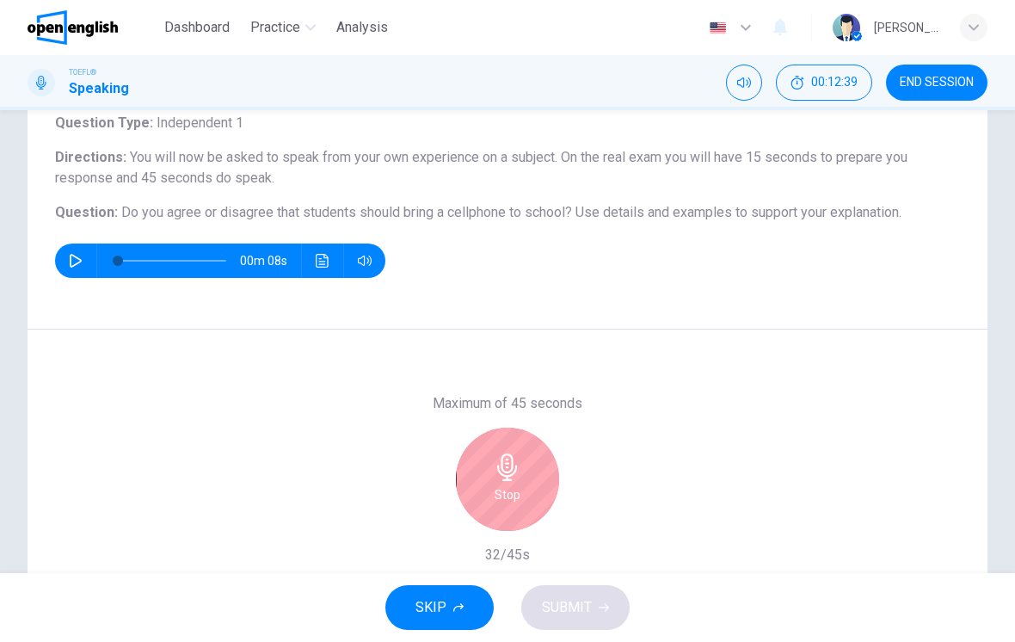
click at [479, 505] on div "Stop" at bounding box center [507, 479] width 103 height 103
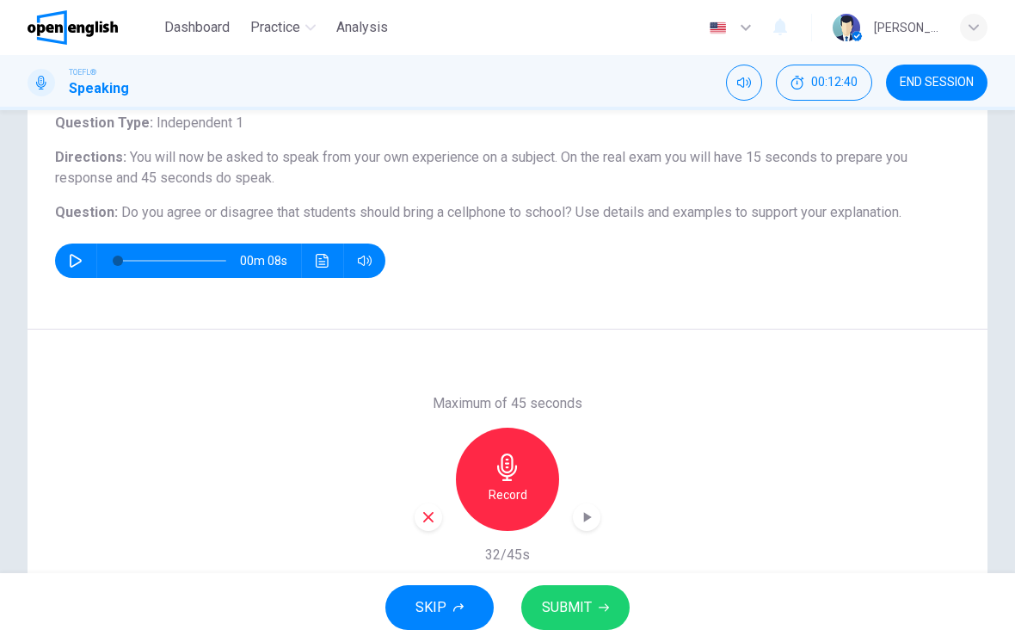
click at [426, 520] on icon "button" at bounding box center [428, 517] width 10 height 10
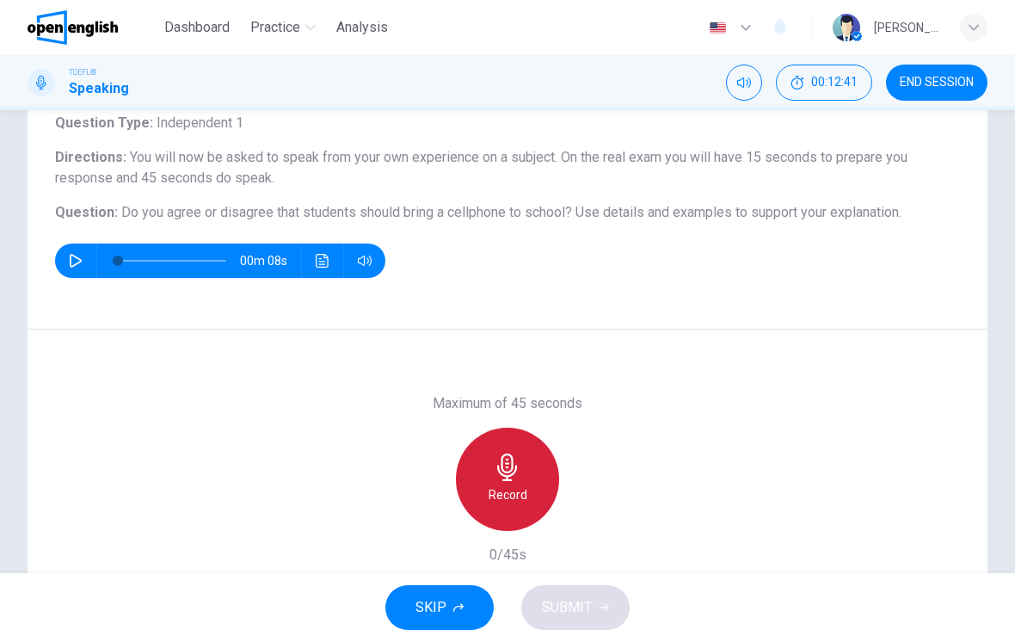
click at [515, 478] on icon "button" at bounding box center [508, 467] width 28 height 28
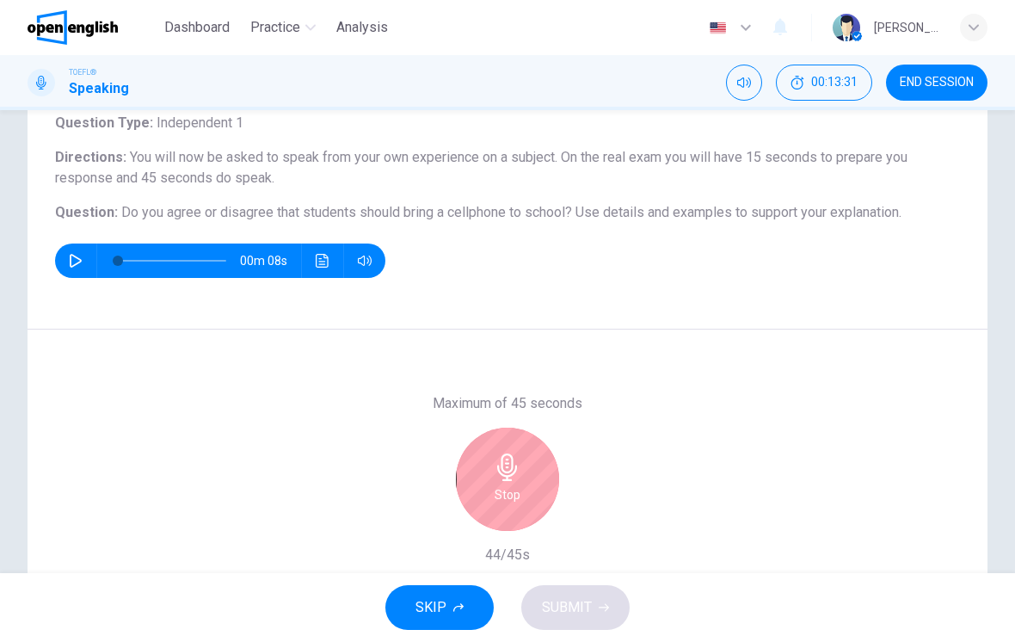
click at [509, 489] on h6 "Stop" at bounding box center [508, 494] width 26 height 21
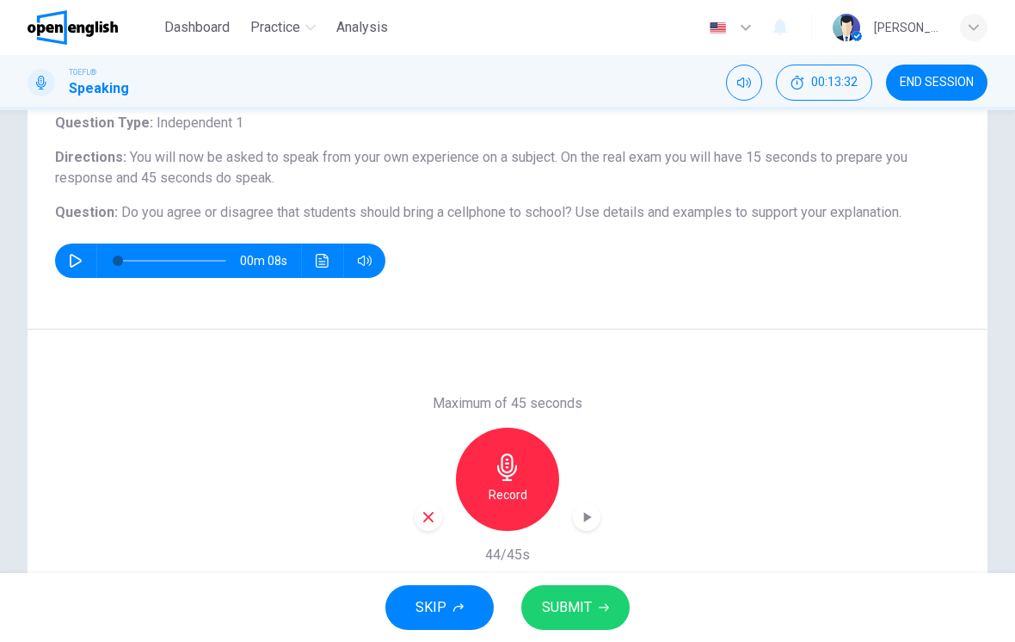
click at [574, 607] on span "SUBMIT" at bounding box center [567, 607] width 50 height 24
